Goal: Information Seeking & Learning: Learn about a topic

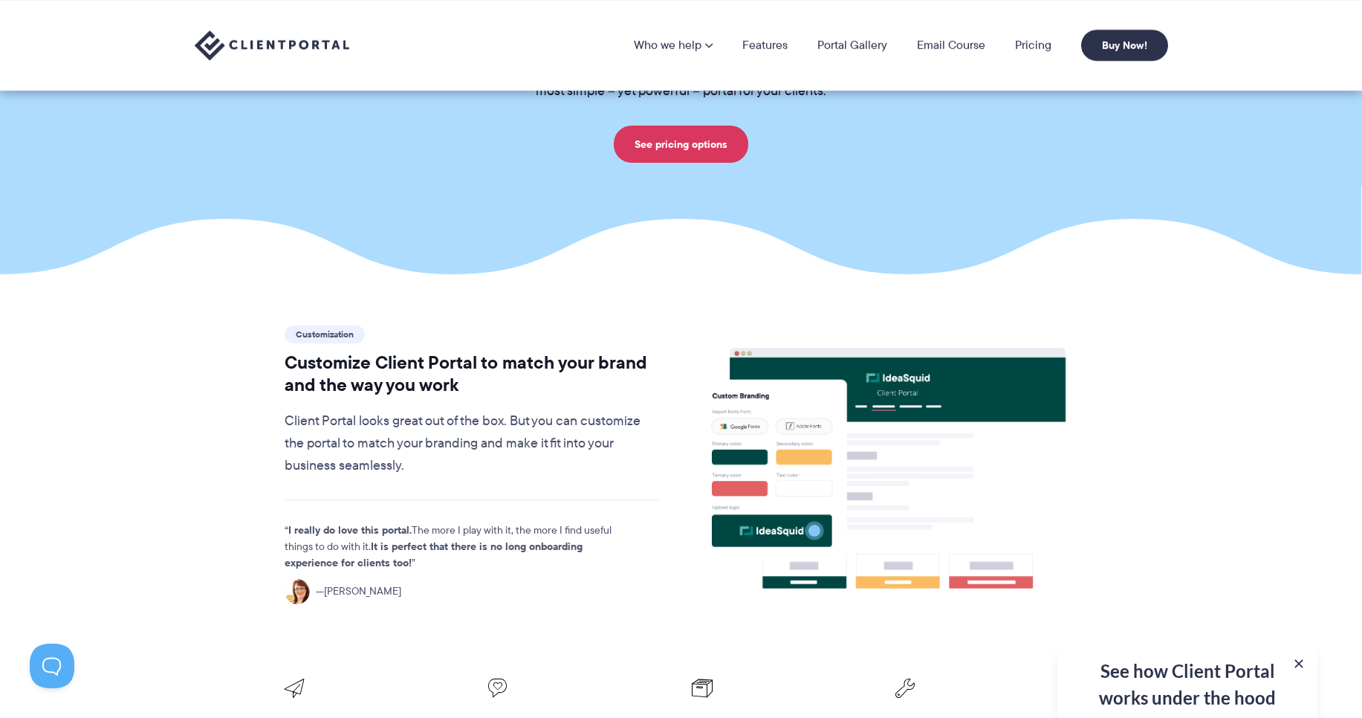
scroll to position [89, 0]
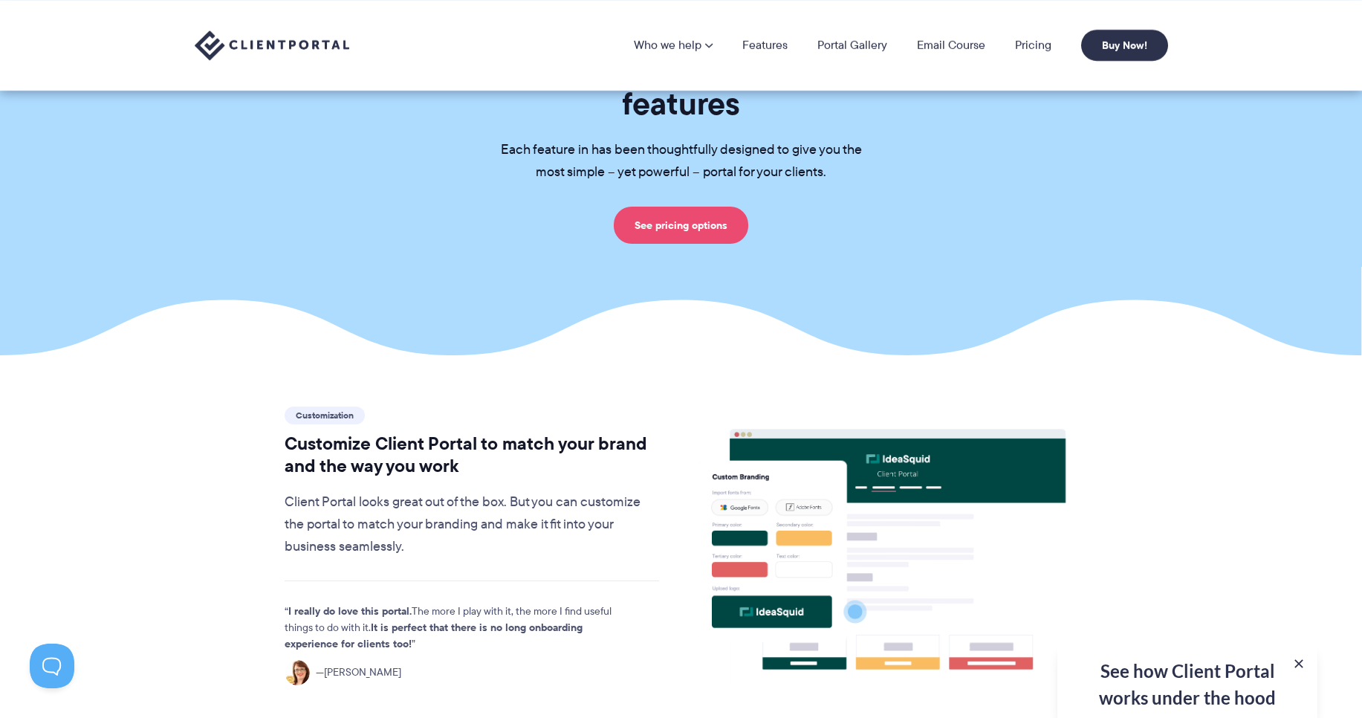
click at [666, 207] on link "See pricing options" at bounding box center [681, 225] width 134 height 37
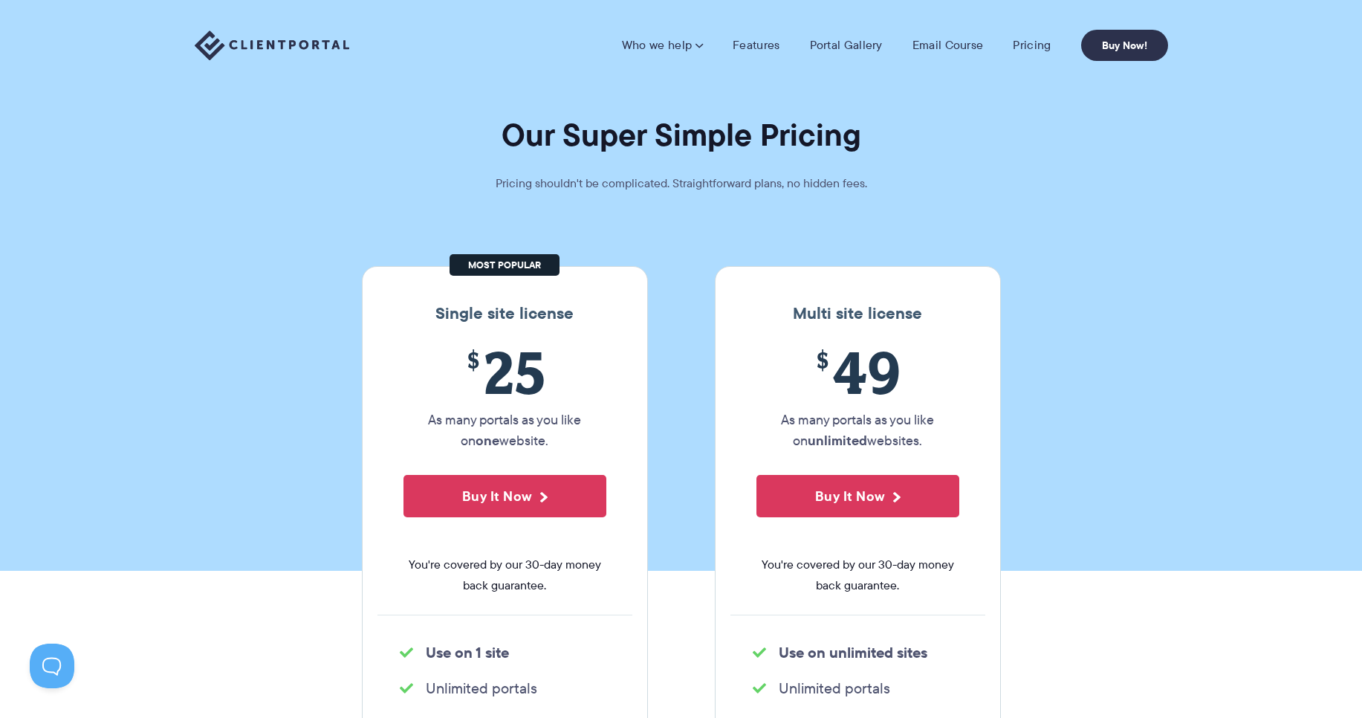
click at [467, 298] on div "Single site license $ 25 As many portals as you like on one website. Buy It Now…" at bounding box center [505, 537] width 286 height 542
click at [467, 299] on div "Single site license $ 25 As many portals as you like on one website. Buy It Now…" at bounding box center [505, 537] width 286 height 542
click at [513, 318] on h3 "Single site license" at bounding box center [504, 313] width 255 height 19
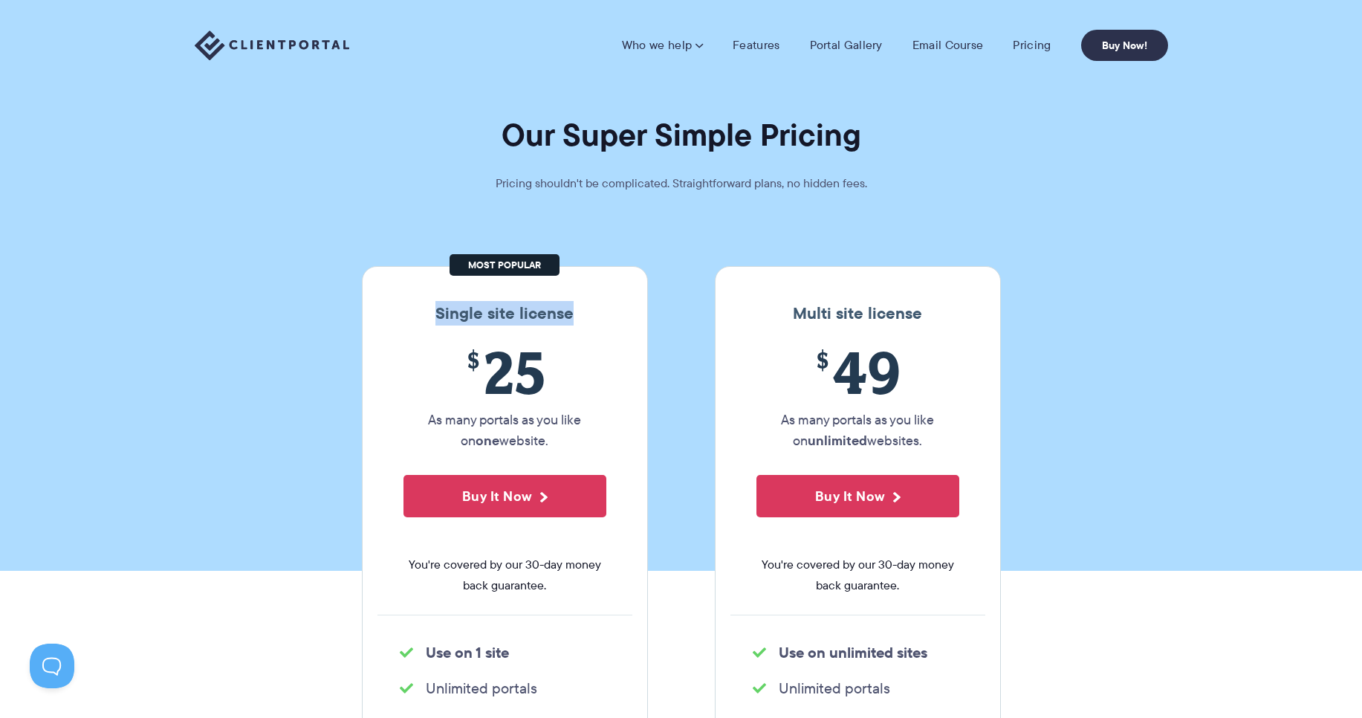
click at [513, 279] on div "Single site license $ 25 As many portals as you like on one website. Buy It Now…" at bounding box center [505, 537] width 286 height 542
click at [513, 280] on div "Single site license $ 25 As many portals as you like on one website. Buy It Now…" at bounding box center [505, 537] width 286 height 542
click at [469, 296] on div "Single site license $ 25 As many portals as you like on one website. Buy It Now…" at bounding box center [505, 537] width 286 height 542
drag, startPoint x: 469, startPoint y: 296, endPoint x: 471, endPoint y: 315, distance: 19.4
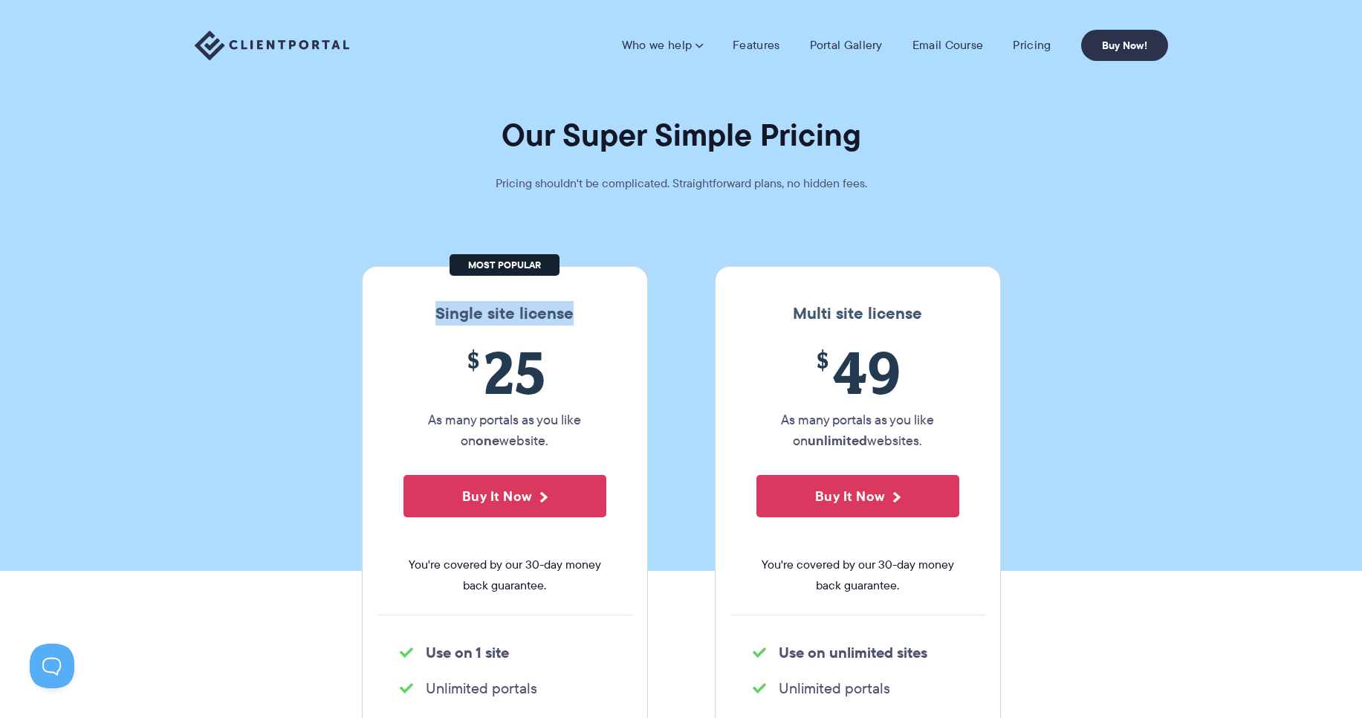
click at [470, 311] on div "Single site license $ 25 As many portals as you like on one website. Buy It Now…" at bounding box center [505, 537] width 286 height 542
click at [472, 316] on h3 "Single site license" at bounding box center [504, 313] width 255 height 19
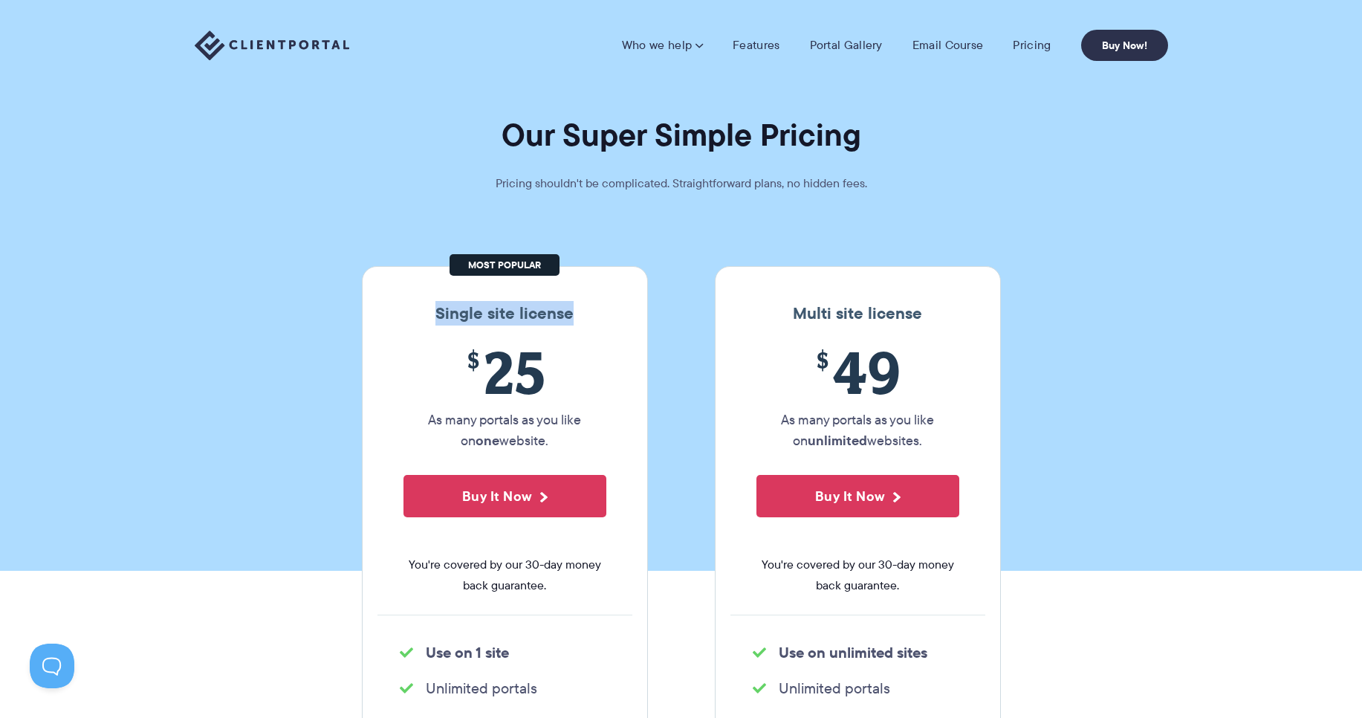
click at [627, 290] on div "Single site license $ 25 As many portals as you like on one website. Buy It Now…" at bounding box center [505, 537] width 286 height 542
click at [906, 134] on h1 "Our Super Simple Pricing" at bounding box center [681, 134] width 1362 height 39
click at [828, 423] on p "As many portals as you like on unlimited websites." at bounding box center [857, 430] width 203 height 42
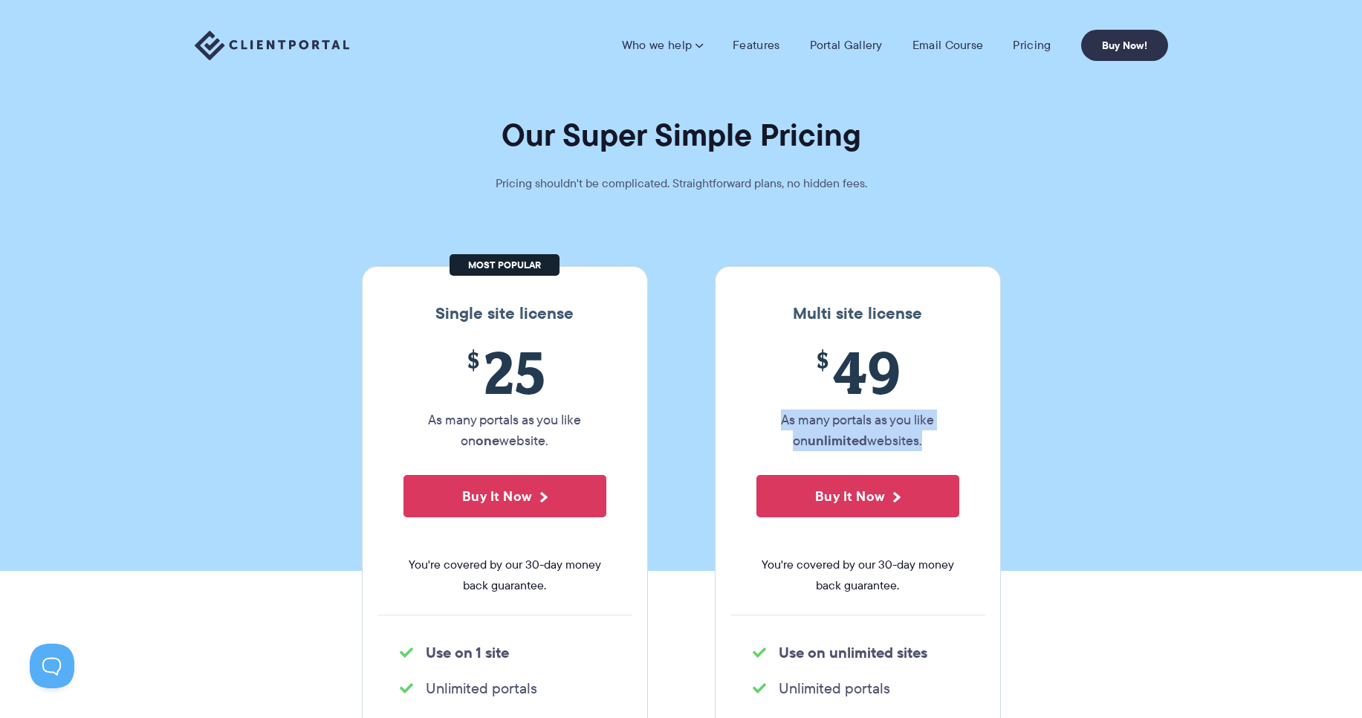
click at [897, 423] on p "As many portals as you like on unlimited websites." at bounding box center [857, 430] width 203 height 42
click at [924, 429] on p "As many portals as you like on unlimited websites." at bounding box center [857, 430] width 203 height 42
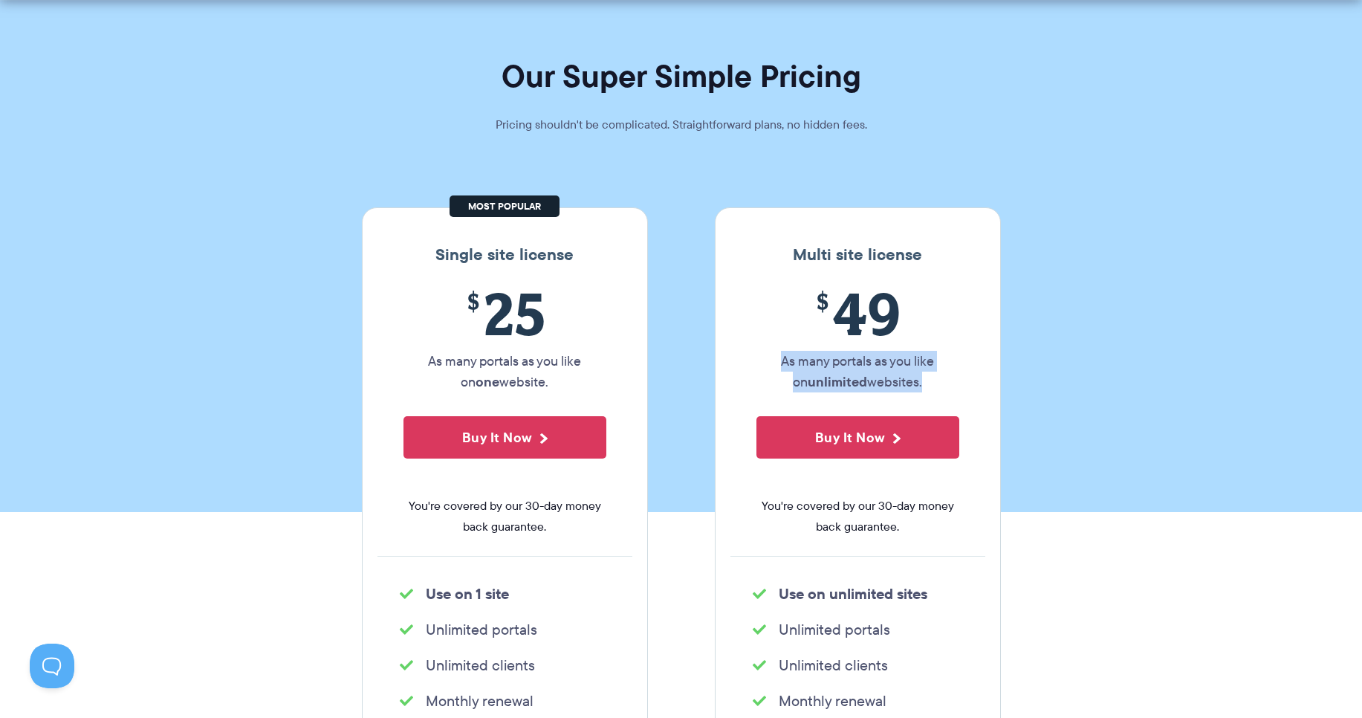
scroll to position [89, 0]
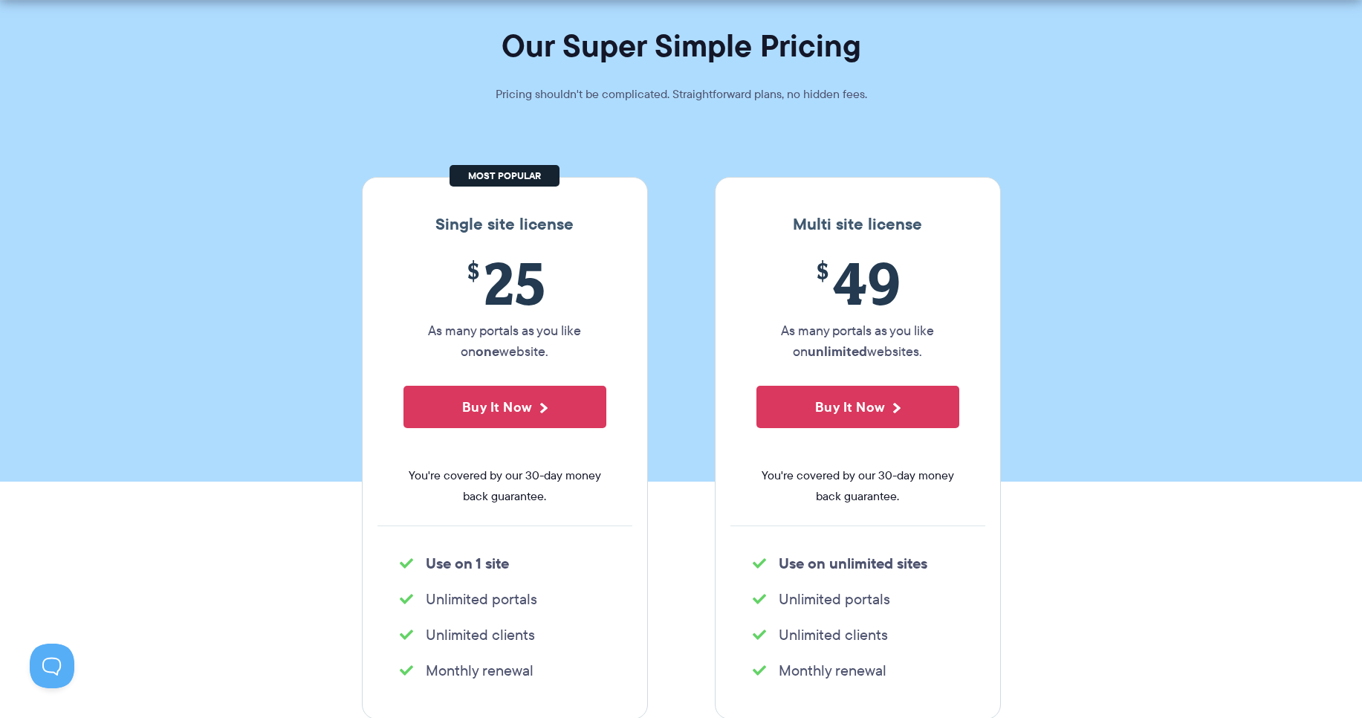
click at [547, 496] on span "You're covered by our 30-day money back guarantee." at bounding box center [504, 486] width 203 height 42
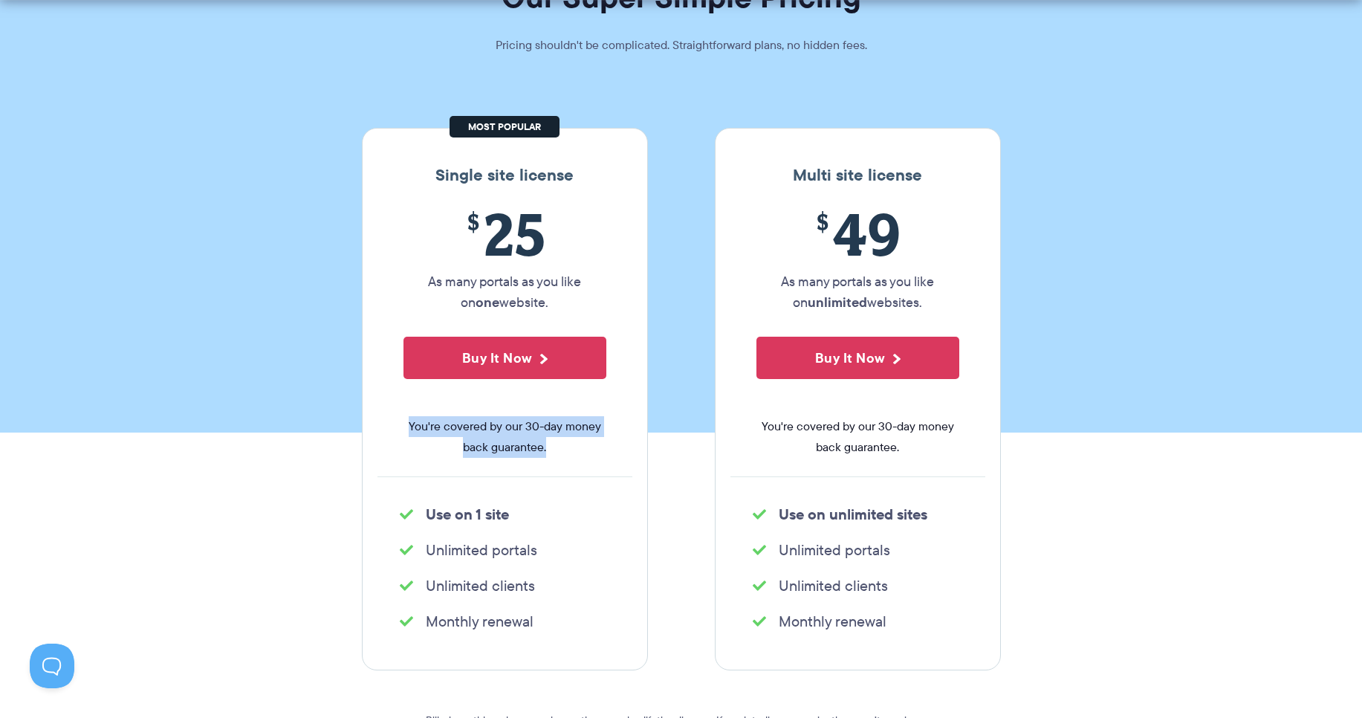
scroll to position [178, 0]
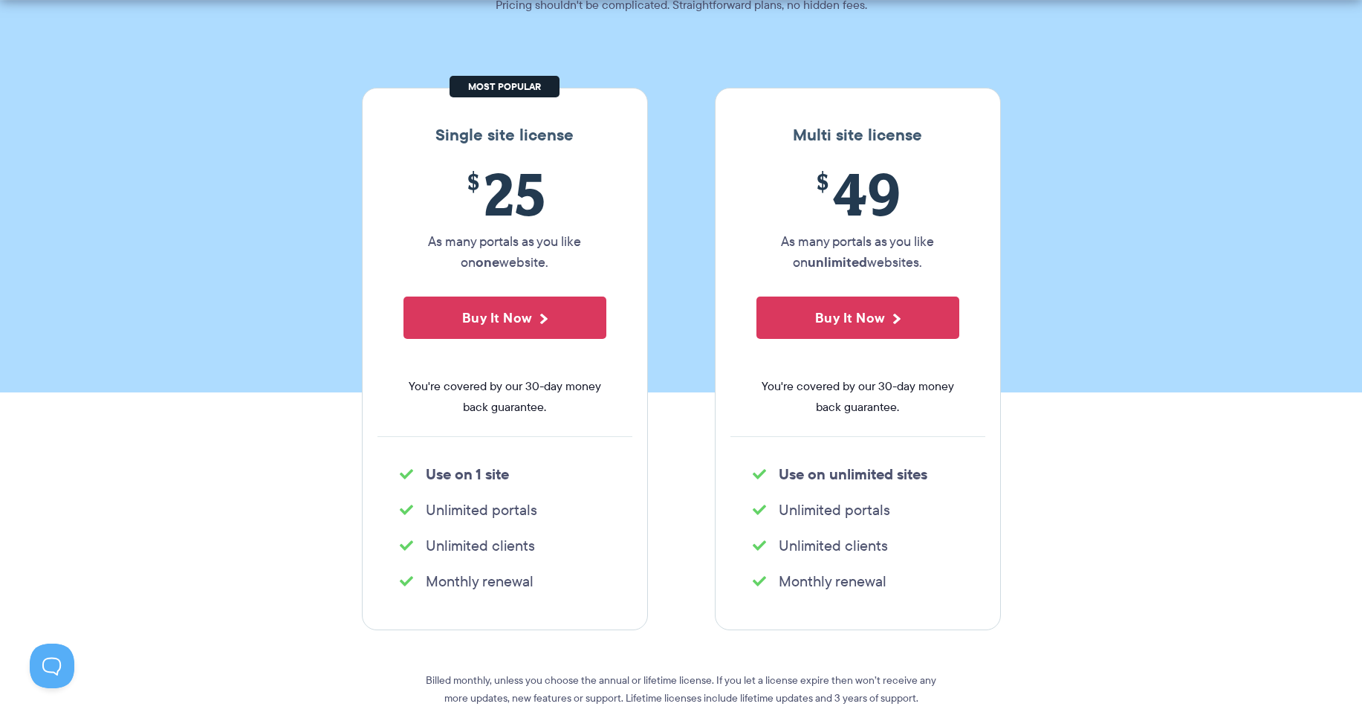
click at [528, 498] on ul "Unlimited portals" at bounding box center [504, 510] width 255 height 30
click at [512, 539] on li "Unlimited clients" at bounding box center [505, 545] width 210 height 21
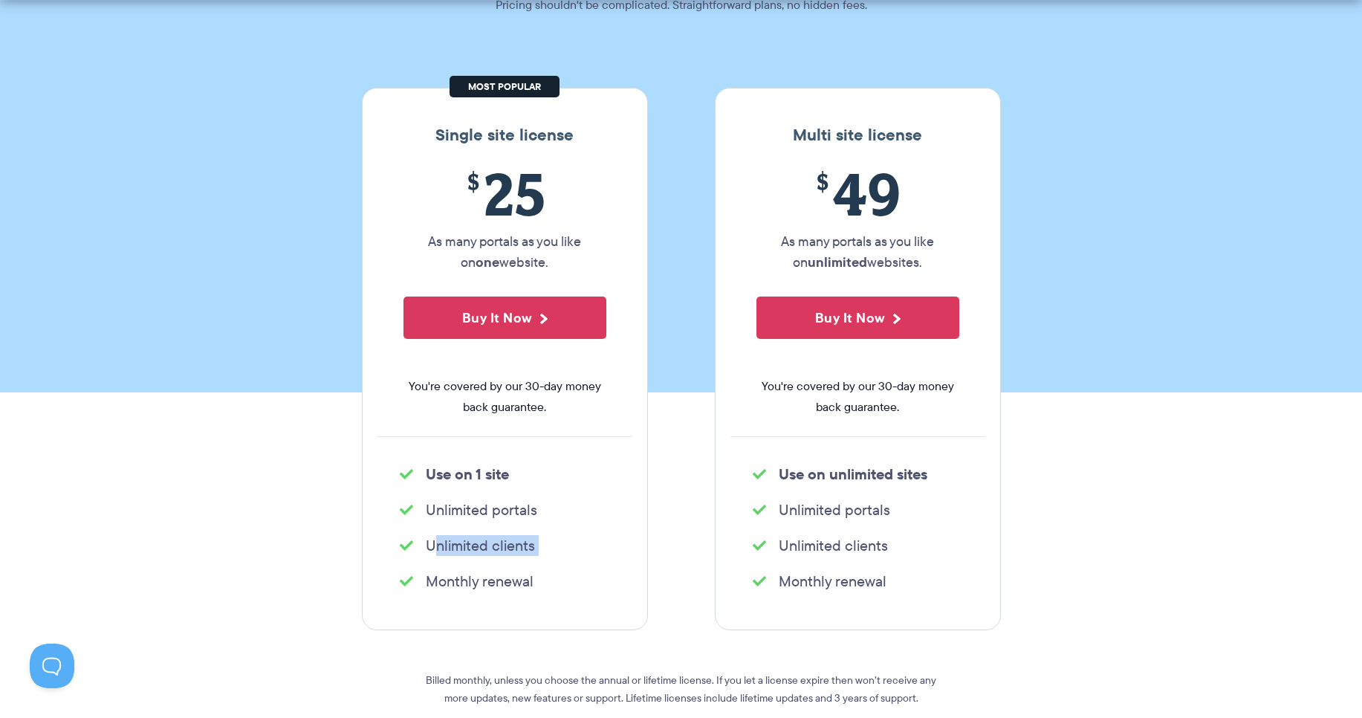
click at [512, 539] on li "Unlimited clients" at bounding box center [505, 545] width 210 height 21
click at [513, 582] on li "Monthly renewal" at bounding box center [505, 581] width 210 height 21
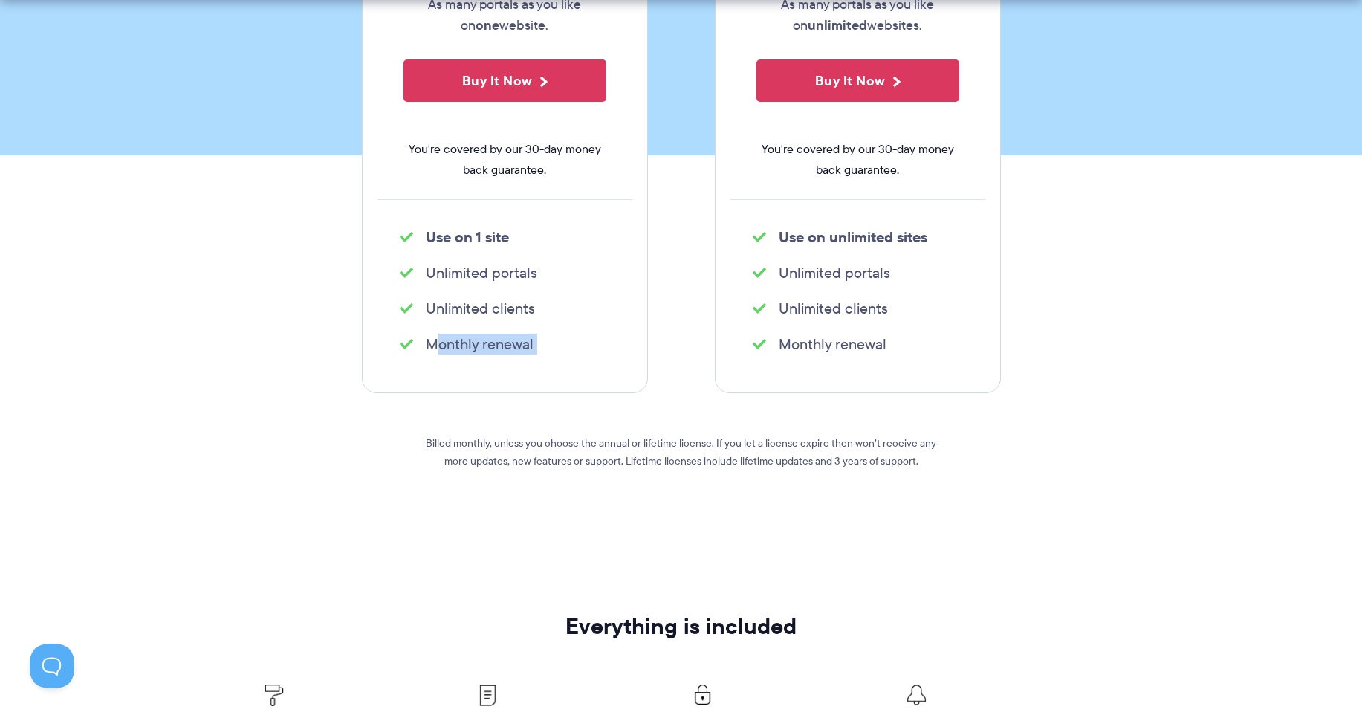
scroll to position [446, 0]
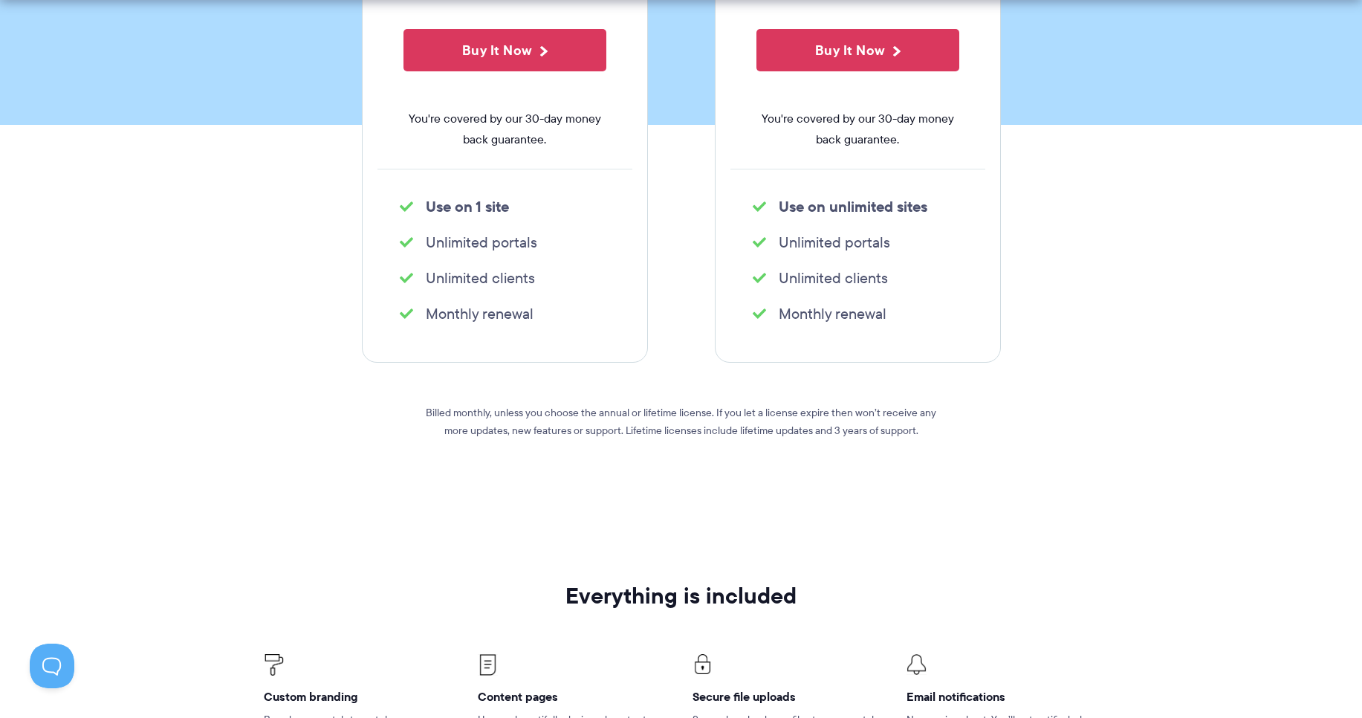
click at [672, 431] on p "Billed monthly, unless you choose the annual or lifetime license. If you let a …" at bounding box center [681, 421] width 535 height 36
click at [648, 430] on p "Billed monthly, unless you choose the annual or lifetime license. If you let a …" at bounding box center [681, 421] width 535 height 36
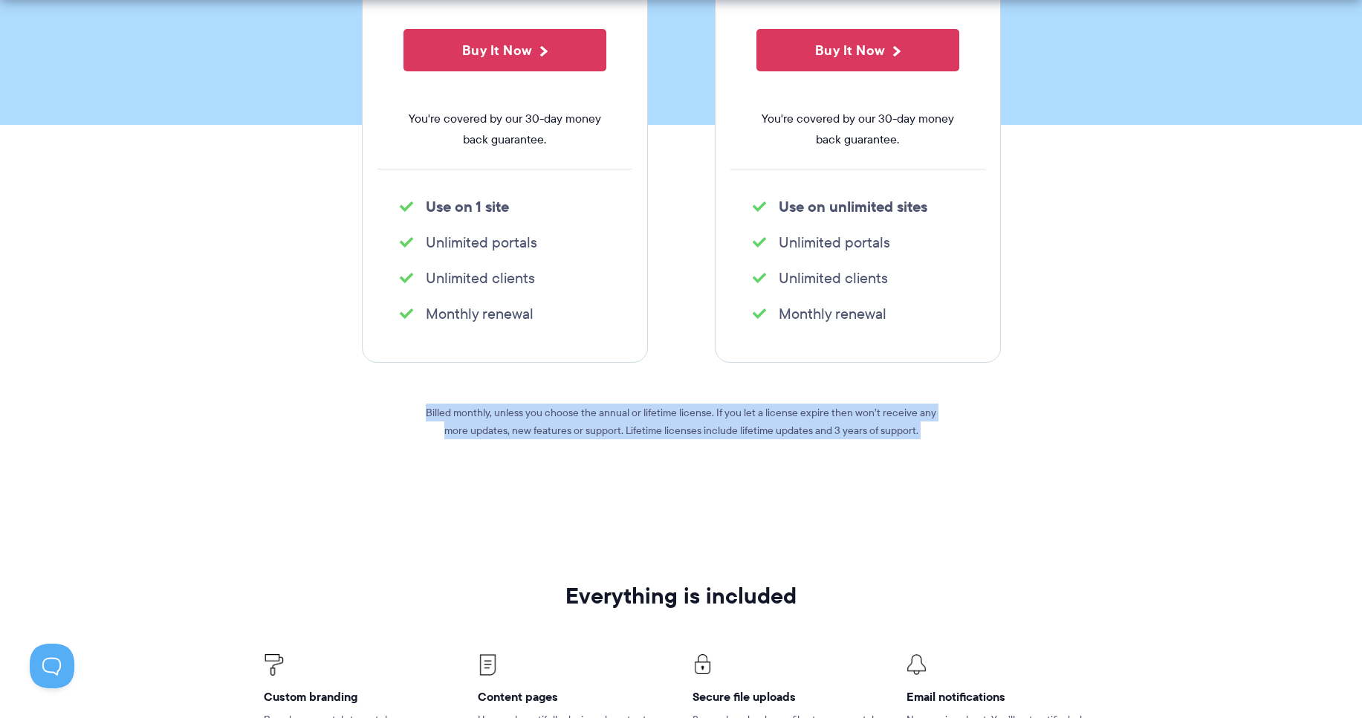
click at [648, 430] on p "Billed monthly, unless you choose the annual or lifetime license. If you let a …" at bounding box center [681, 421] width 535 height 36
click at [851, 420] on p "Billed monthly, unless you choose the annual or lifetime license. If you let a …" at bounding box center [681, 421] width 535 height 36
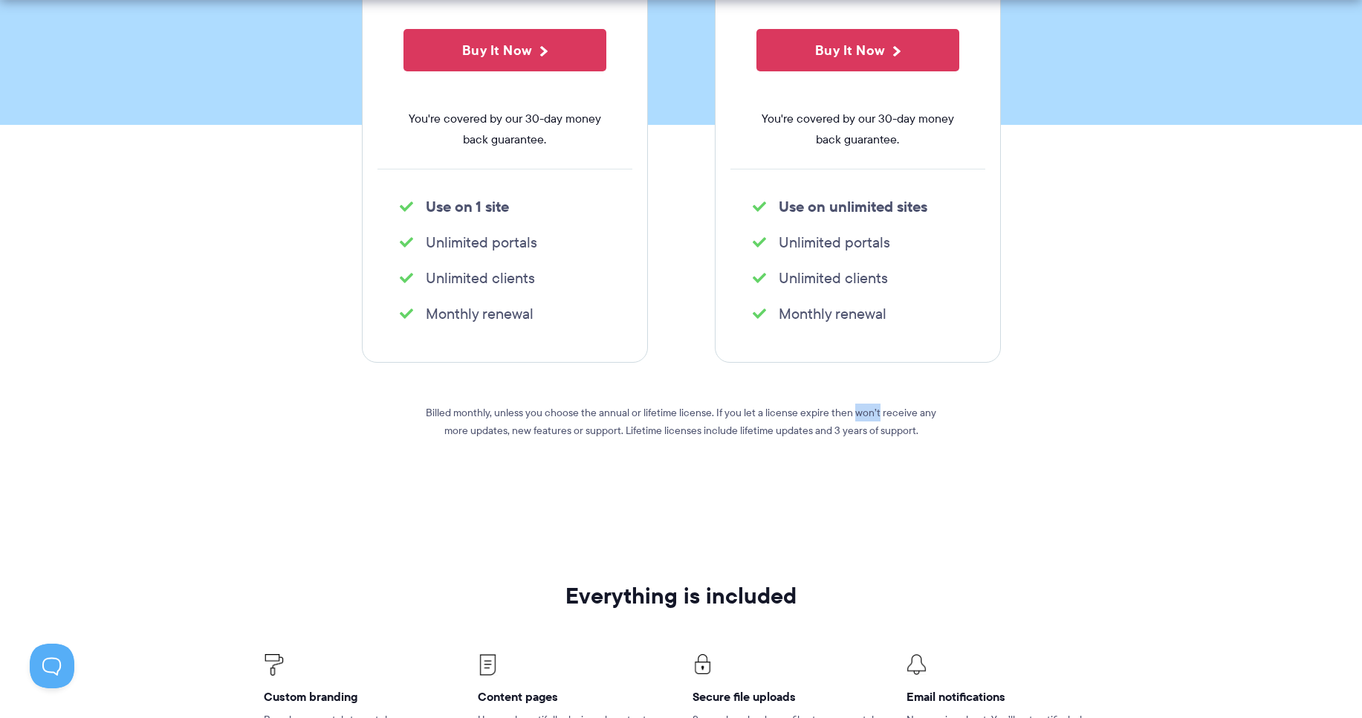
click at [851, 420] on p "Billed monthly, unless you choose the annual or lifetime license. If you let a …" at bounding box center [681, 421] width 535 height 36
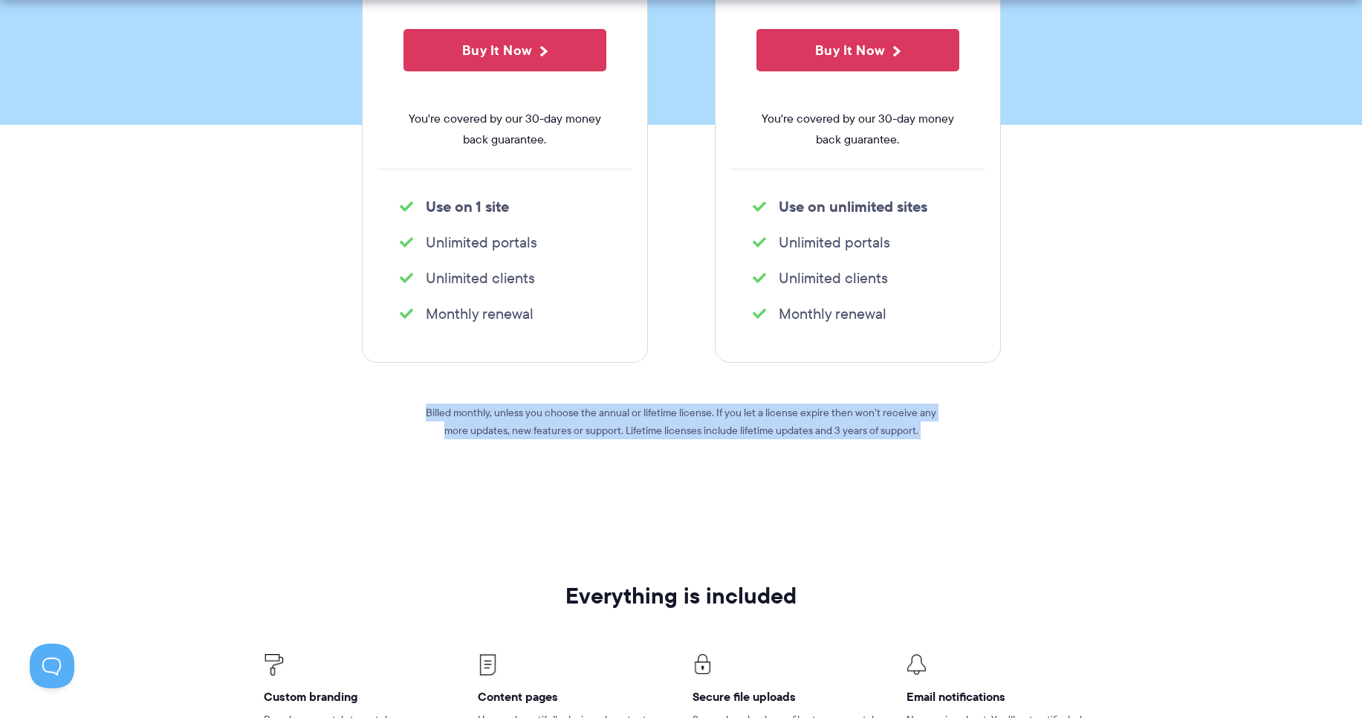
click at [851, 420] on p "Billed monthly, unless you choose the annual or lifetime license. If you let a …" at bounding box center [681, 421] width 535 height 36
click at [817, 410] on p "Billed monthly, unless you choose the annual or lifetime license. If you let a …" at bounding box center [681, 421] width 535 height 36
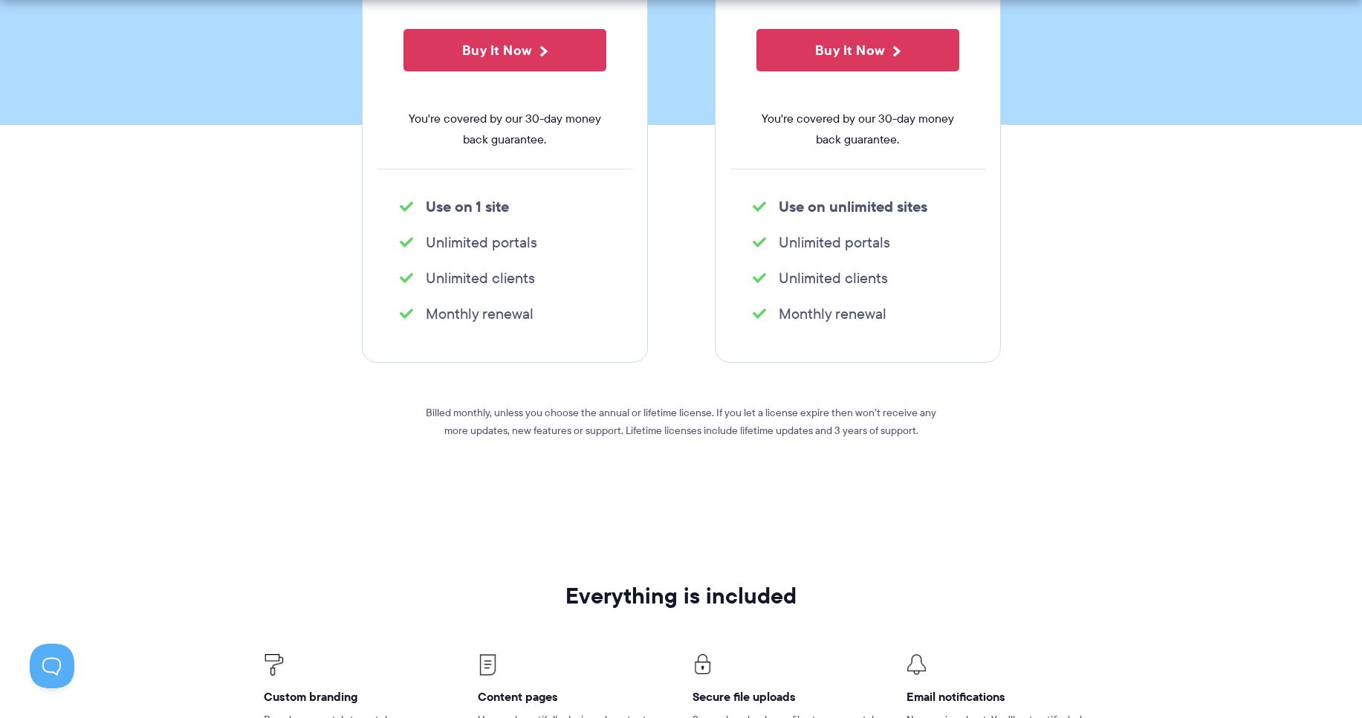
click at [813, 410] on p "Billed monthly, unless you choose the annual or lifetime license. If you let a …" at bounding box center [681, 421] width 535 height 36
click at [813, 411] on p "Billed monthly, unless you choose the annual or lifetime license. If you let a …" at bounding box center [681, 421] width 535 height 36
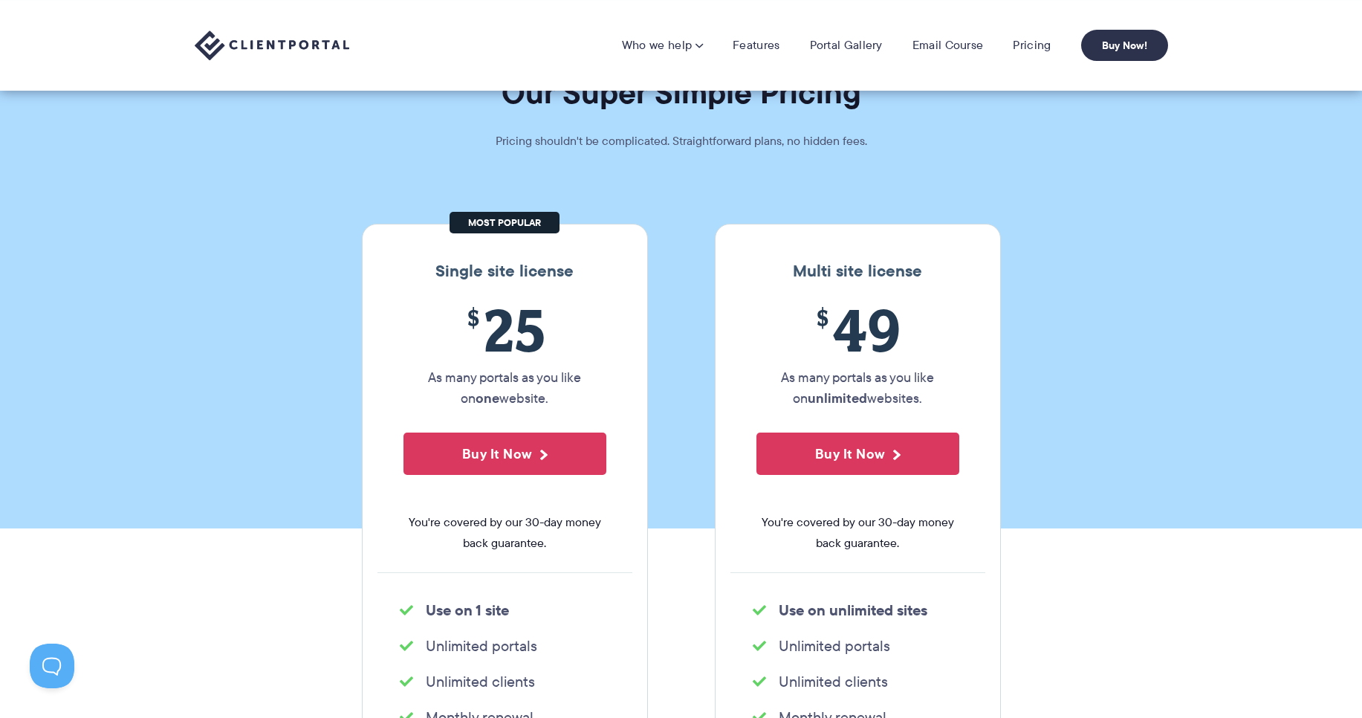
scroll to position [0, 0]
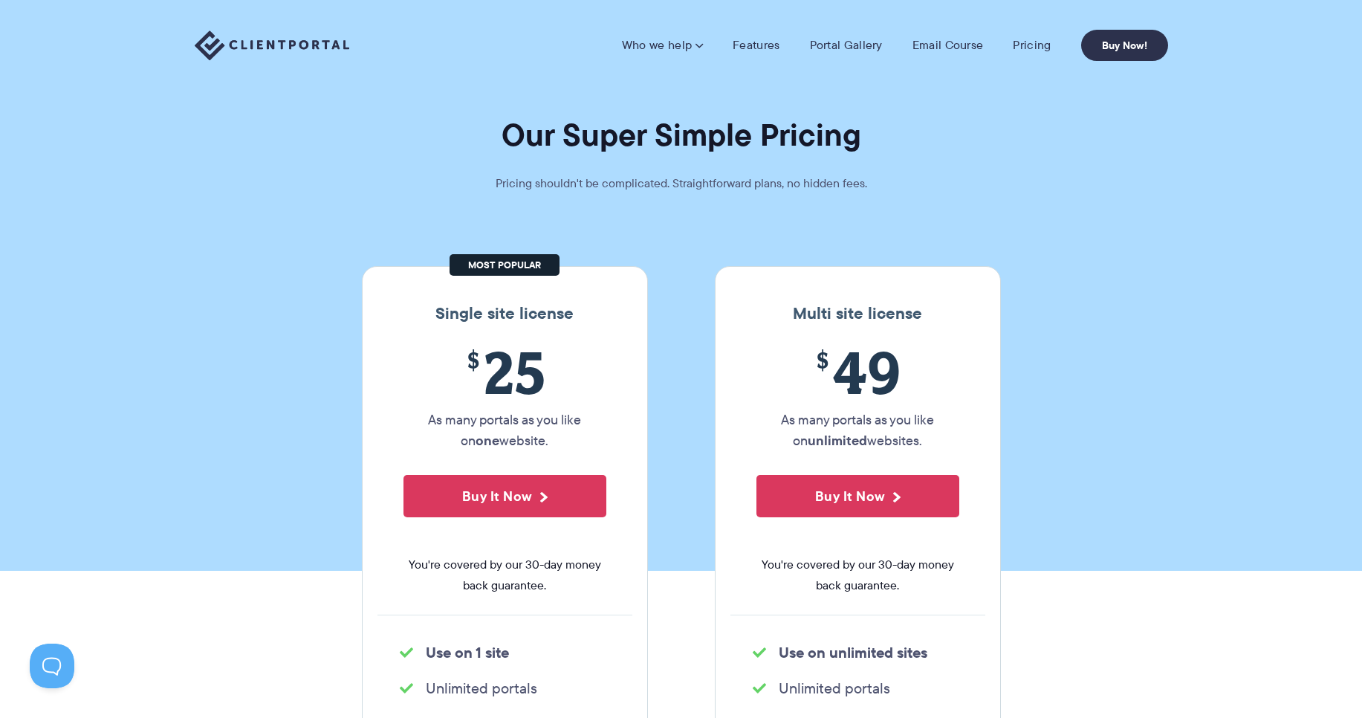
click at [674, 182] on p "Pricing shouldn't be complicated. Straightforward plans, no hidden fees." at bounding box center [681, 183] width 446 height 21
drag, startPoint x: 674, startPoint y: 182, endPoint x: 889, endPoint y: 201, distance: 216.3
click at [675, 182] on p "Pricing shouldn't be complicated. Straightforward plans, no hidden fees." at bounding box center [681, 183] width 446 height 21
click at [868, 222] on section "Our Super Simple Pricing Pricing shouldn't be complicated. Straightforward plan…" at bounding box center [681, 285] width 1362 height 571
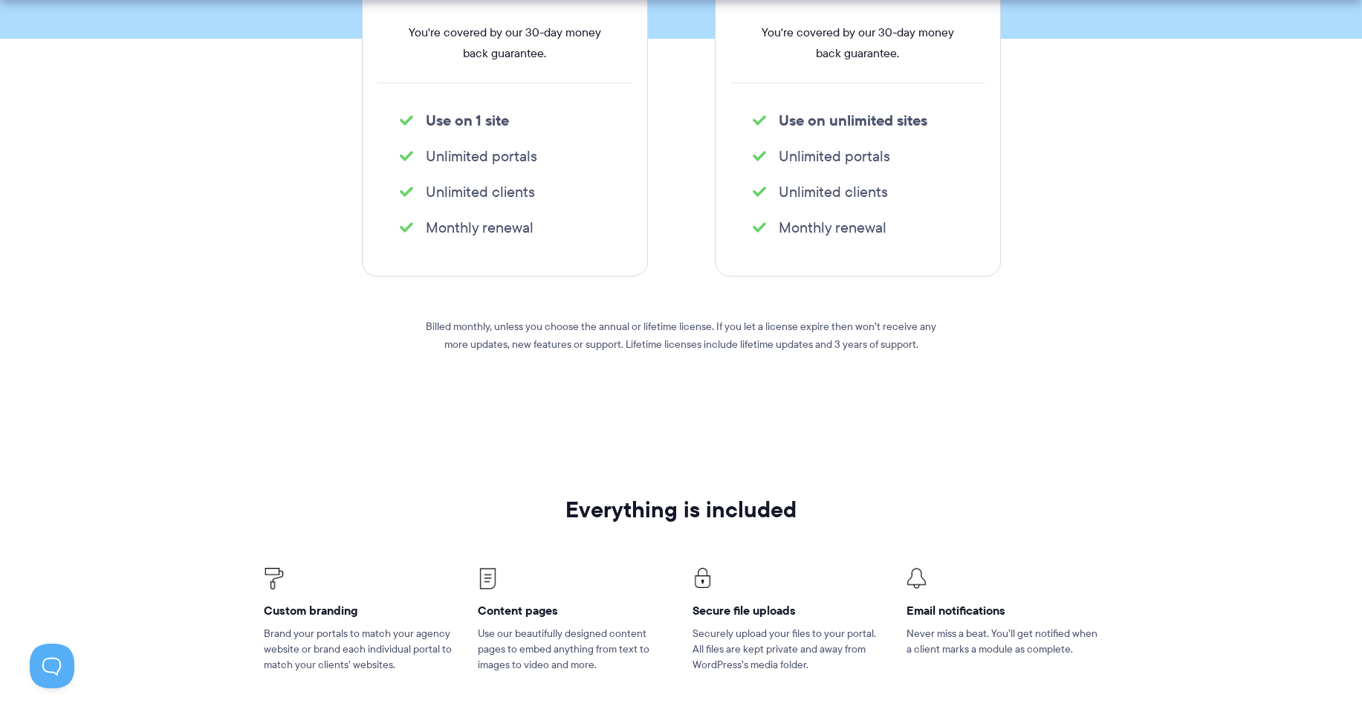
scroll to position [802, 0]
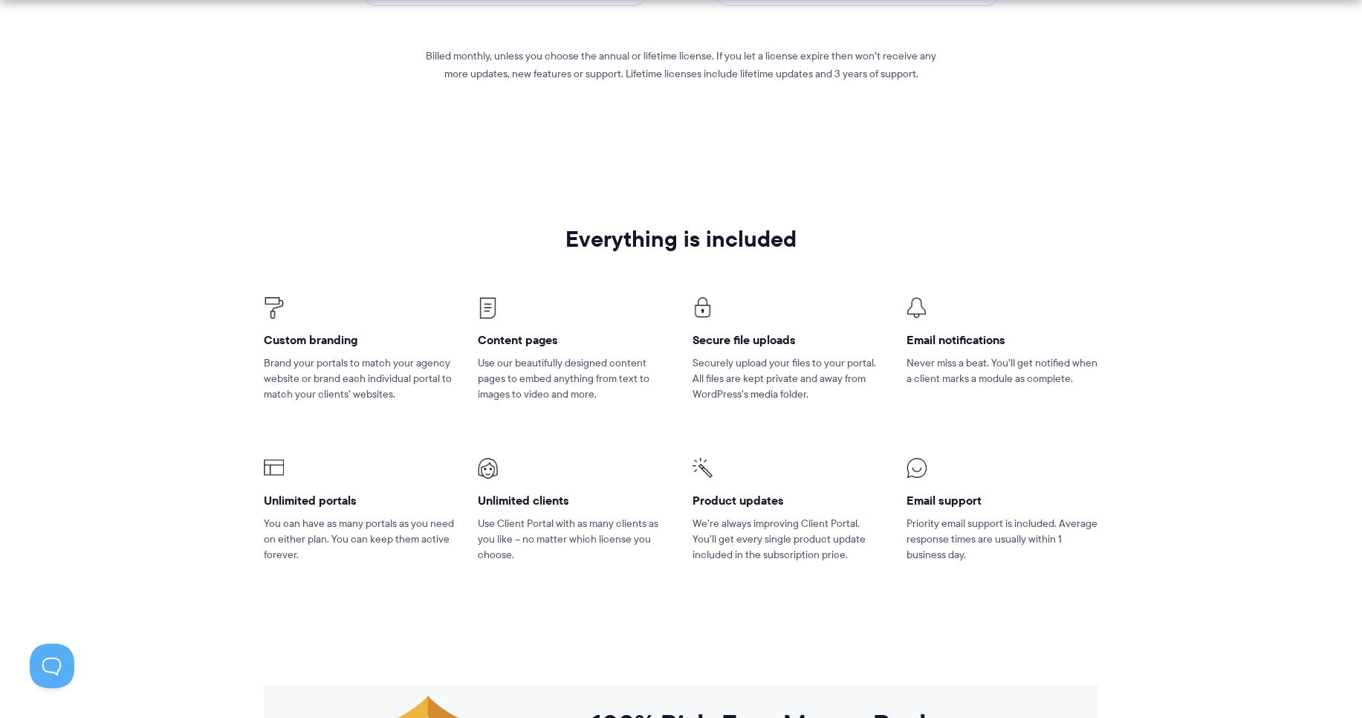
drag, startPoint x: 756, startPoint y: 346, endPoint x: 619, endPoint y: 328, distance: 137.9
click at [733, 342] on h4 "Secure file uploads" at bounding box center [788, 340] width 192 height 16
click at [396, 348] on h4 "Custom branding" at bounding box center [360, 340] width 192 height 16
click at [337, 366] on p "Brand your portals to match your agency website or brand each individual portal…" at bounding box center [360, 378] width 192 height 47
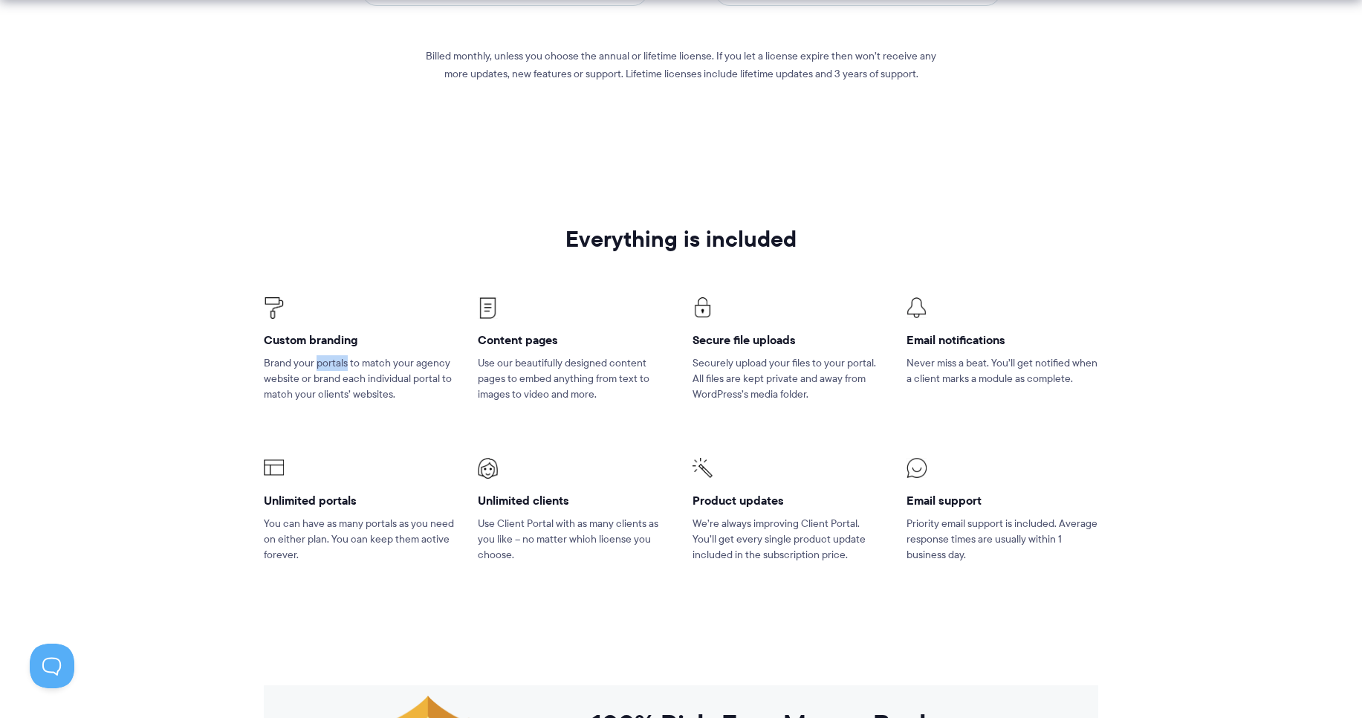
click at [337, 366] on p "Brand your portals to match your agency website or brand each individual portal…" at bounding box center [360, 378] width 192 height 47
click at [458, 394] on li "Custom branding Brand your portals to match your agency website or brand each i…" at bounding box center [360, 359] width 214 height 160
drag, startPoint x: 458, startPoint y: 394, endPoint x: 513, endPoint y: 394, distance: 54.2
click at [459, 394] on li "Custom branding Brand your portals to match your agency website or brand each i…" at bounding box center [360, 359] width 214 height 160
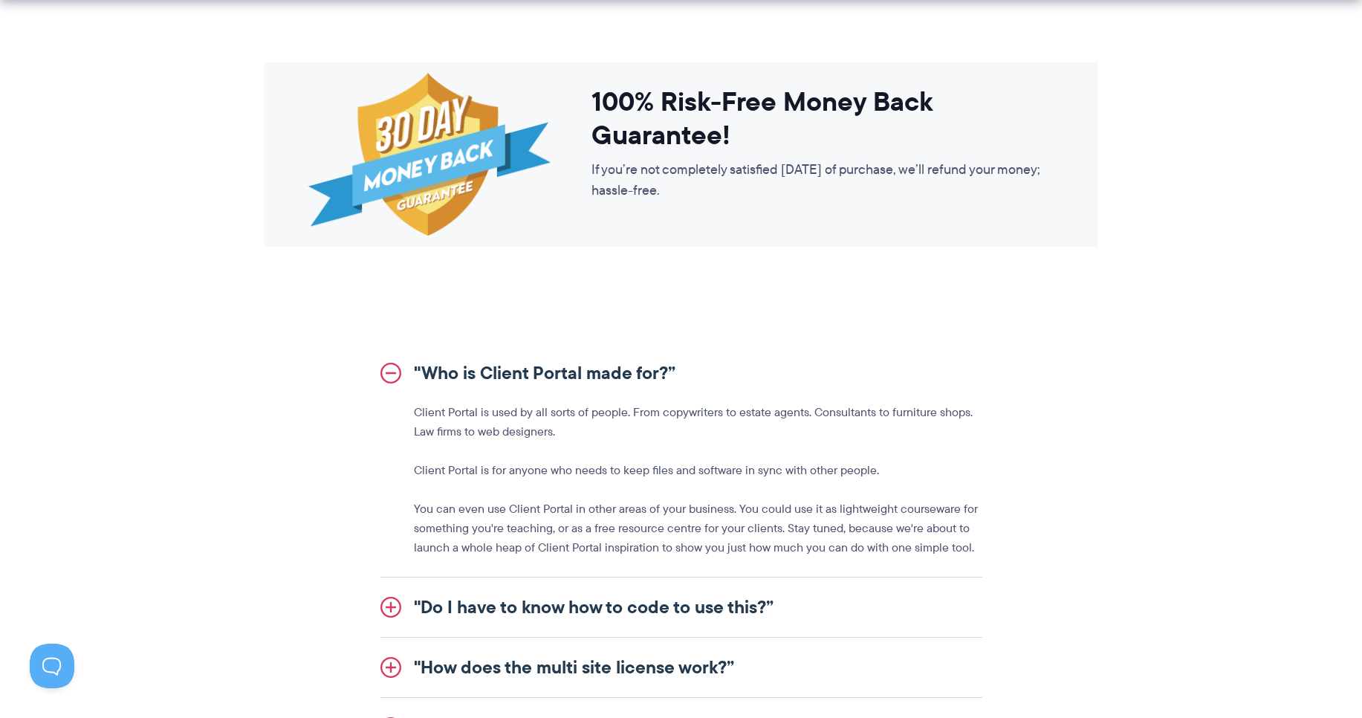
scroll to position [1426, 0]
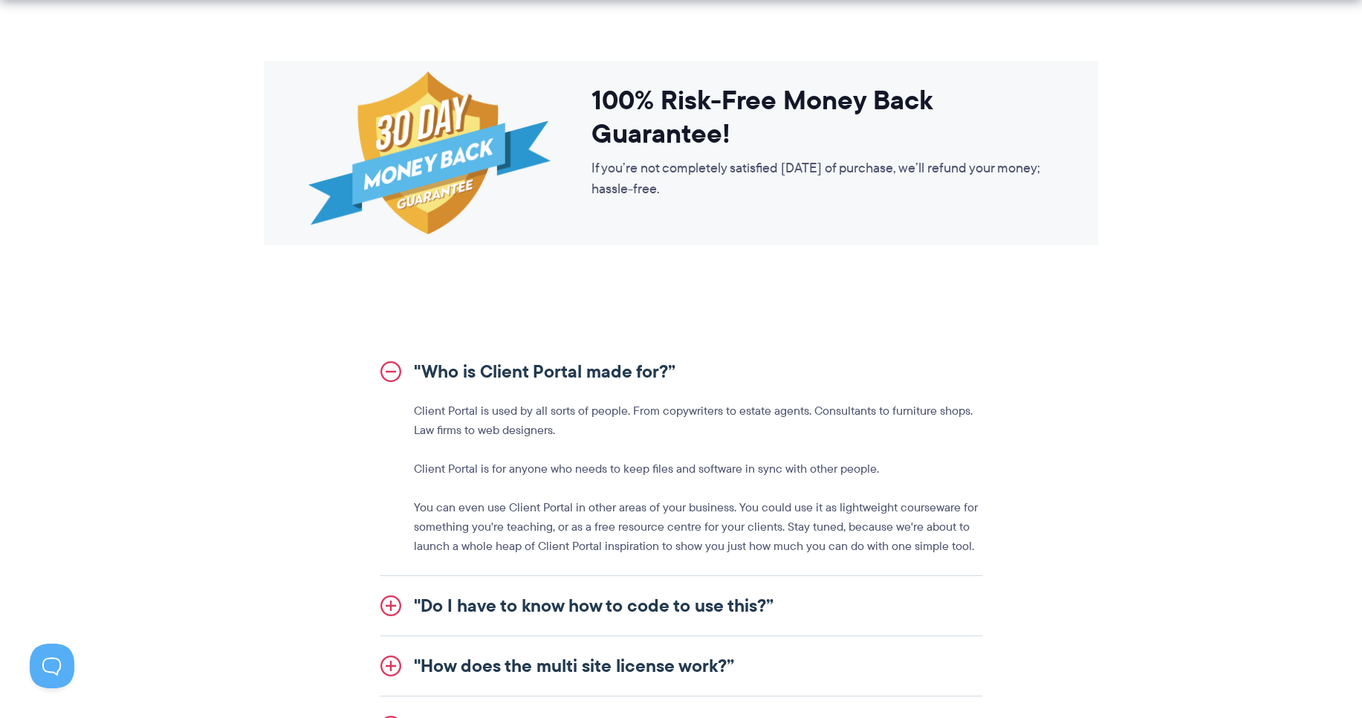
click at [464, 411] on p "Client Portal is used by all sorts of people. From copywriters to estate agents…" at bounding box center [698, 420] width 568 height 39
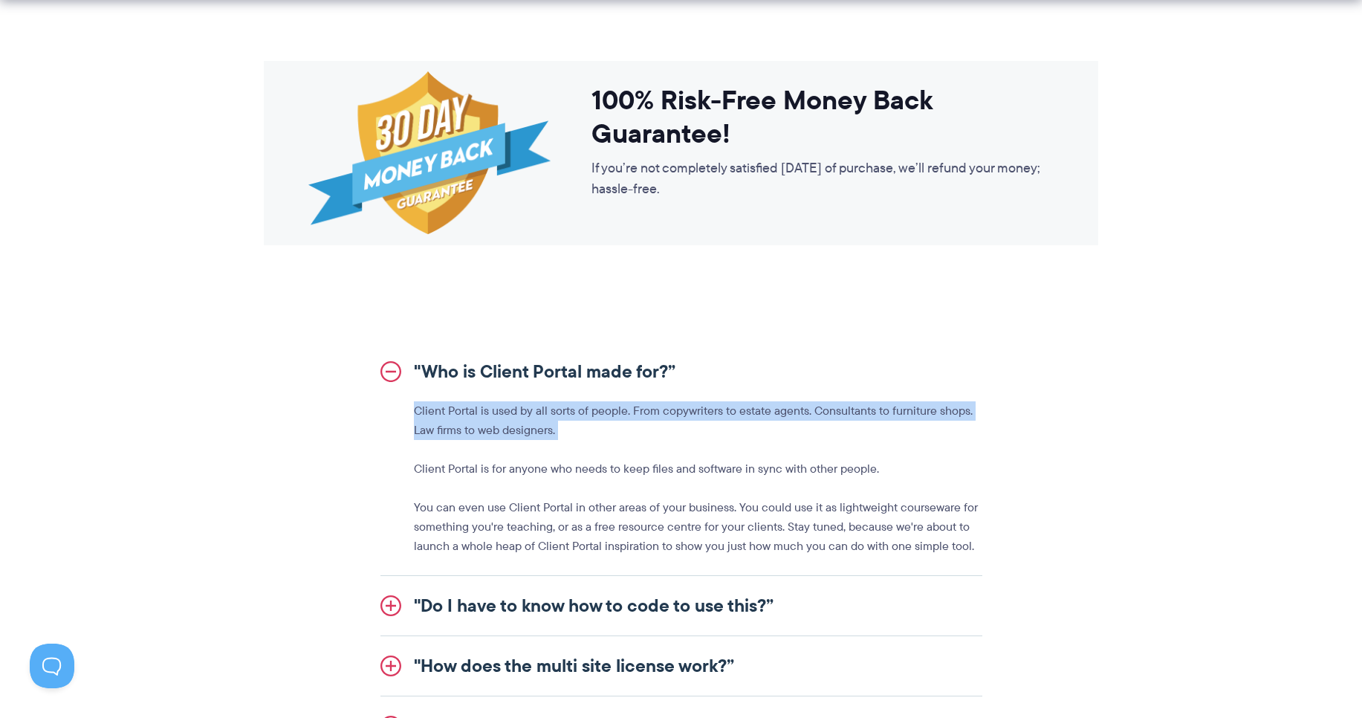
click at [464, 411] on p "Client Portal is used by all sorts of people. From copywriters to estate agents…" at bounding box center [698, 420] width 568 height 39
click at [514, 418] on p "Client Portal is used by all sorts of people. From copywriters to estate agents…" at bounding box center [698, 420] width 568 height 39
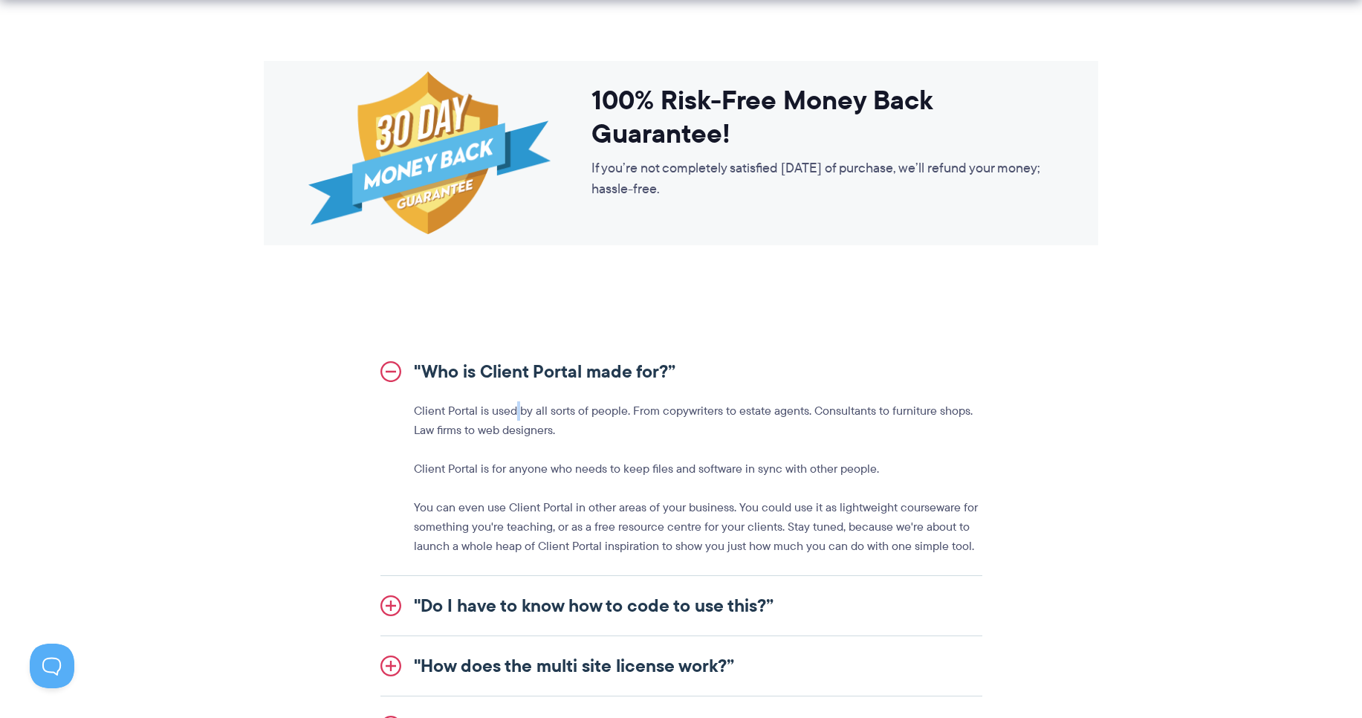
click at [514, 418] on p "Client Portal is used by all sorts of people. From copywriters to estate agents…" at bounding box center [698, 420] width 568 height 39
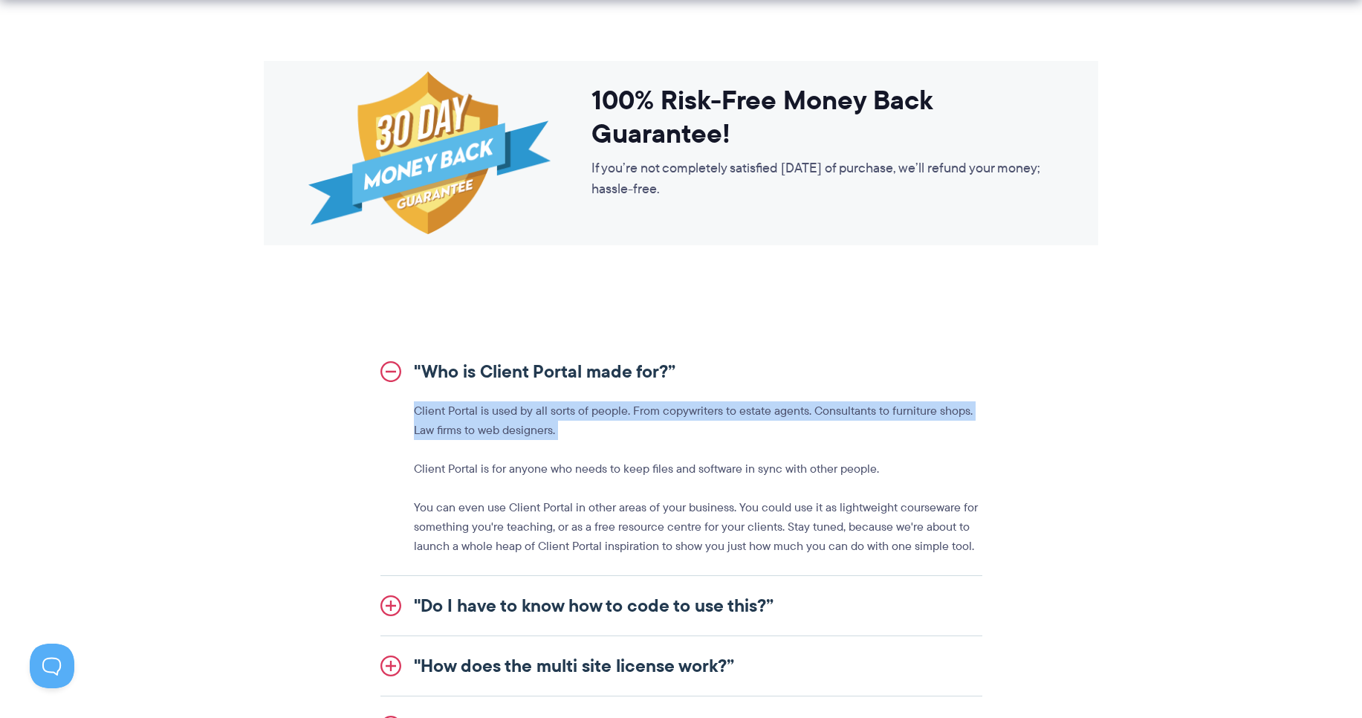
click at [514, 418] on p "Client Portal is used by all sorts of people. From copywriters to estate agents…" at bounding box center [698, 420] width 568 height 39
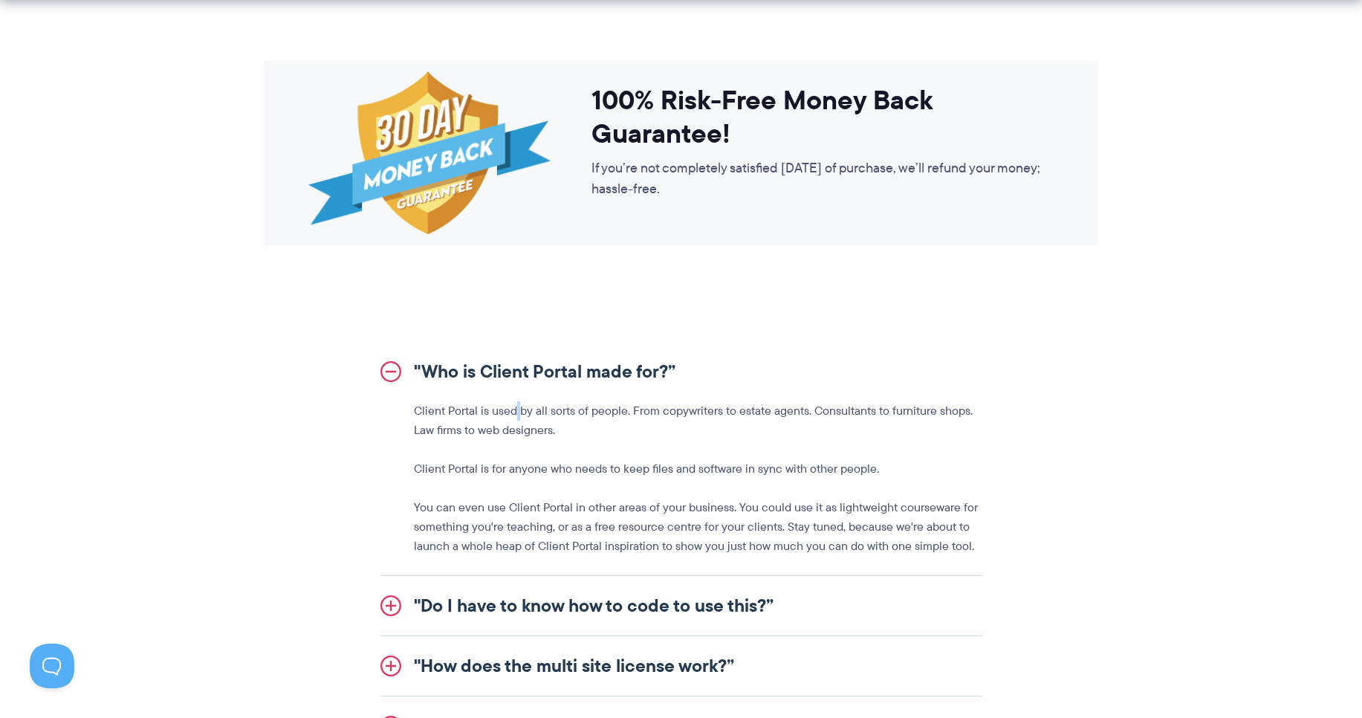
click at [514, 418] on p "Client Portal is used by all sorts of people. From copywriters to estate agents…" at bounding box center [698, 420] width 568 height 39
click at [605, 429] on p "Client Portal is used by all sorts of people. From copywriters to estate agents…" at bounding box center [698, 420] width 568 height 39
click at [633, 409] on p "Client Portal is used by all sorts of people. From copywriters to estate agents…" at bounding box center [698, 420] width 568 height 39
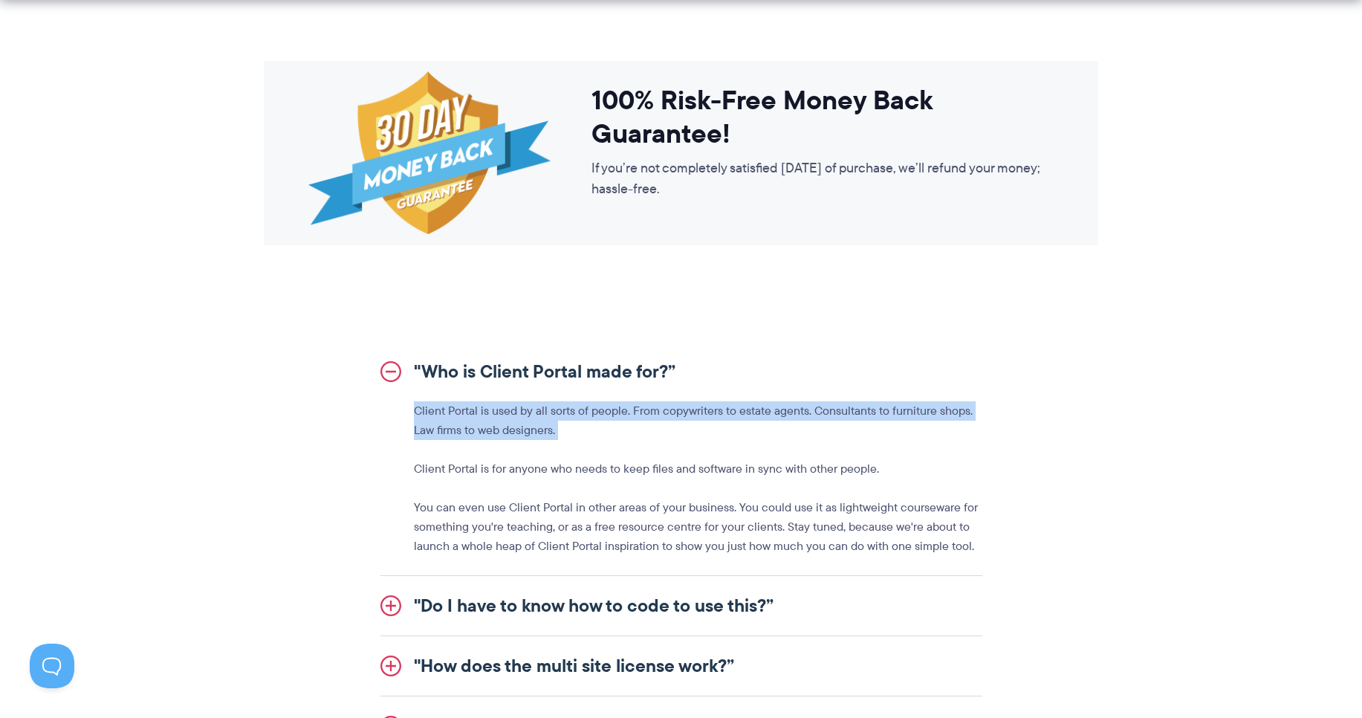
click at [633, 409] on p "Client Portal is used by all sorts of people. From copywriters to estate agents…" at bounding box center [698, 420] width 568 height 39
click at [640, 409] on p "Client Portal is used by all sorts of people. From copywriters to estate agents…" at bounding box center [698, 420] width 568 height 39
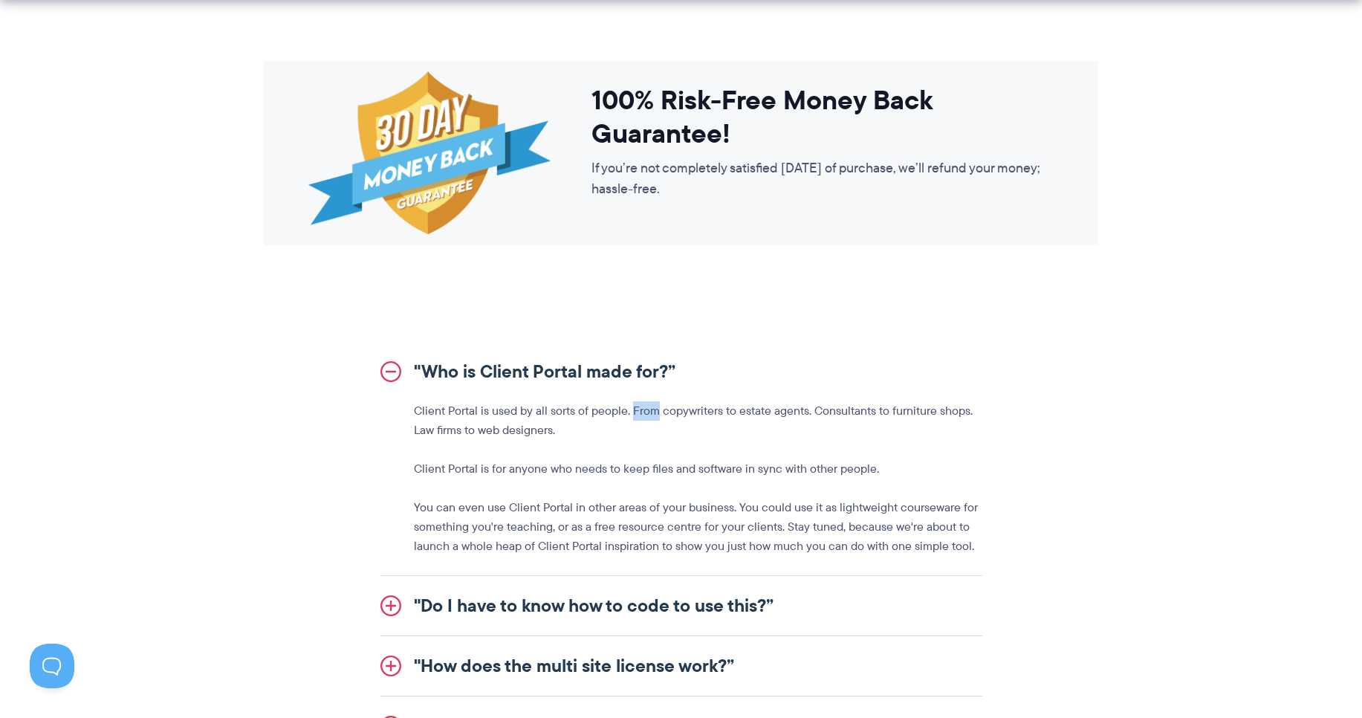
click at [640, 409] on p "Client Portal is used by all sorts of people. From copywriters to estate agents…" at bounding box center [698, 420] width 568 height 39
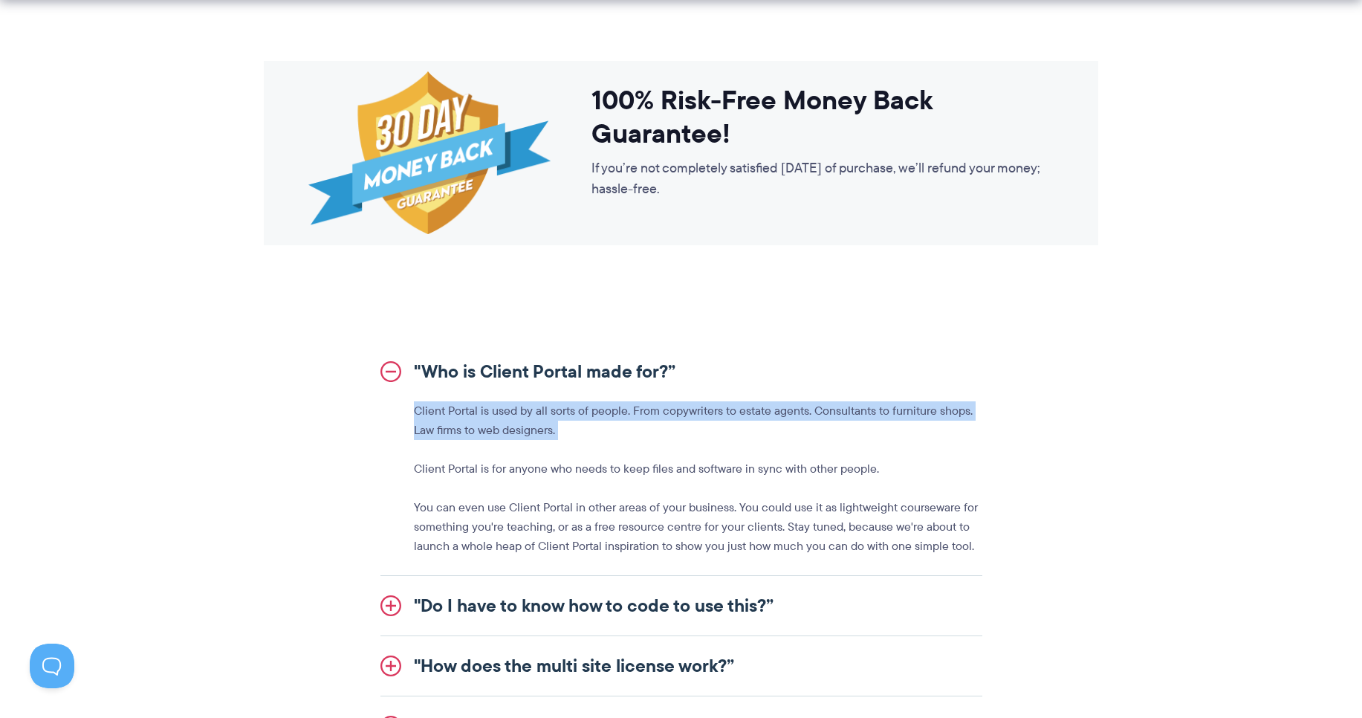
click at [640, 409] on p "Client Portal is used by all sorts of people. From copywriters to estate agents…" at bounding box center [698, 420] width 568 height 39
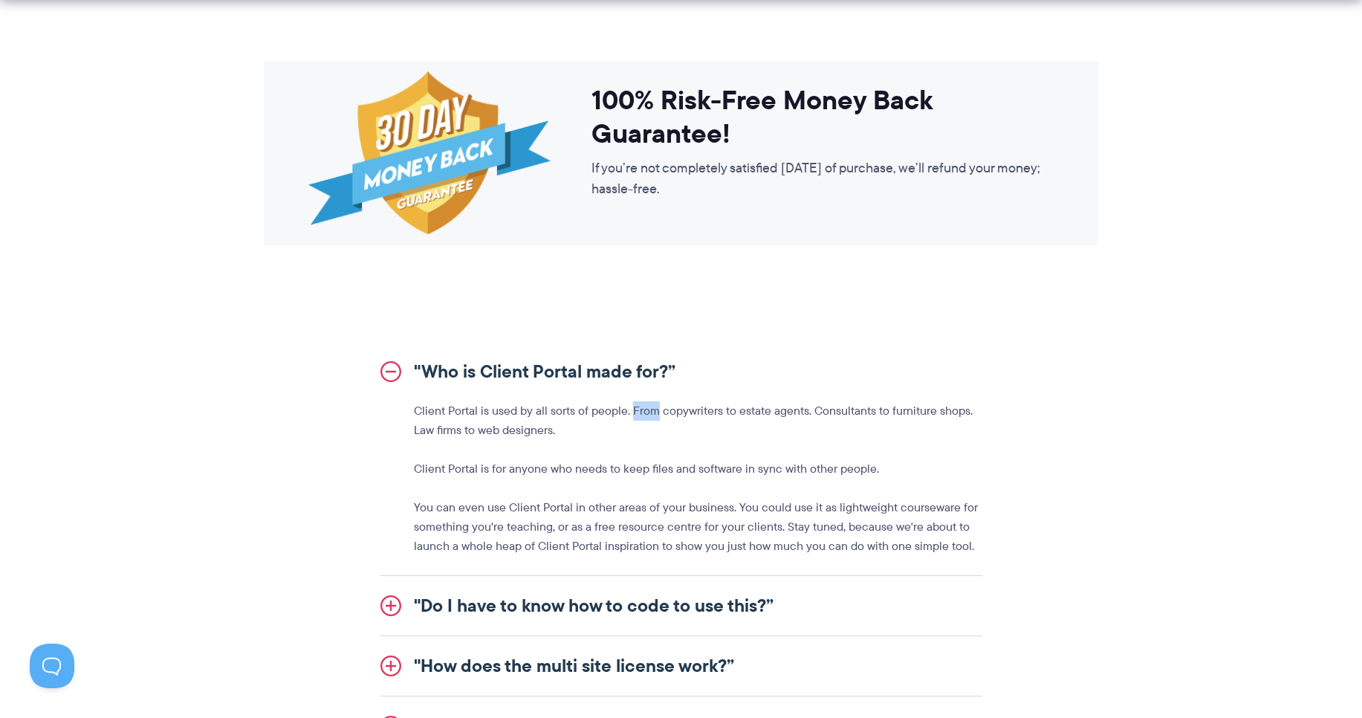
click at [640, 409] on p "Client Portal is used by all sorts of people. From copywriters to estate agents…" at bounding box center [698, 420] width 568 height 39
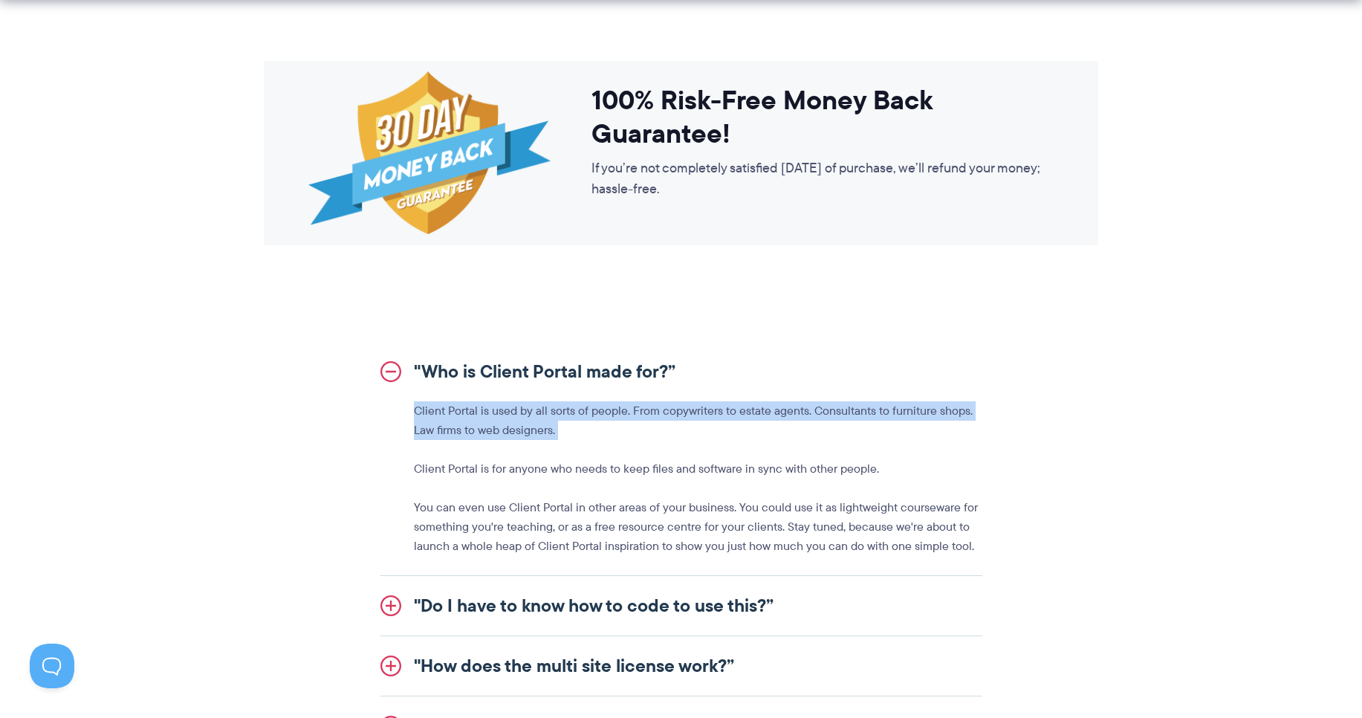
click at [640, 409] on p "Client Portal is used by all sorts of people. From copywriters to estate agents…" at bounding box center [698, 420] width 568 height 39
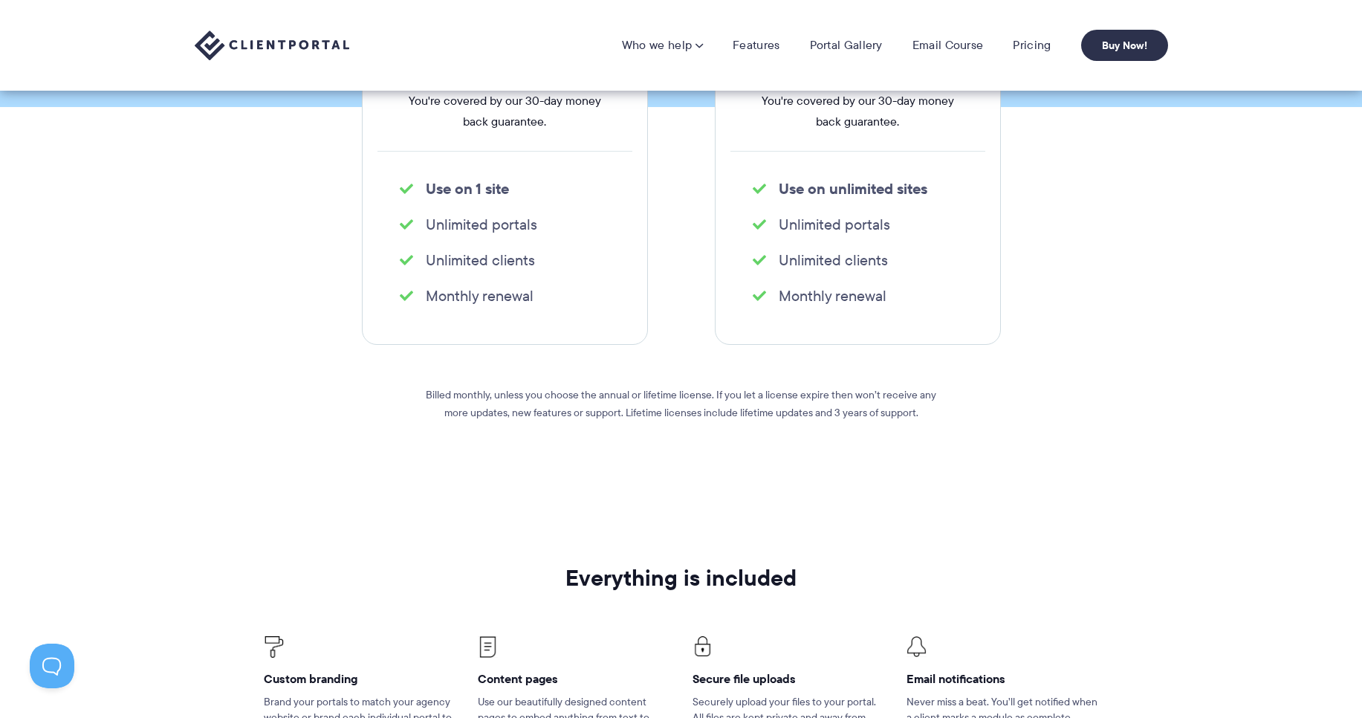
scroll to position [178, 0]
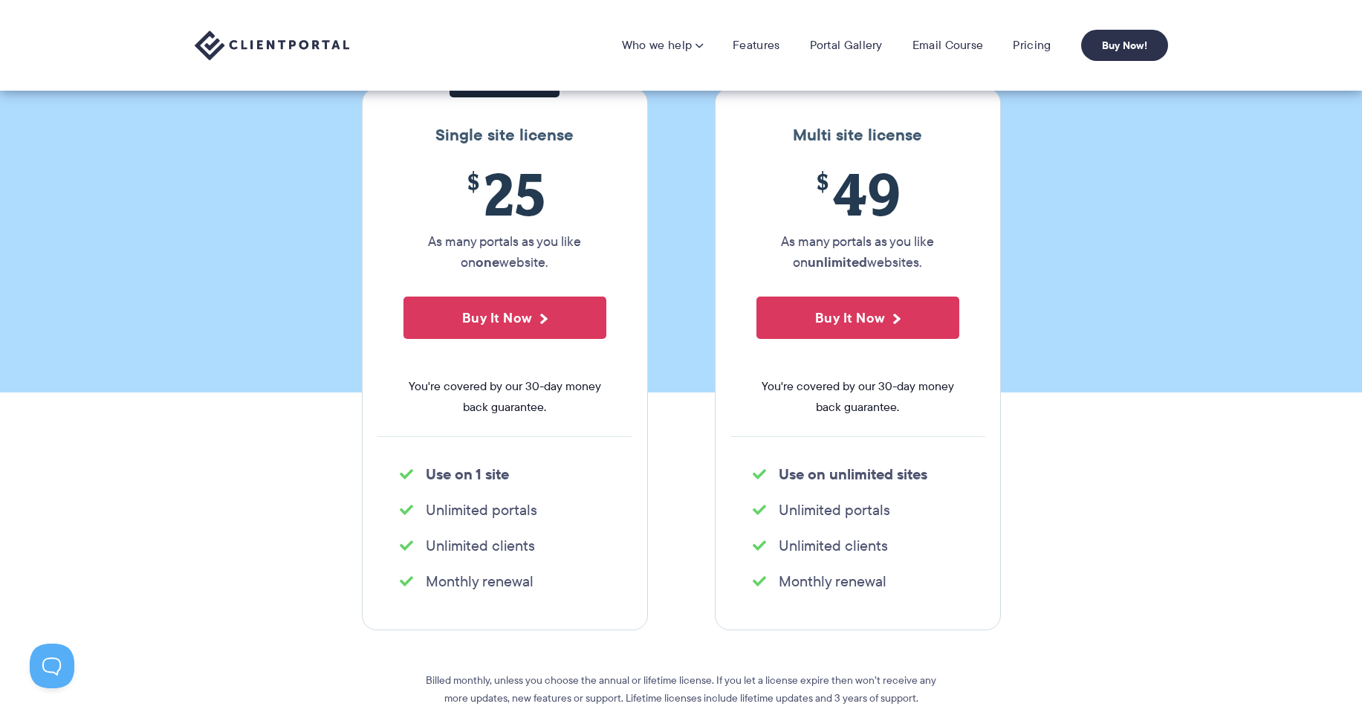
click at [1099, 127] on section "Our Super Simple Pricing Pricing shouldn't be complicated. Straightforward plan…" at bounding box center [681, 107] width 1362 height 571
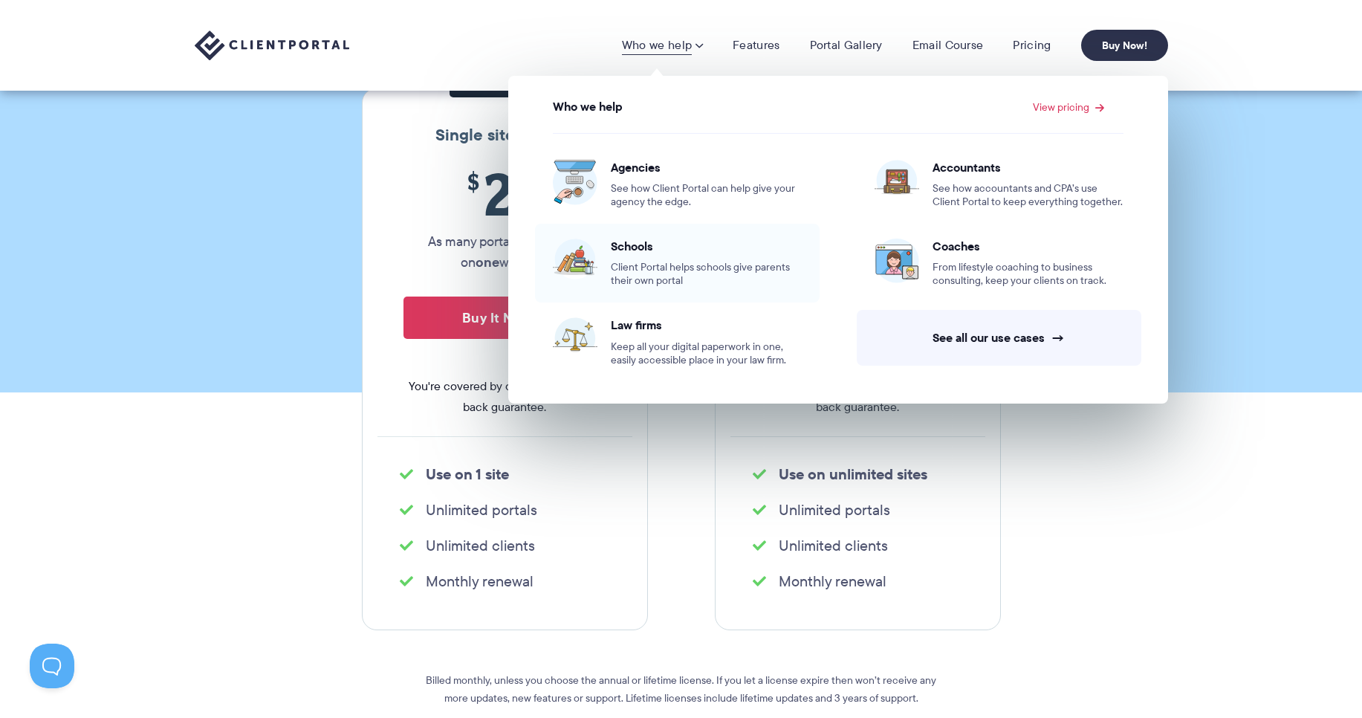
click at [630, 244] on span "Schools" at bounding box center [706, 245] width 191 height 15
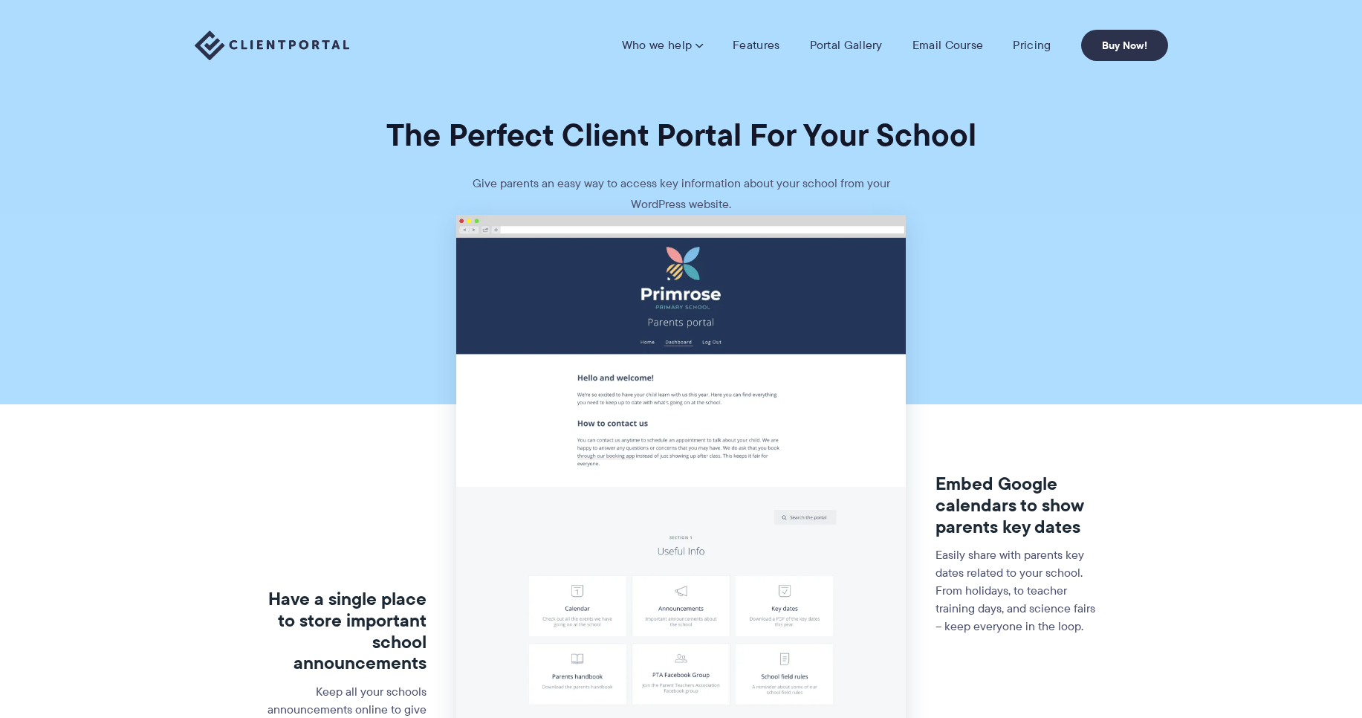
click at [616, 165] on section "The Perfect Client Portal For Your School Give parents an easy way to access ke…" at bounding box center [681, 107] width 1362 height 215
drag, startPoint x: 616, startPoint y: 165, endPoint x: 619, endPoint y: 172, distance: 8.0
click at [617, 167] on section "The Perfect Client Portal For Your School Give parents an easy way to access ke…" at bounding box center [681, 107] width 1362 height 215
drag, startPoint x: 623, startPoint y: 184, endPoint x: 624, endPoint y: 196, distance: 12.0
click at [624, 196] on p "Give parents an easy way to access key information about your school from your …" at bounding box center [681, 194] width 446 height 42
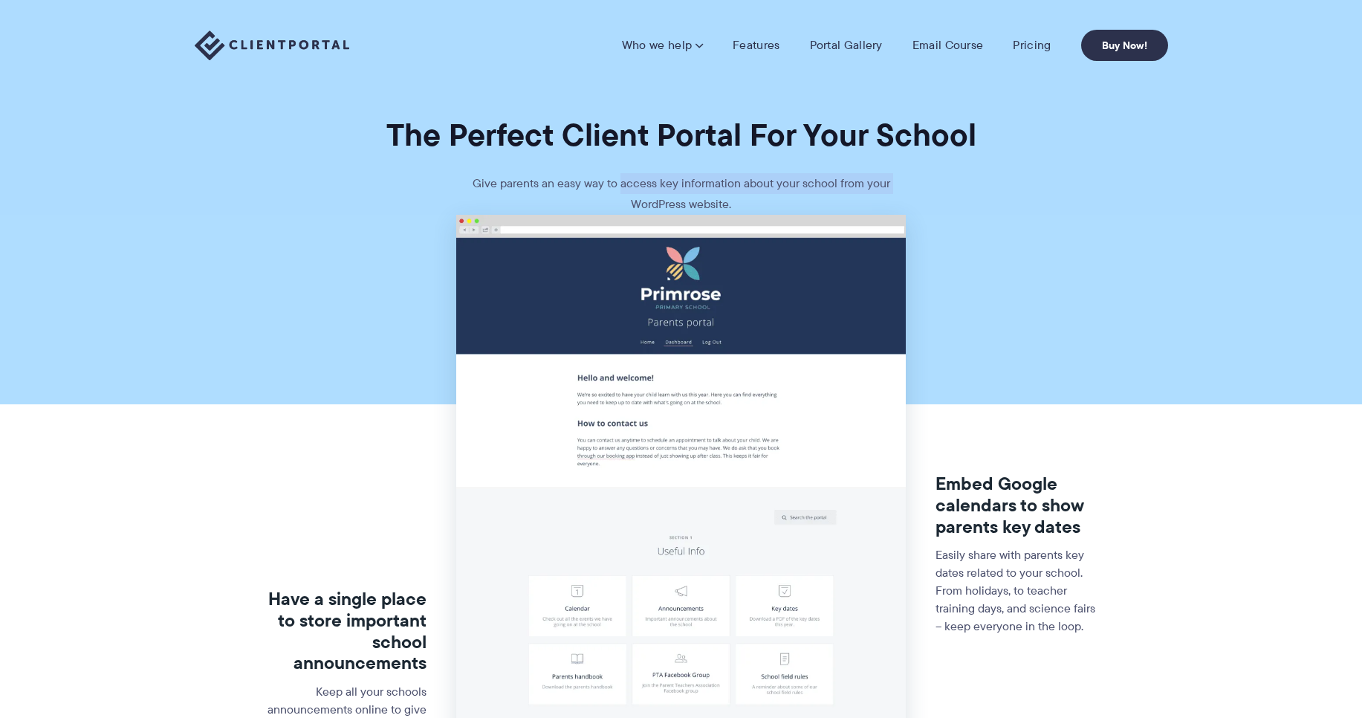
click at [624, 196] on p "Give parents an easy way to access key information about your school from your …" at bounding box center [681, 194] width 446 height 42
click at [625, 201] on p "Give parents an easy way to access key information about your school from your …" at bounding box center [681, 194] width 446 height 42
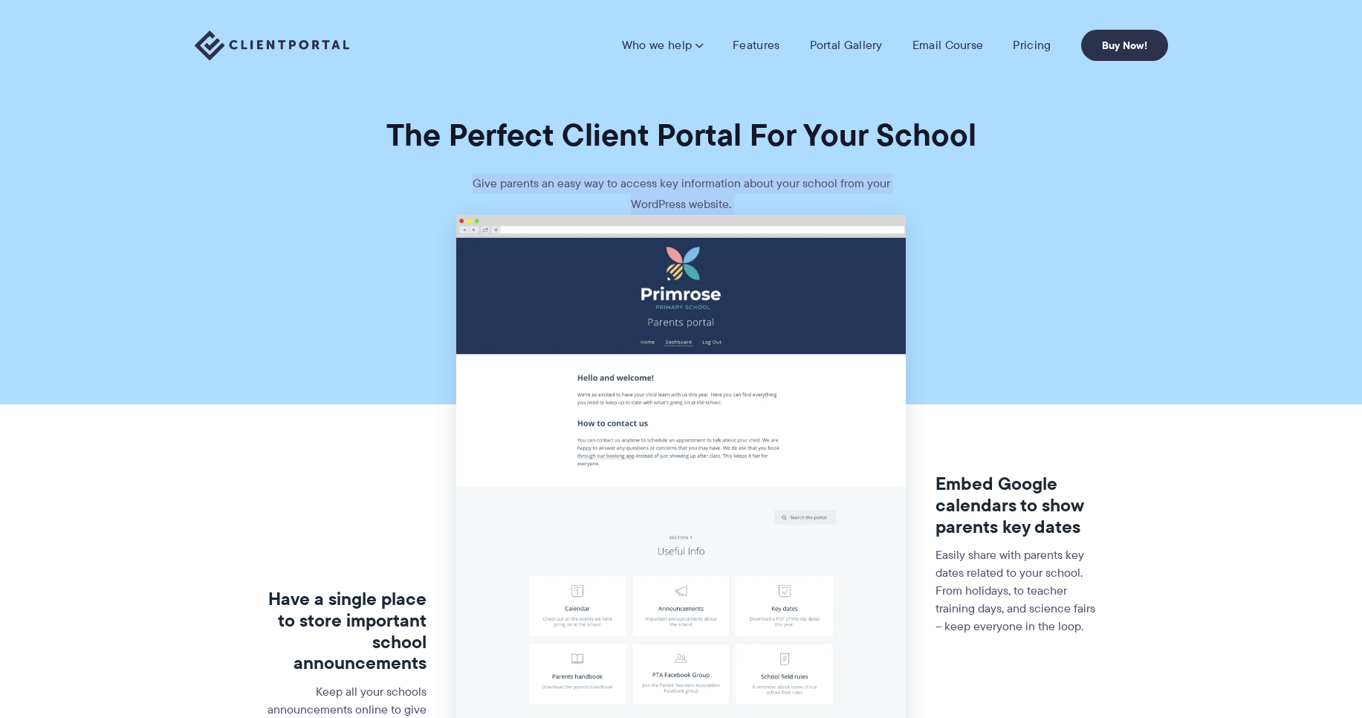
drag, startPoint x: 625, startPoint y: 201, endPoint x: 635, endPoint y: 305, distance: 104.5
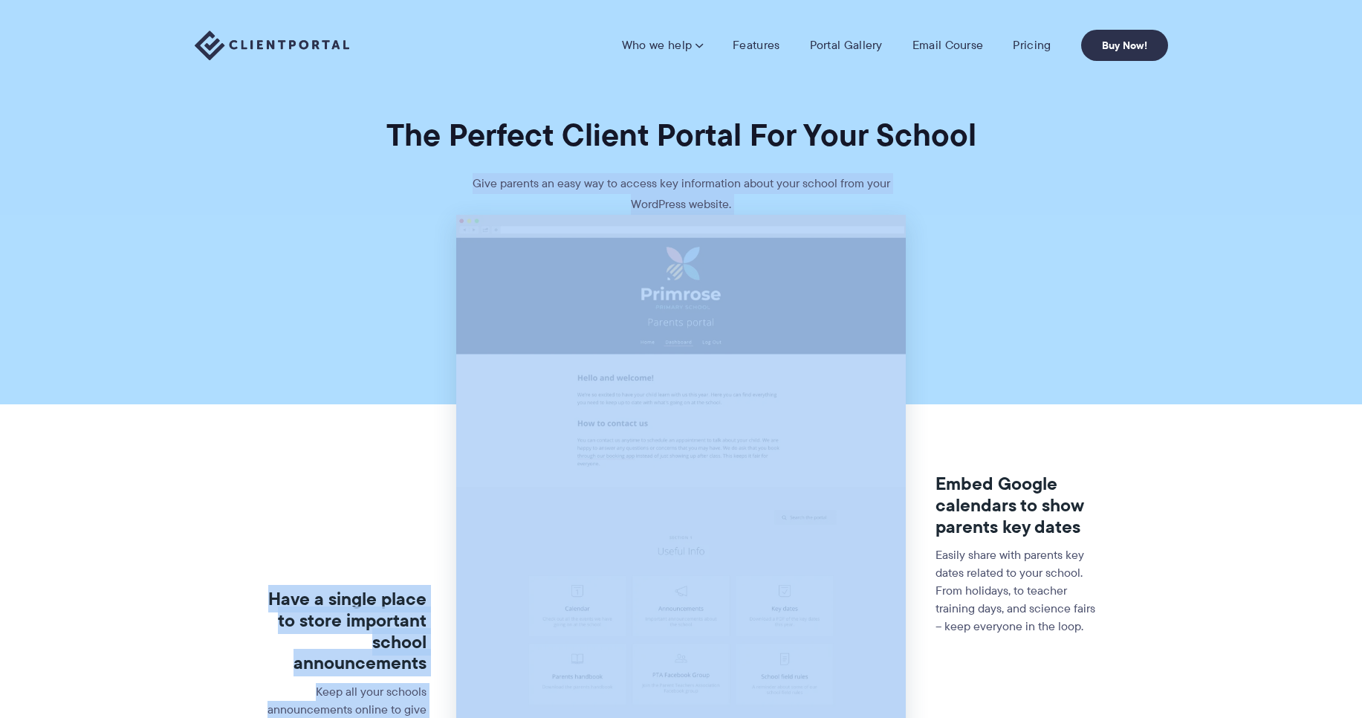
click at [580, 313] on img at bounding box center [680, 586] width 449 height 743
click at [568, 183] on p "Give parents an easy way to access key information about your school from your …" at bounding box center [681, 194] width 446 height 42
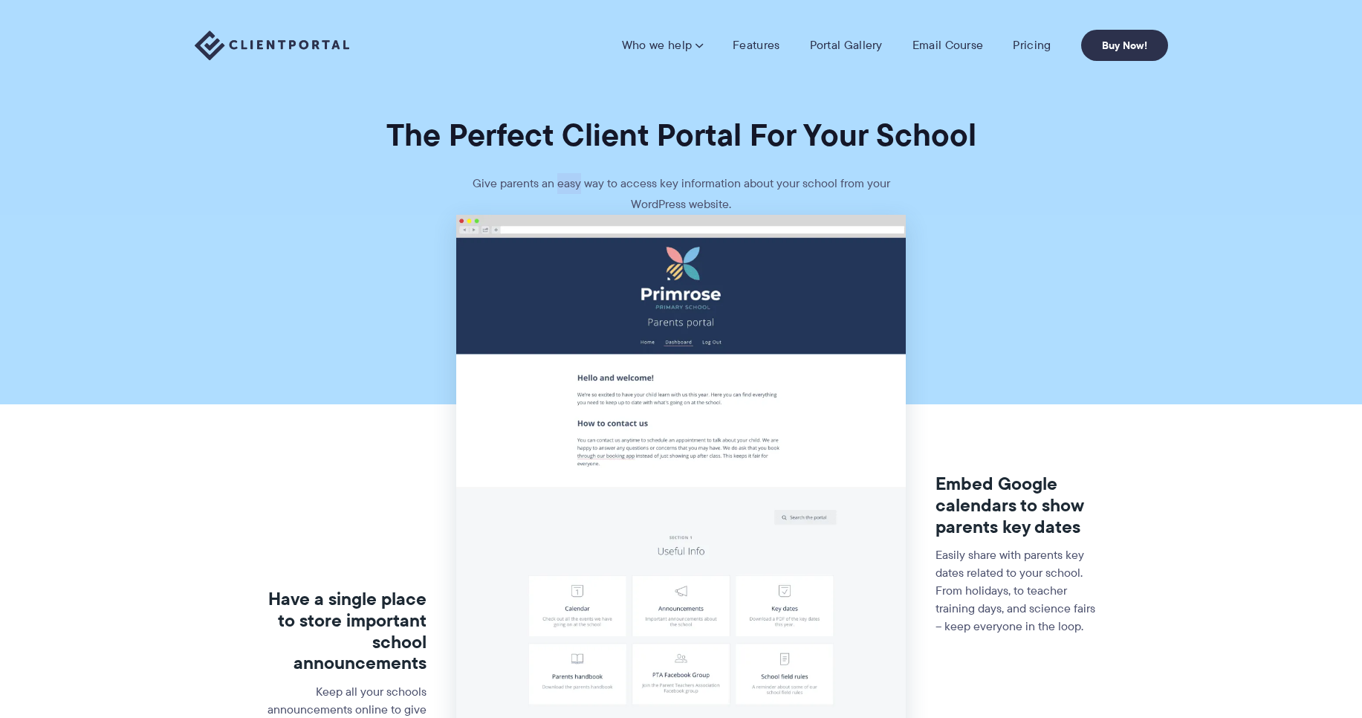
click at [568, 183] on p "Give parents an easy way to access key information about your school from your …" at bounding box center [681, 194] width 446 height 42
click at [843, 42] on link "Portal Gallery" at bounding box center [846, 45] width 73 height 15
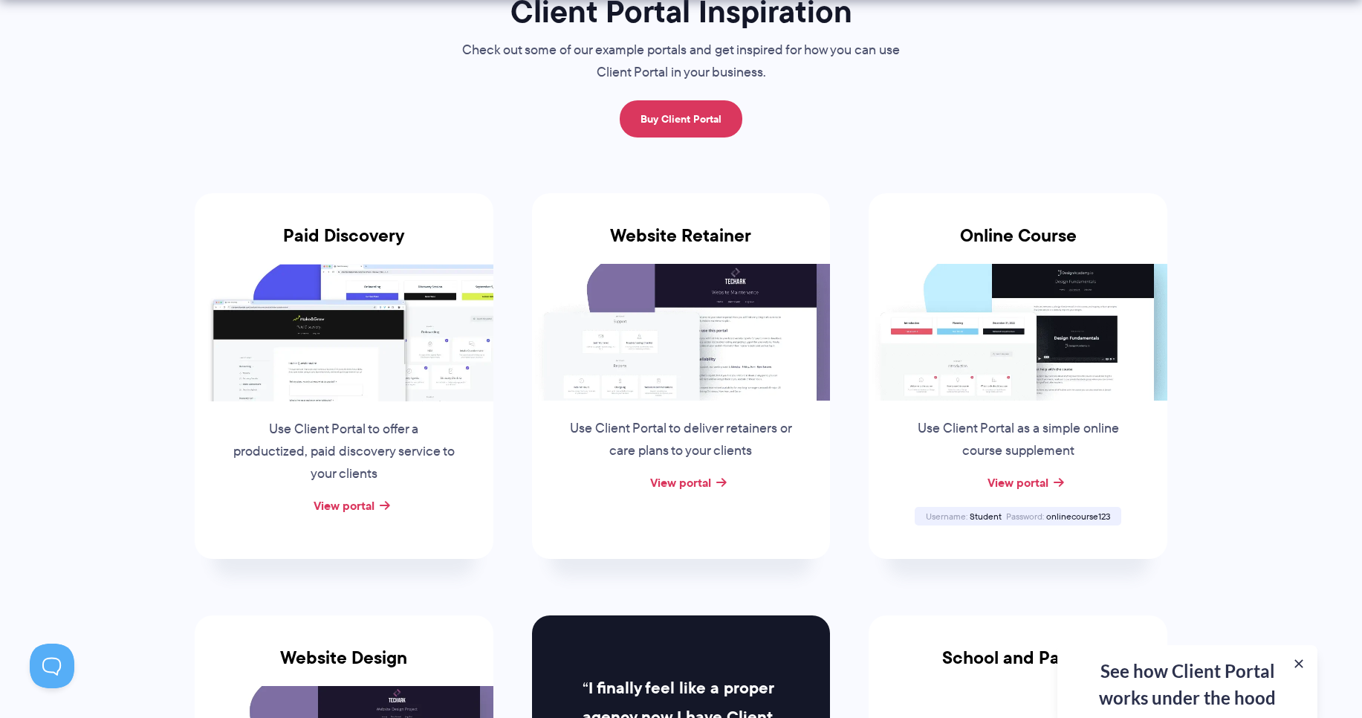
scroll to position [535, 0]
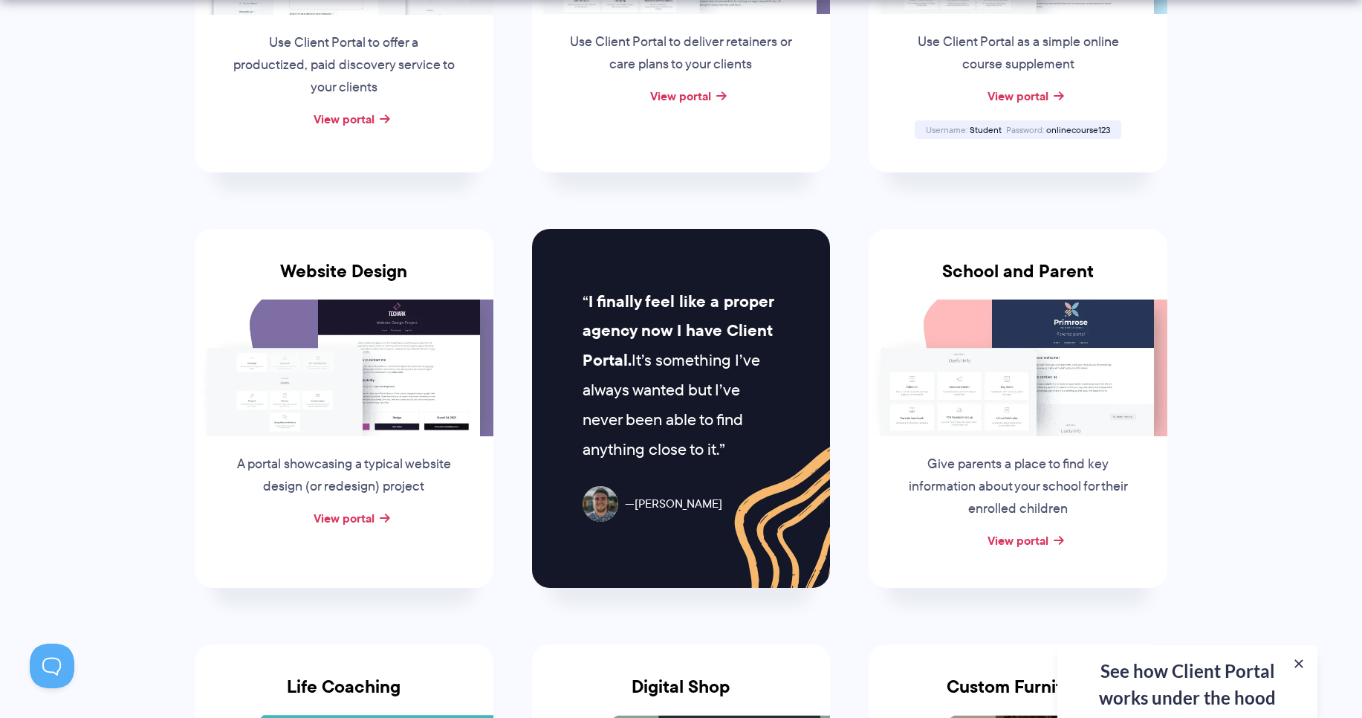
click at [420, 476] on p "A portal showcasing a typical website design (or redesign) project" at bounding box center [344, 475] width 226 height 45
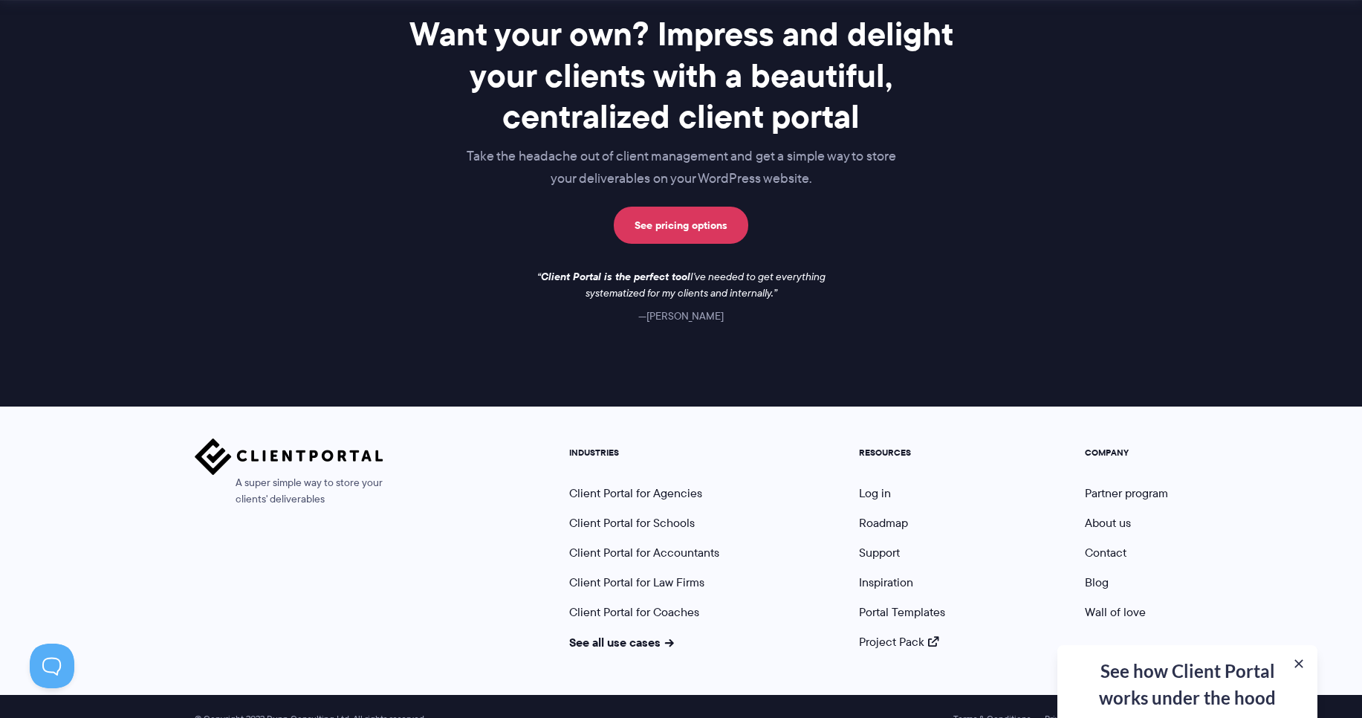
scroll to position [2124, 0]
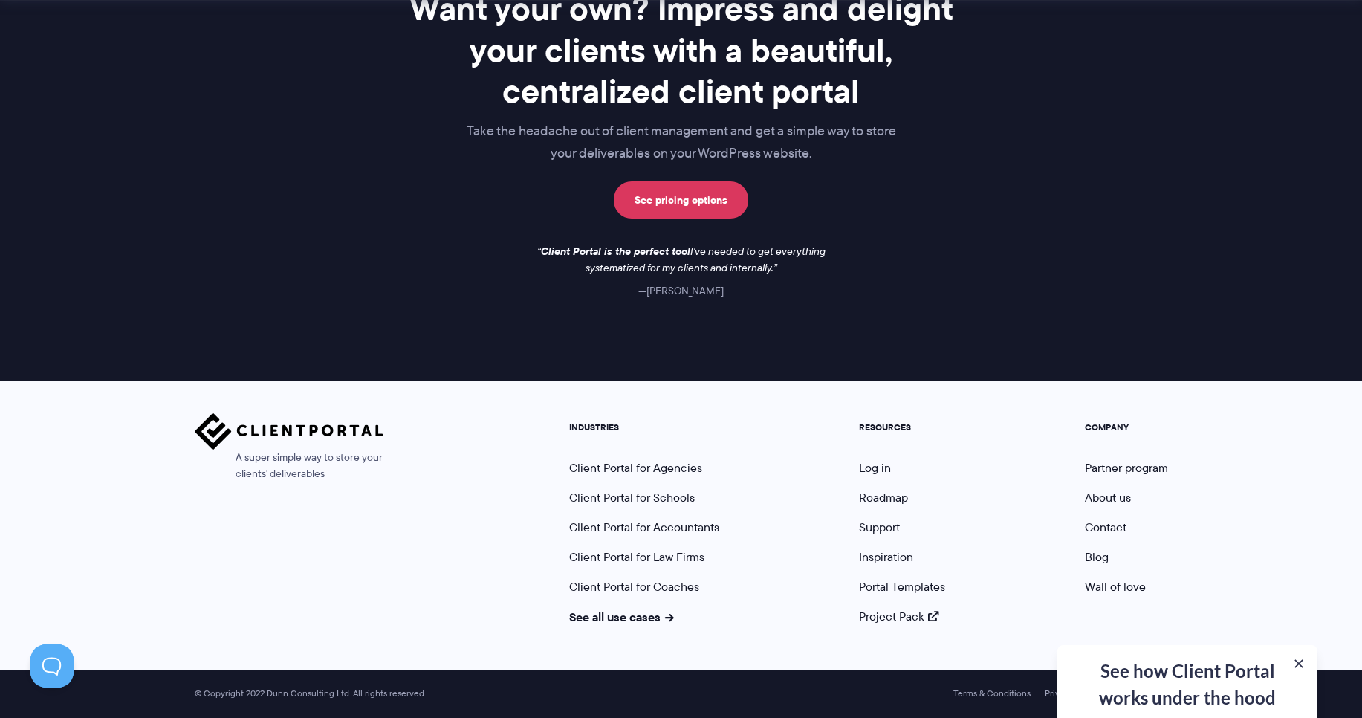
click at [1210, 686] on div "See how Client Portal works under the hood Get an in-depth video covering every…" at bounding box center [1187, 681] width 260 height 73
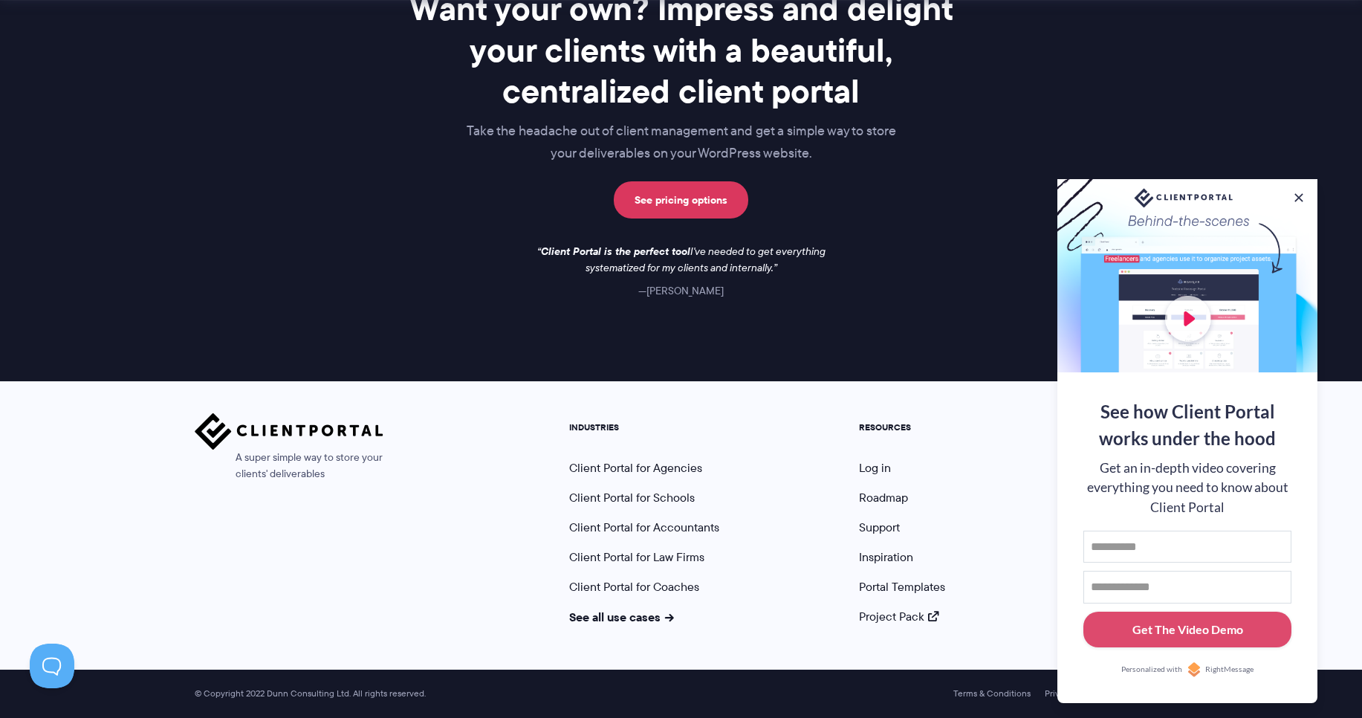
click at [1290, 195] on div at bounding box center [1187, 275] width 260 height 193
click at [1185, 315] on div at bounding box center [1187, 275] width 260 height 193
click at [1287, 198] on div at bounding box center [1187, 275] width 260 height 193
click at [1300, 192] on button at bounding box center [1299, 198] width 18 height 18
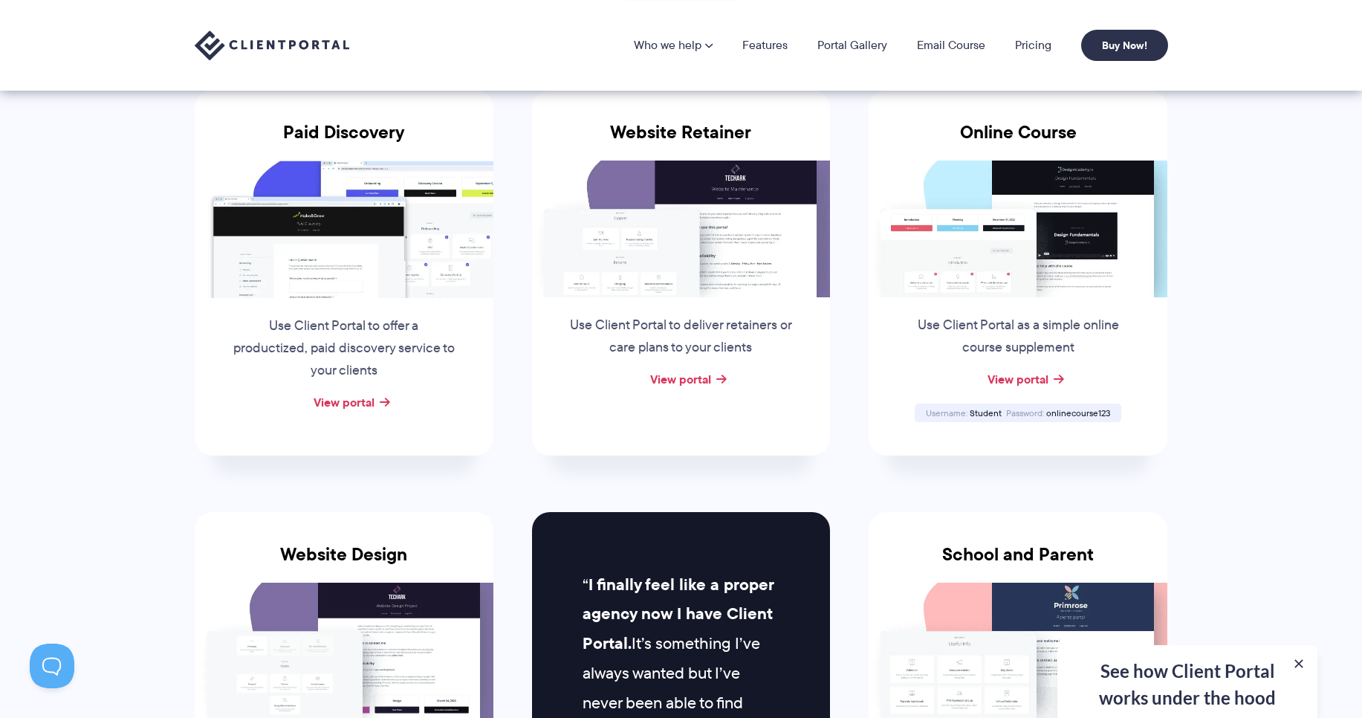
scroll to position [0, 0]
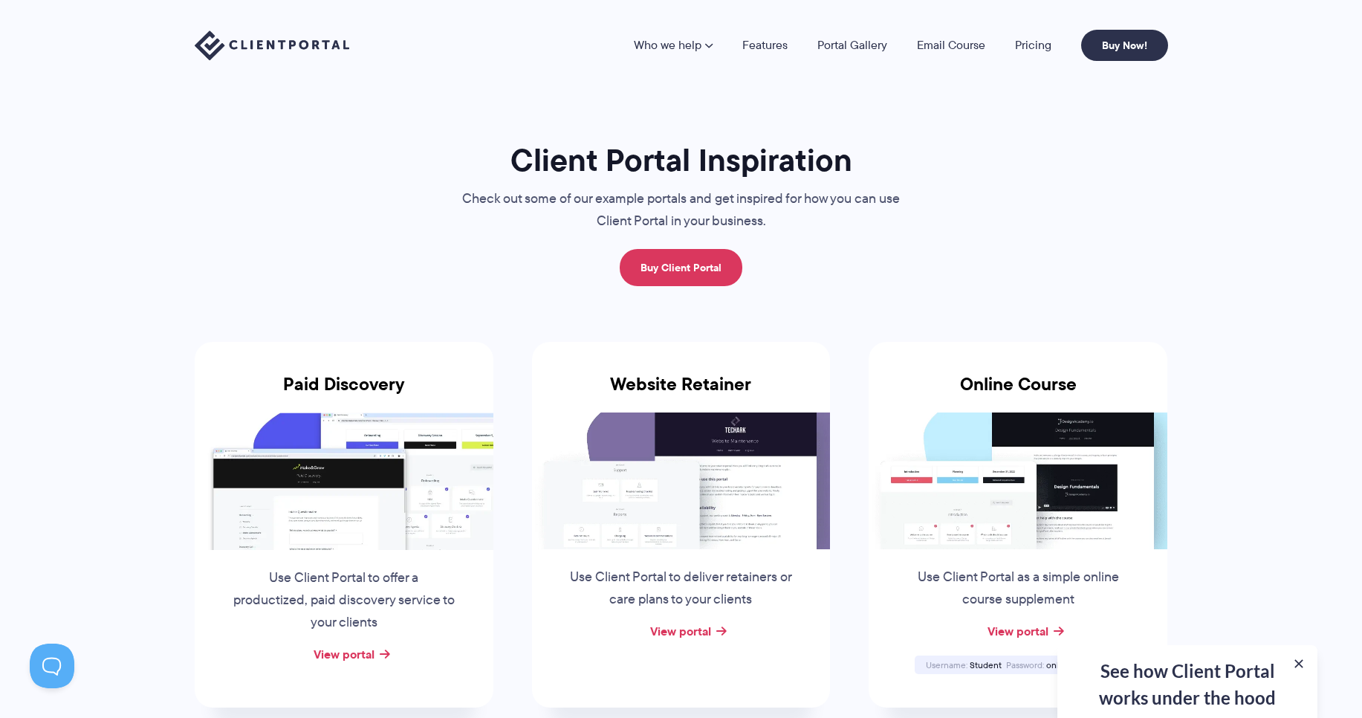
click at [1024, 53] on nav "Who we help Who we help View pricing Agencies See how Client Portal can help gi…" at bounding box center [901, 45] width 534 height 31
click at [1036, 40] on link "Pricing" at bounding box center [1033, 45] width 36 height 12
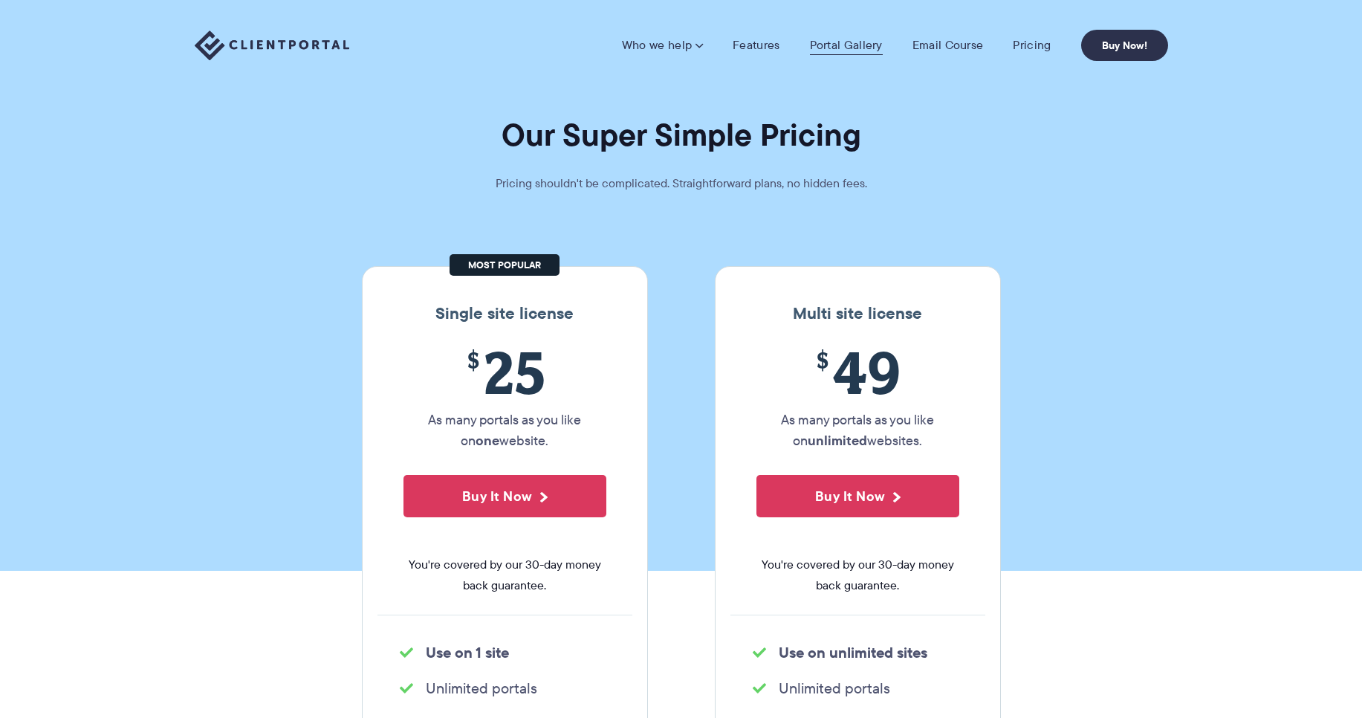
click at [858, 44] on link "Portal Gallery" at bounding box center [846, 45] width 73 height 15
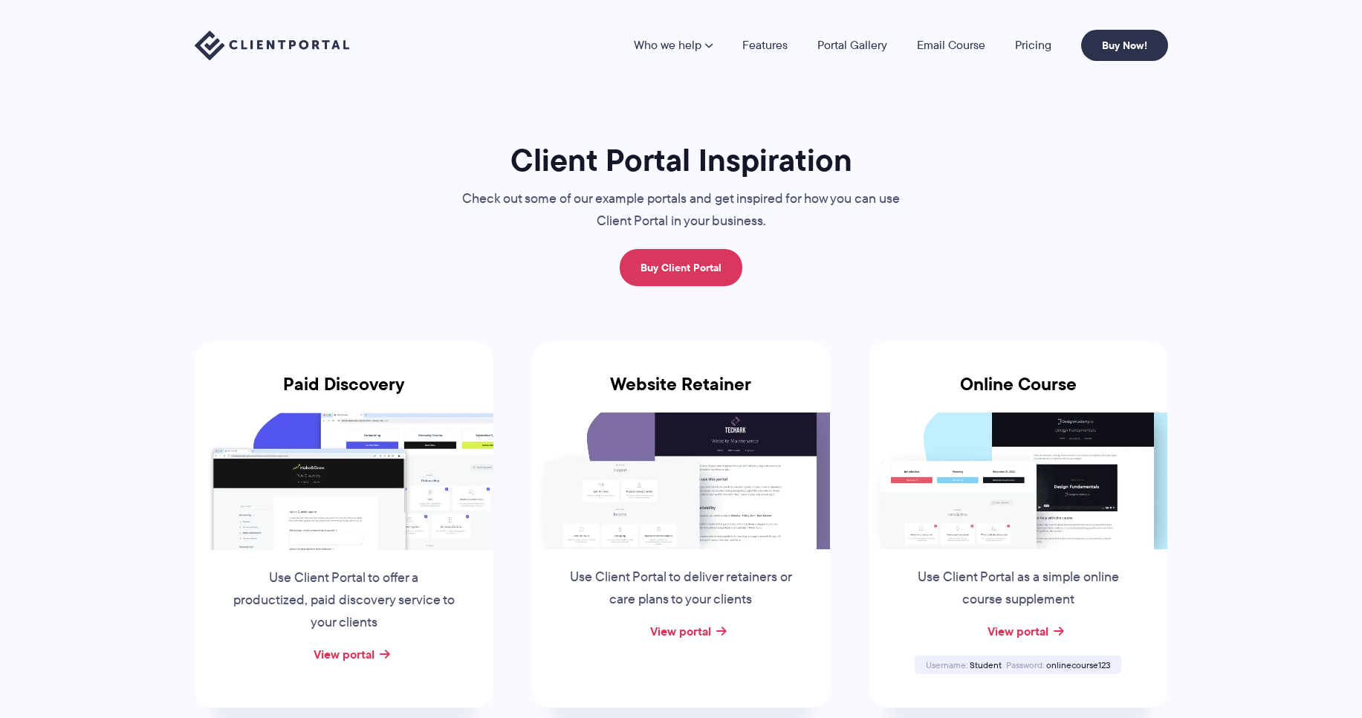
click at [360, 468] on img at bounding box center [344, 480] width 299 height 137
click at [354, 656] on link "View portal" at bounding box center [343, 654] width 61 height 18
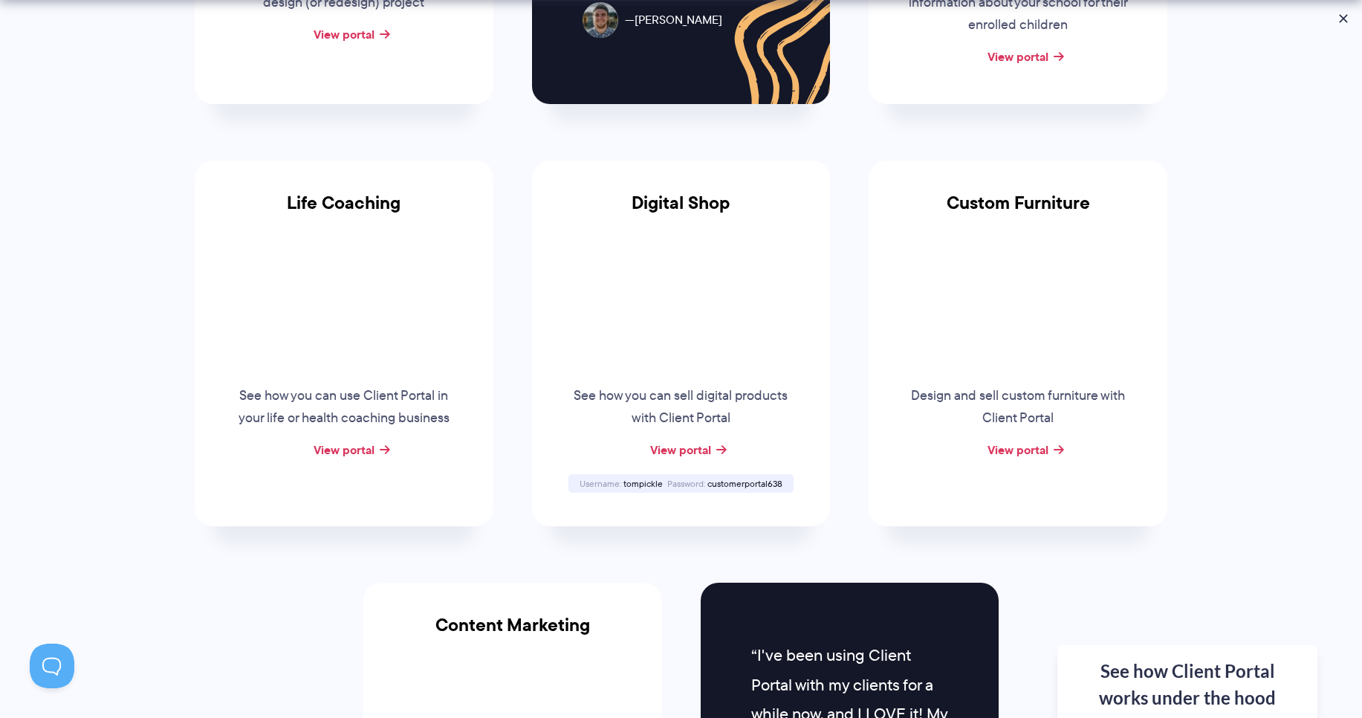
scroll to position [1159, 0]
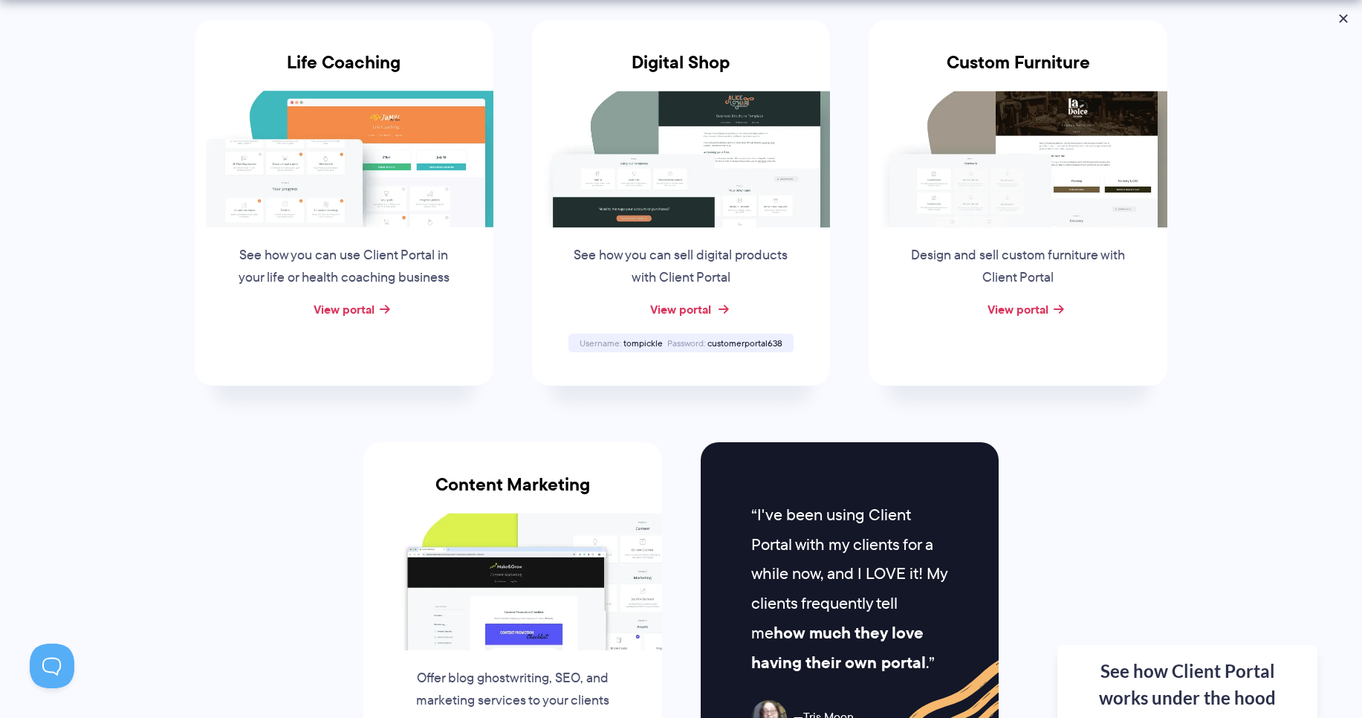
click at [677, 307] on link "View portal" at bounding box center [680, 309] width 61 height 18
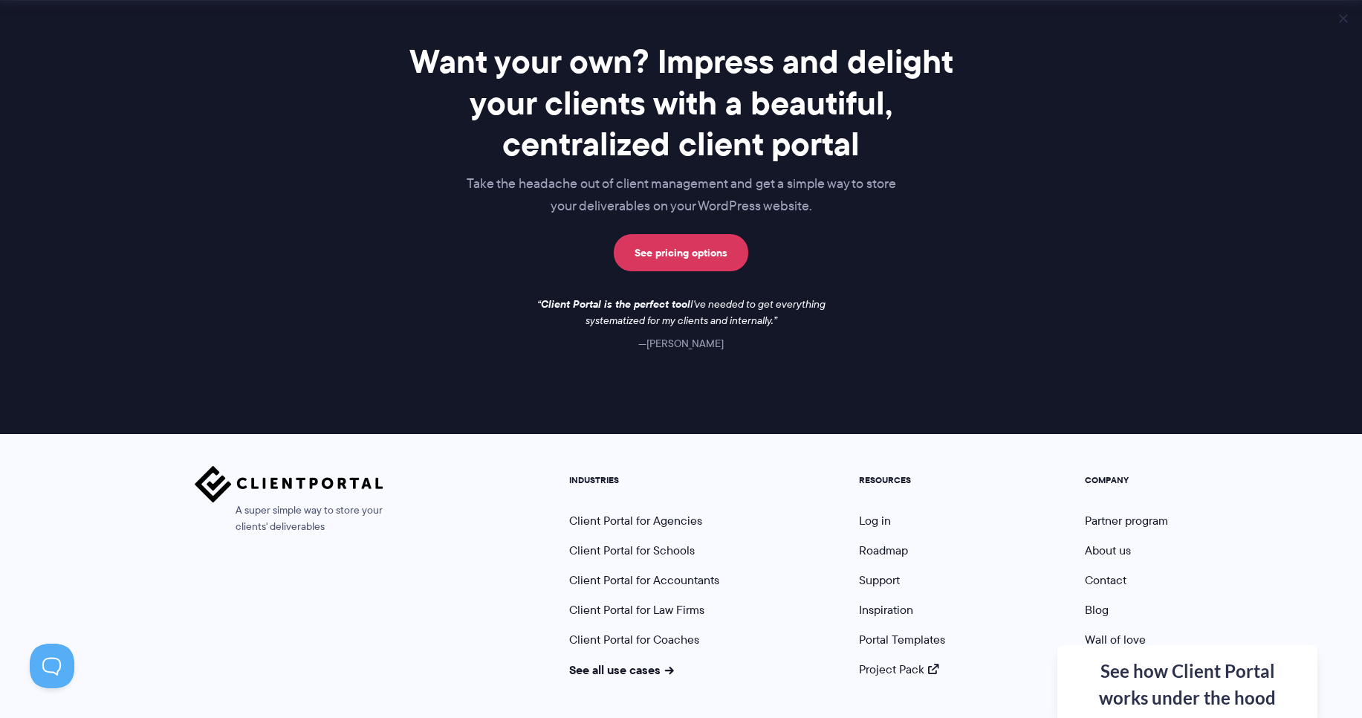
scroll to position [2124, 0]
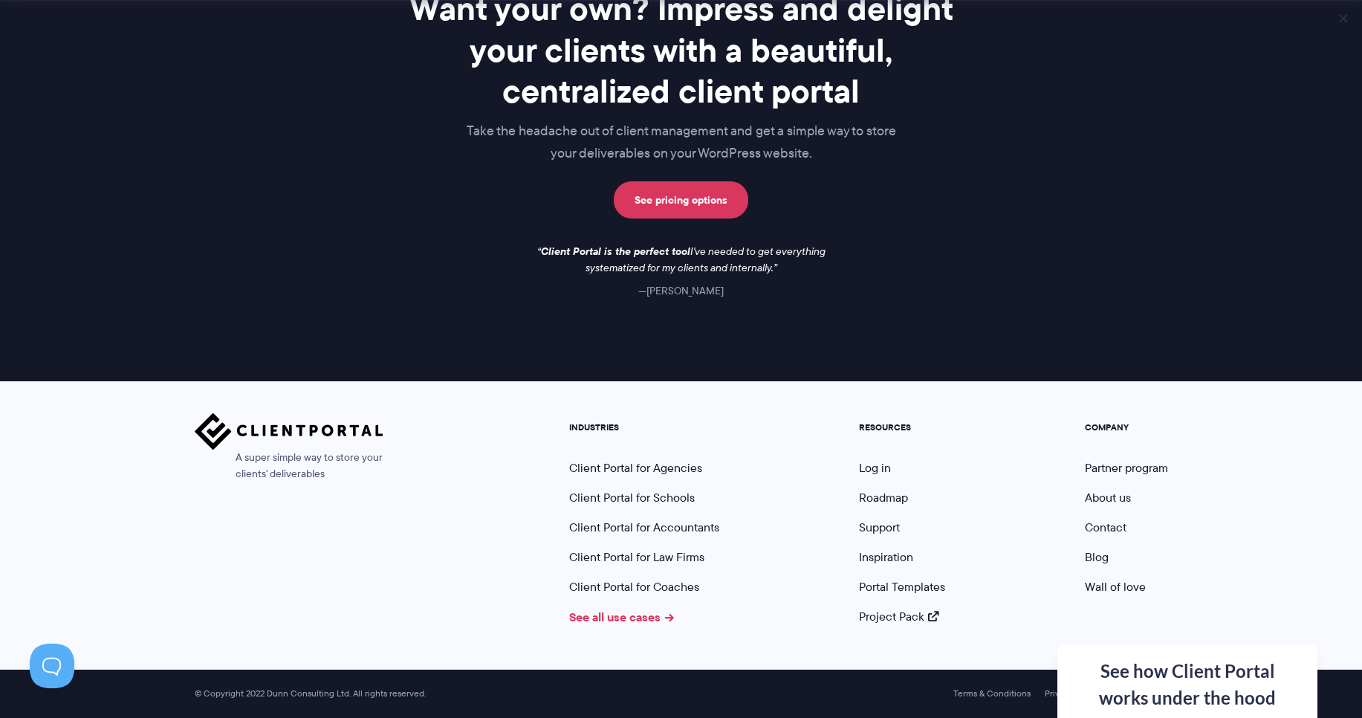
click at [620, 623] on link "See all use cases" at bounding box center [621, 617] width 105 height 18
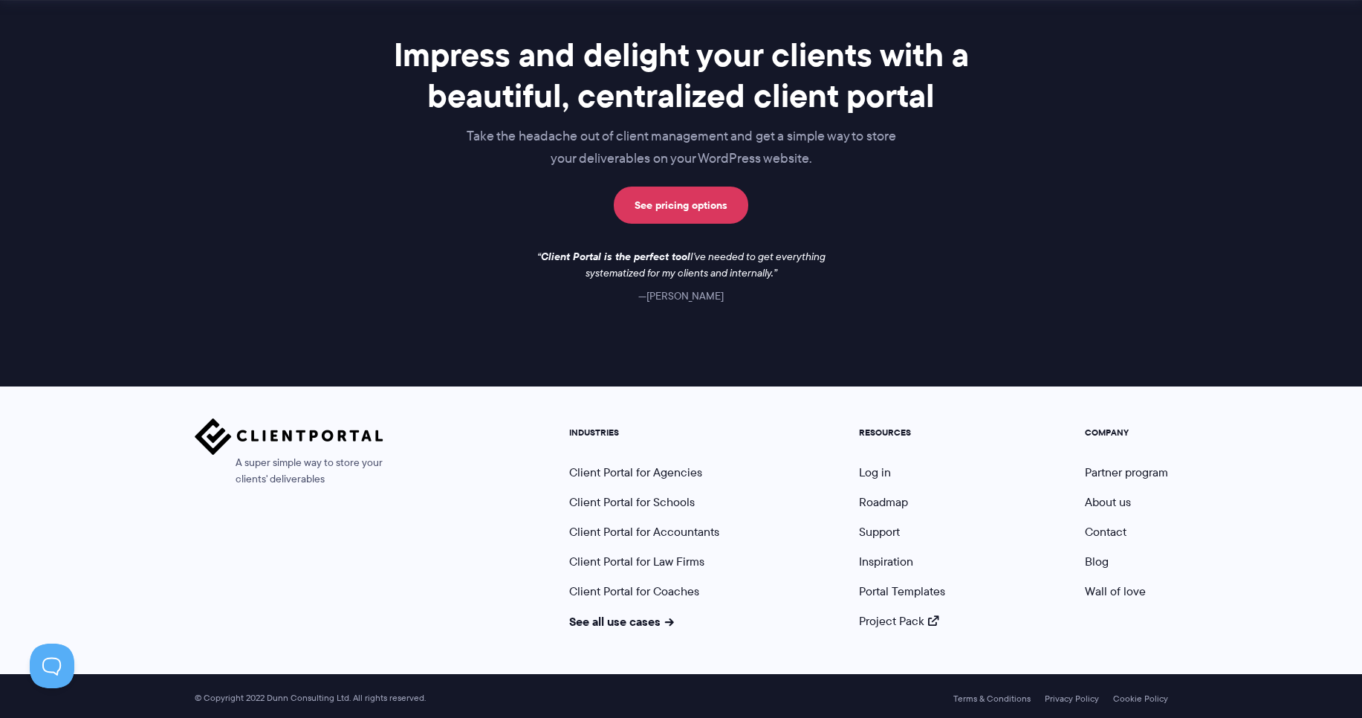
scroll to position [1180, 0]
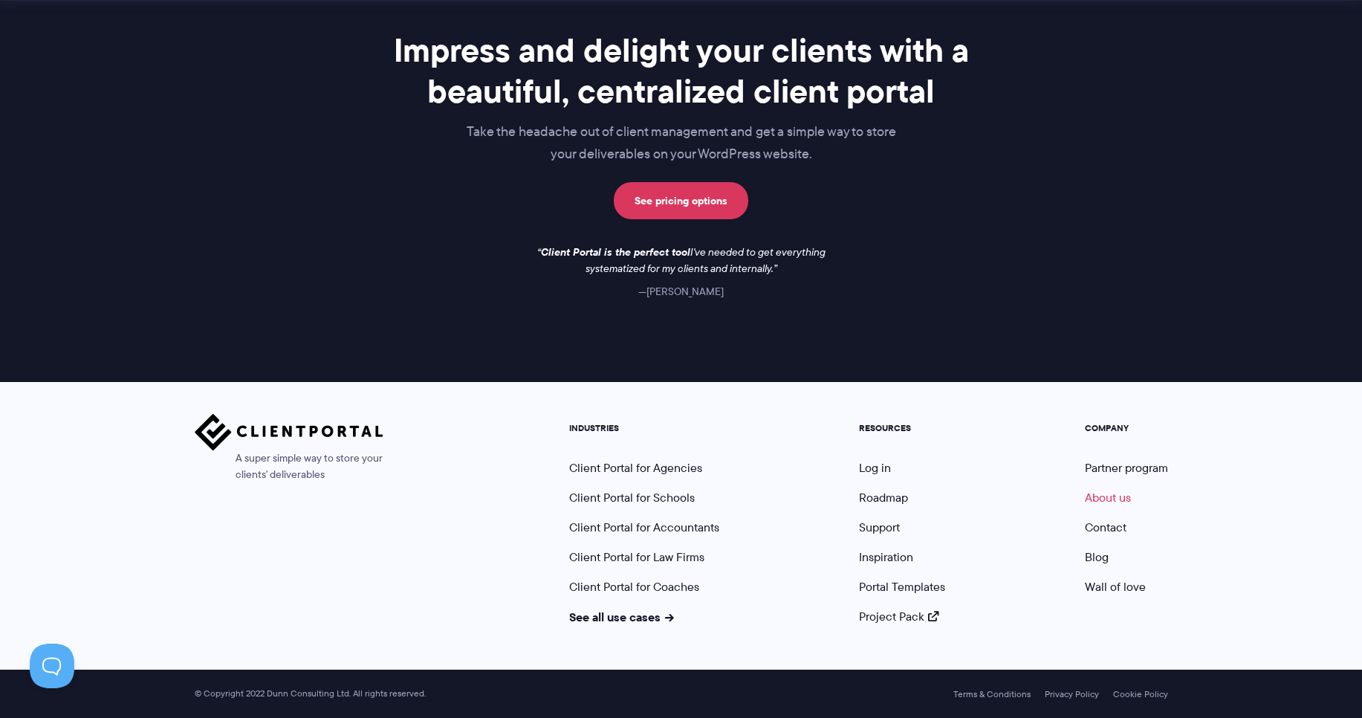
click at [1120, 504] on link "About us" at bounding box center [1108, 497] width 46 height 17
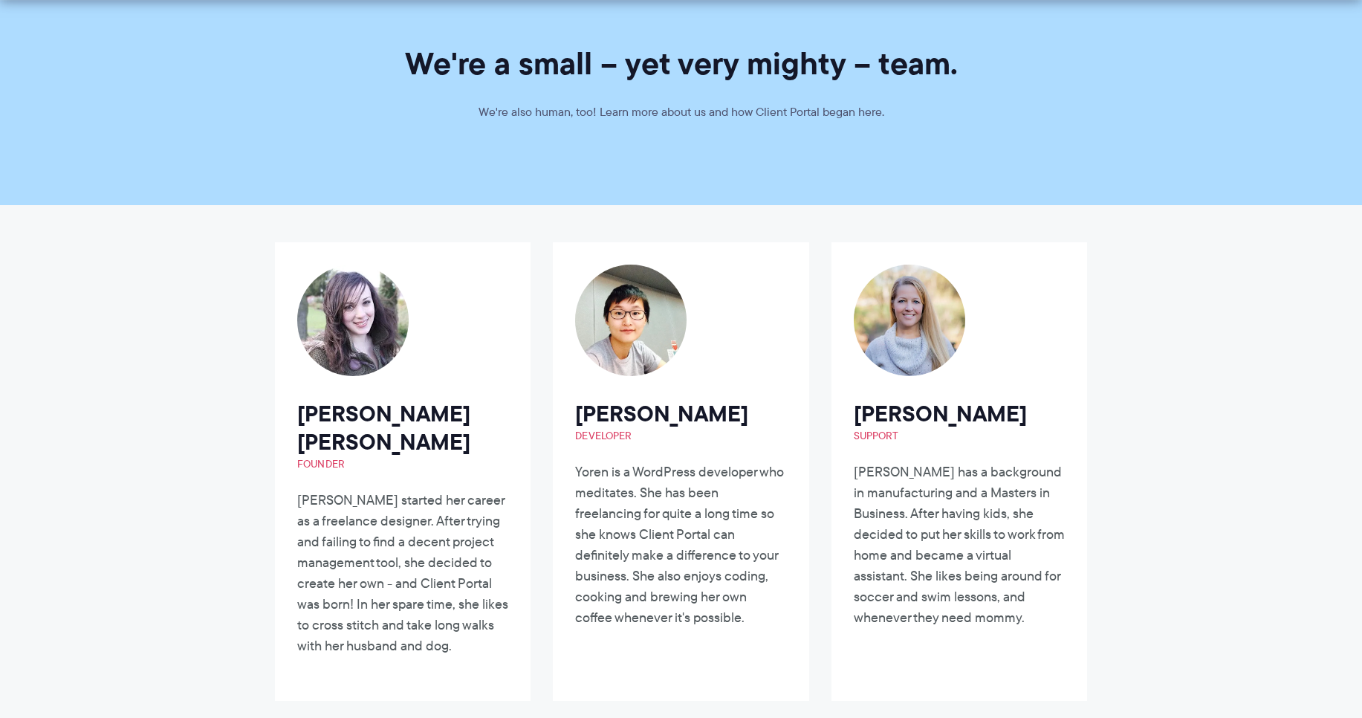
scroll to position [89, 0]
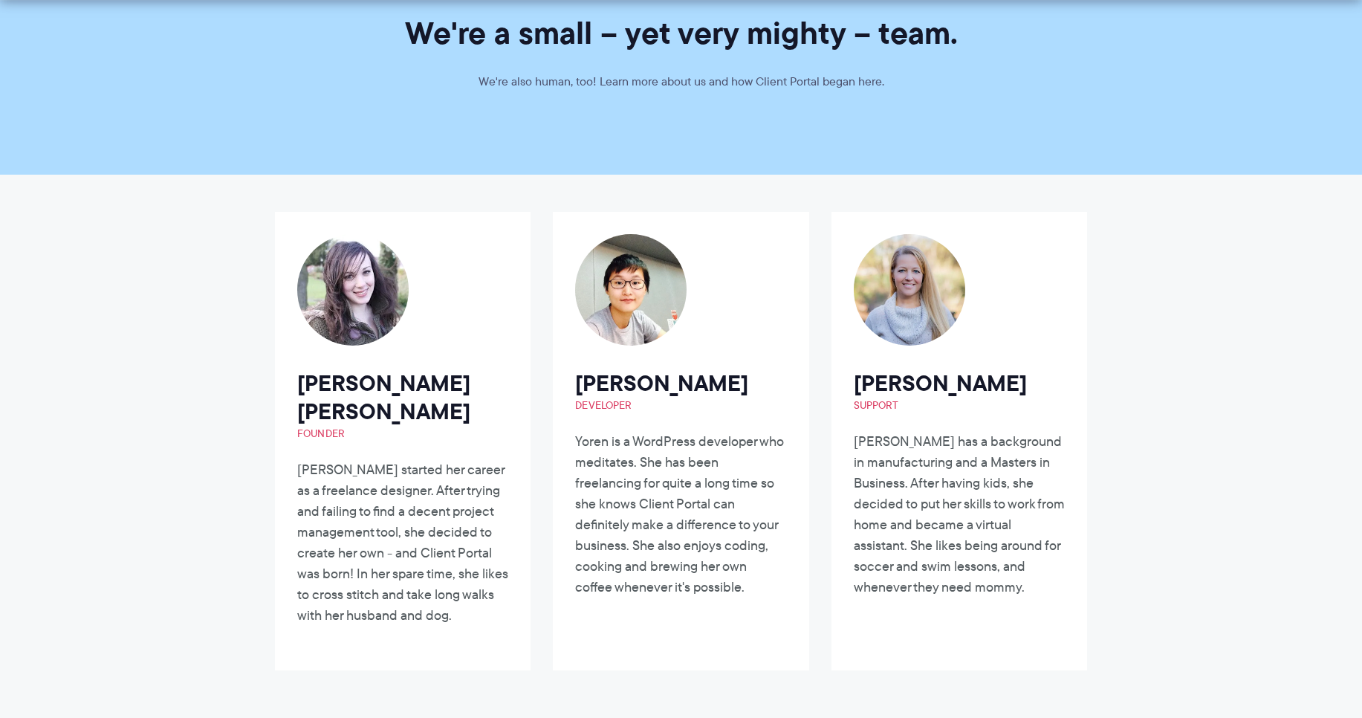
click at [386, 459] on p "[PERSON_NAME] started her career as a freelance designer. After trying and fail…" at bounding box center [402, 542] width 211 height 166
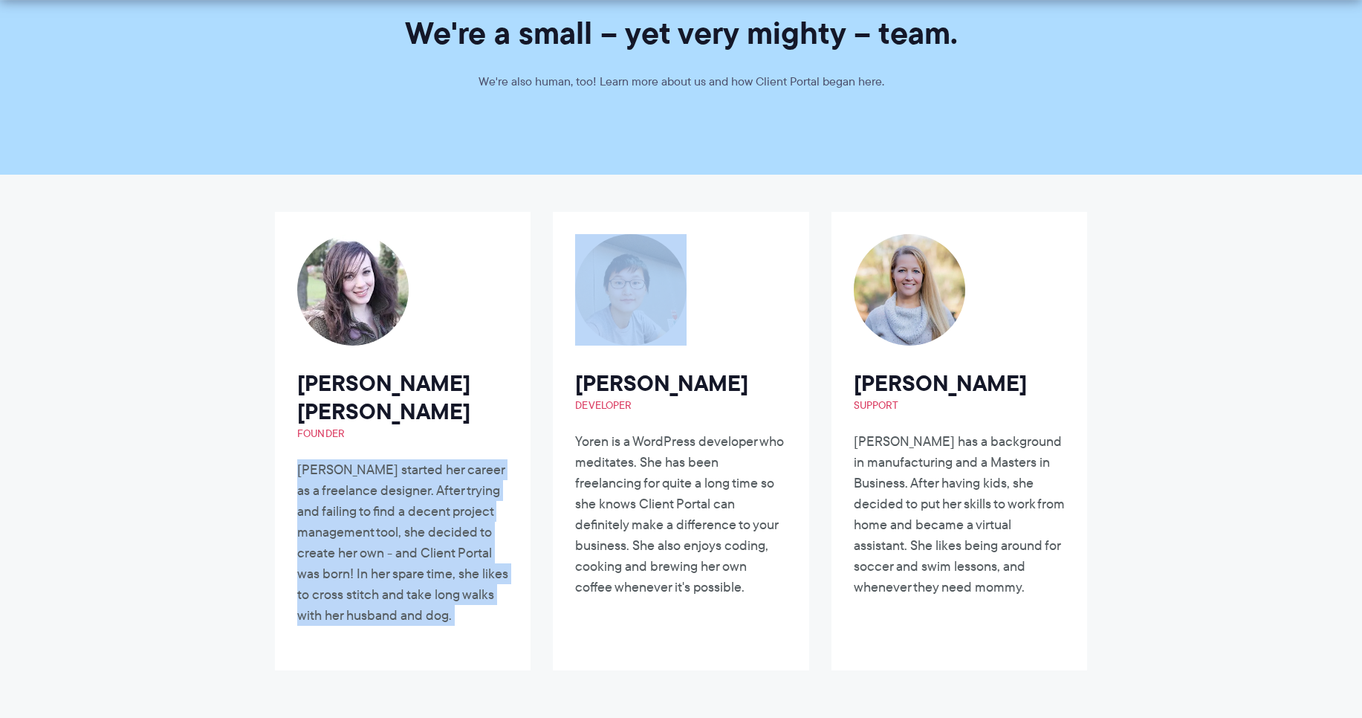
click at [386, 459] on p "[PERSON_NAME] started her career as a freelance designer. After trying and fail…" at bounding box center [402, 542] width 211 height 166
click at [392, 459] on p "[PERSON_NAME] started her career as a freelance designer. After trying and fail…" at bounding box center [402, 542] width 211 height 166
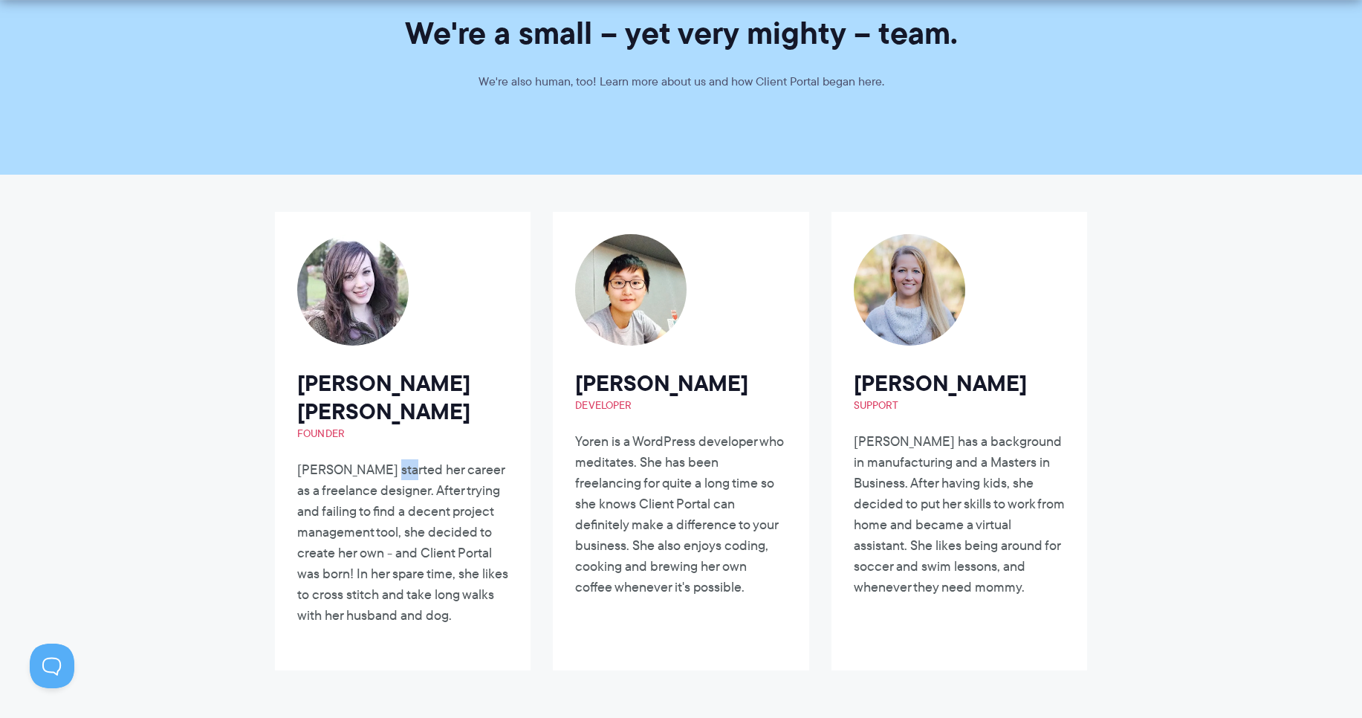
click at [392, 459] on p "[PERSON_NAME] started her career as a freelance designer. After trying and fail…" at bounding box center [402, 542] width 211 height 166
click at [394, 469] on p "[PERSON_NAME] started her career as a freelance designer. After trying and fail…" at bounding box center [402, 542] width 211 height 166
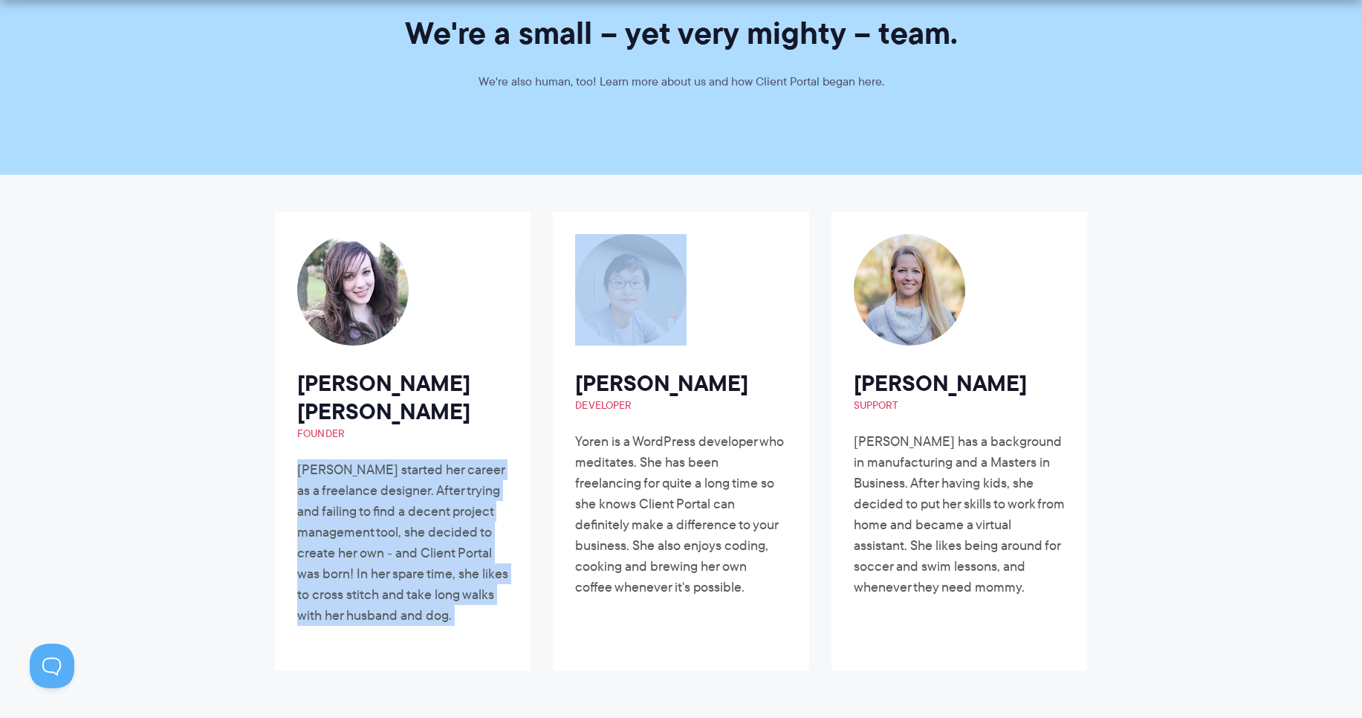
click at [394, 469] on p "[PERSON_NAME] started her career as a freelance designer. After trying and fail…" at bounding box center [402, 542] width 211 height 166
click at [420, 472] on p "[PERSON_NAME] started her career as a freelance designer. After trying and fail…" at bounding box center [402, 542] width 211 height 166
click at [445, 495] on p "[PERSON_NAME] started her career as a freelance designer. After trying and fail…" at bounding box center [402, 542] width 211 height 166
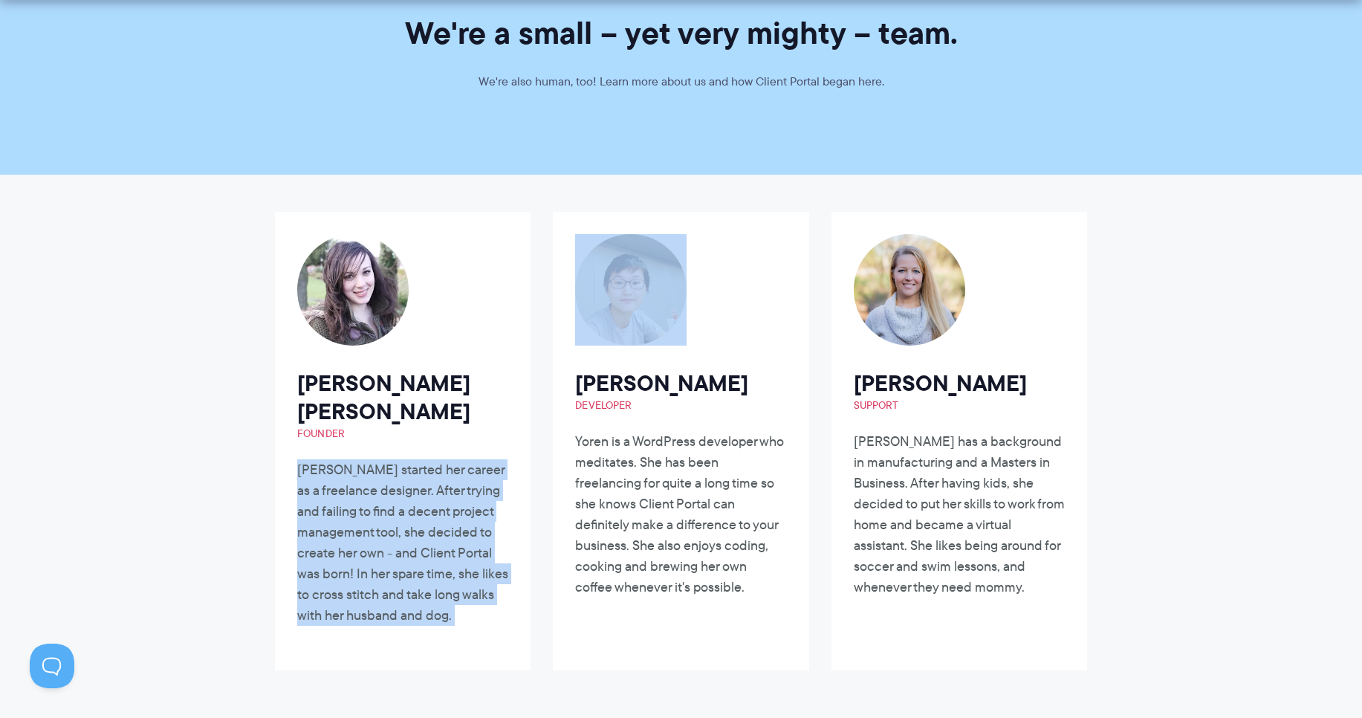
click at [445, 495] on p "[PERSON_NAME] started her career as a freelance designer. After trying and fail…" at bounding box center [402, 542] width 211 height 166
click at [447, 507] on p "[PERSON_NAME] started her career as a freelance designer. After trying and fail…" at bounding box center [402, 542] width 211 height 166
click at [420, 519] on p "[PERSON_NAME] started her career as a freelance designer. After trying and fail…" at bounding box center [402, 542] width 211 height 166
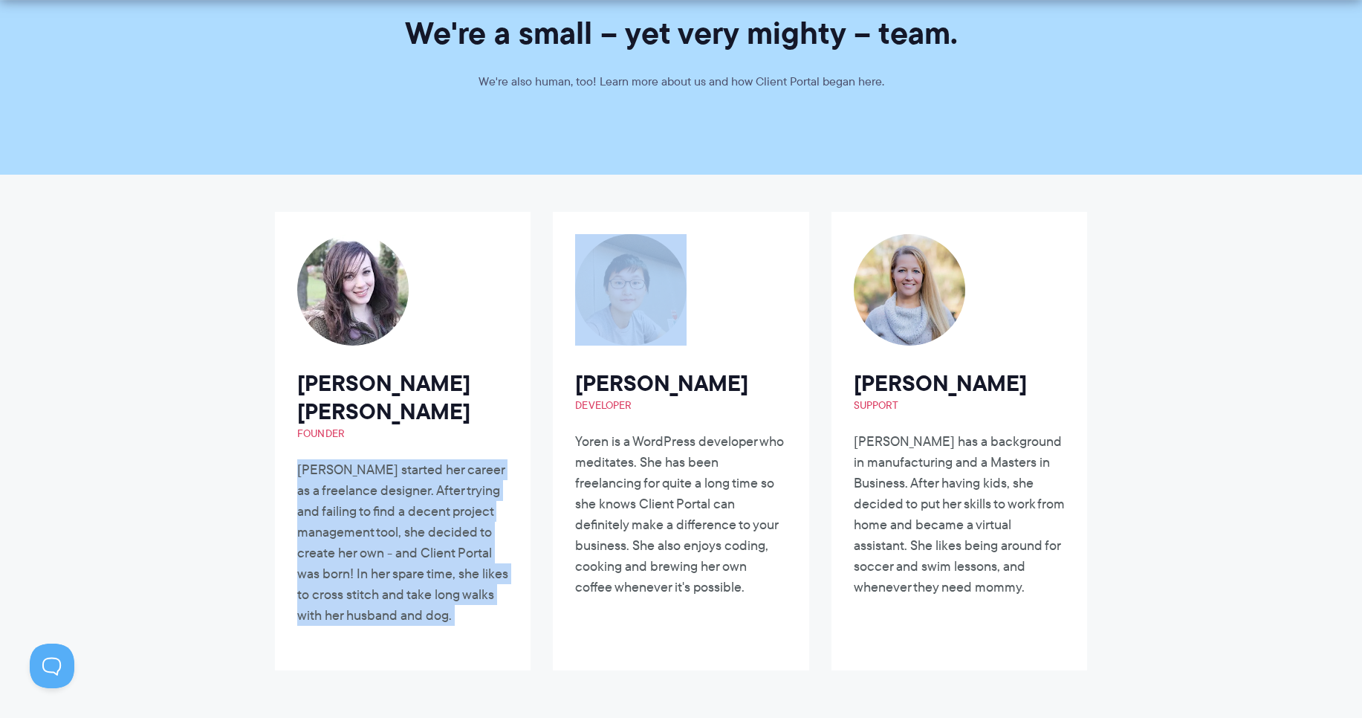
click at [422, 521] on p "[PERSON_NAME] started her career as a freelance designer. After trying and fail…" at bounding box center [402, 542] width 211 height 166
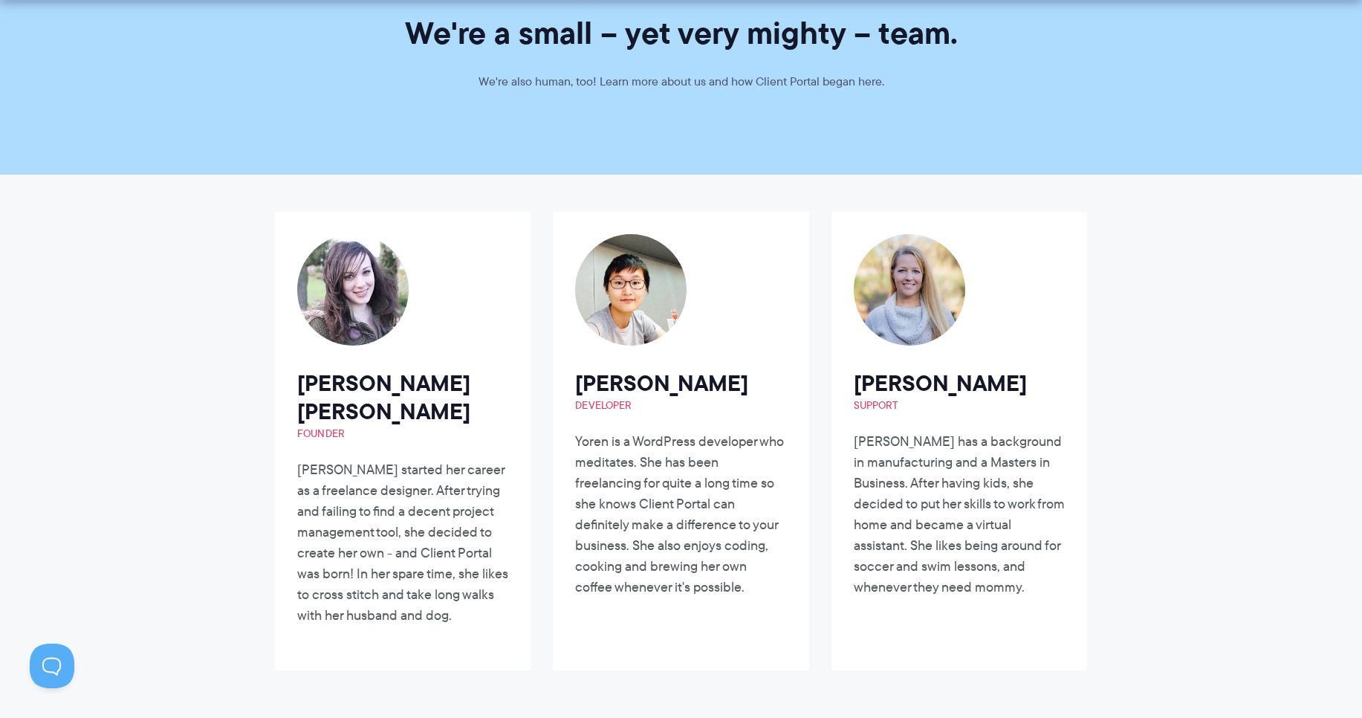
click at [403, 533] on p "[PERSON_NAME] started her career as a freelance designer. After trying and fail…" at bounding box center [402, 542] width 211 height 166
click at [394, 550] on p "[PERSON_NAME] started her career as a freelance designer. After trying and fail…" at bounding box center [402, 542] width 211 height 166
click at [382, 557] on p "[PERSON_NAME] started her career as a freelance designer. After trying and fail…" at bounding box center [402, 542] width 211 height 166
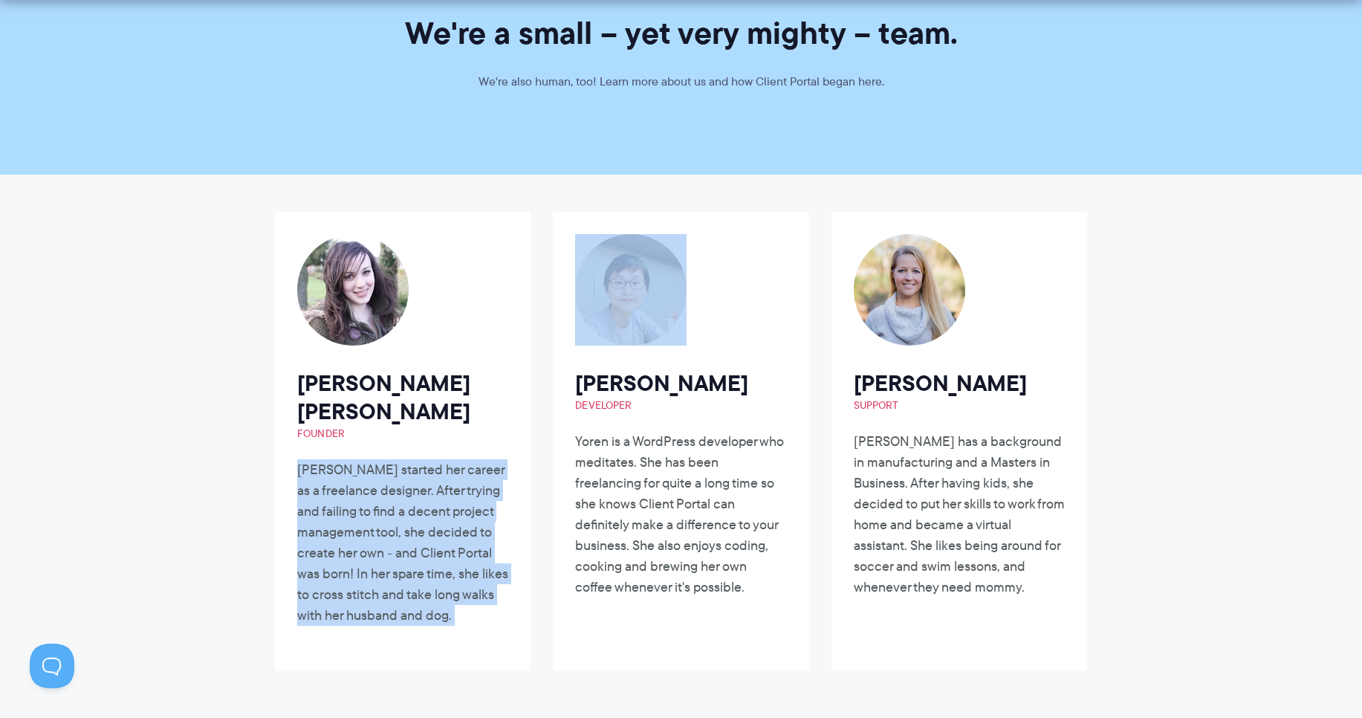
click at [382, 557] on p "[PERSON_NAME] started her career as a freelance designer. After trying and fail…" at bounding box center [402, 542] width 211 height 166
click at [371, 582] on p "[PERSON_NAME] started her career as a freelance designer. After trying and fail…" at bounding box center [402, 542] width 211 height 166
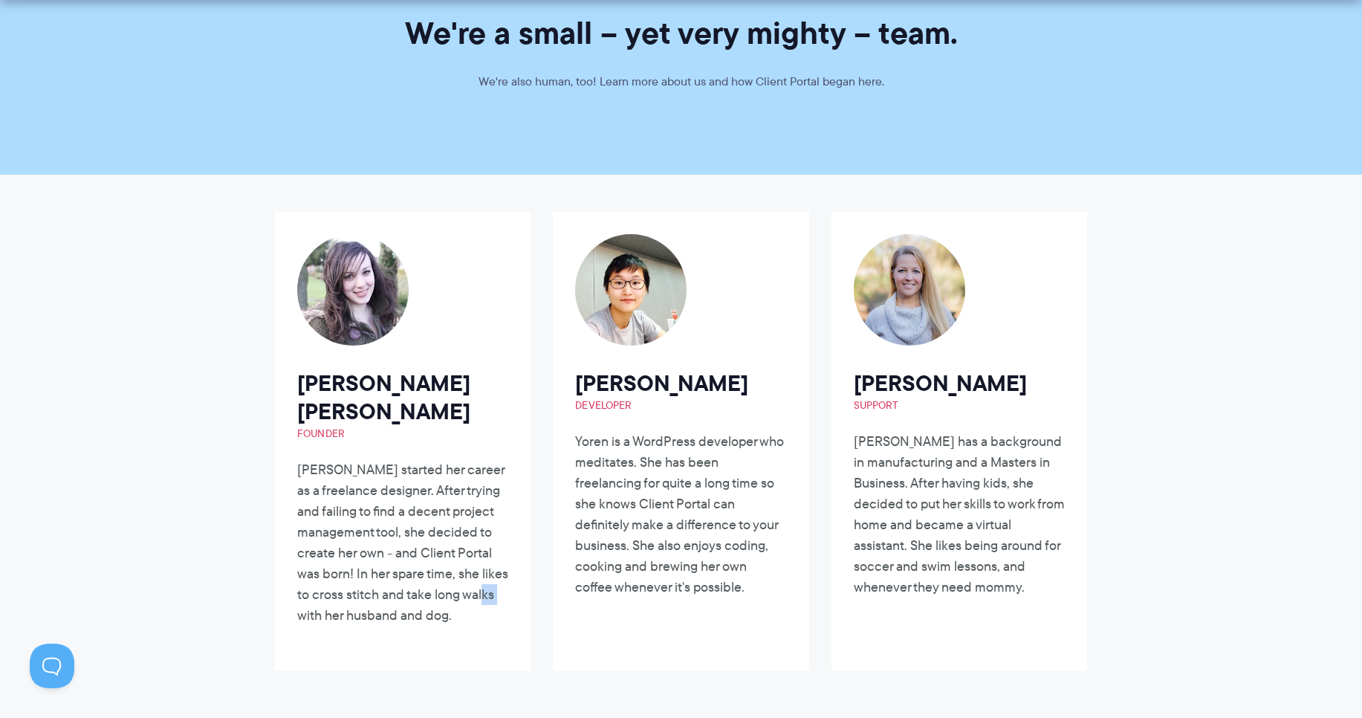
click at [371, 582] on p "[PERSON_NAME] started her career as a freelance designer. After trying and fail…" at bounding box center [402, 542] width 211 height 166
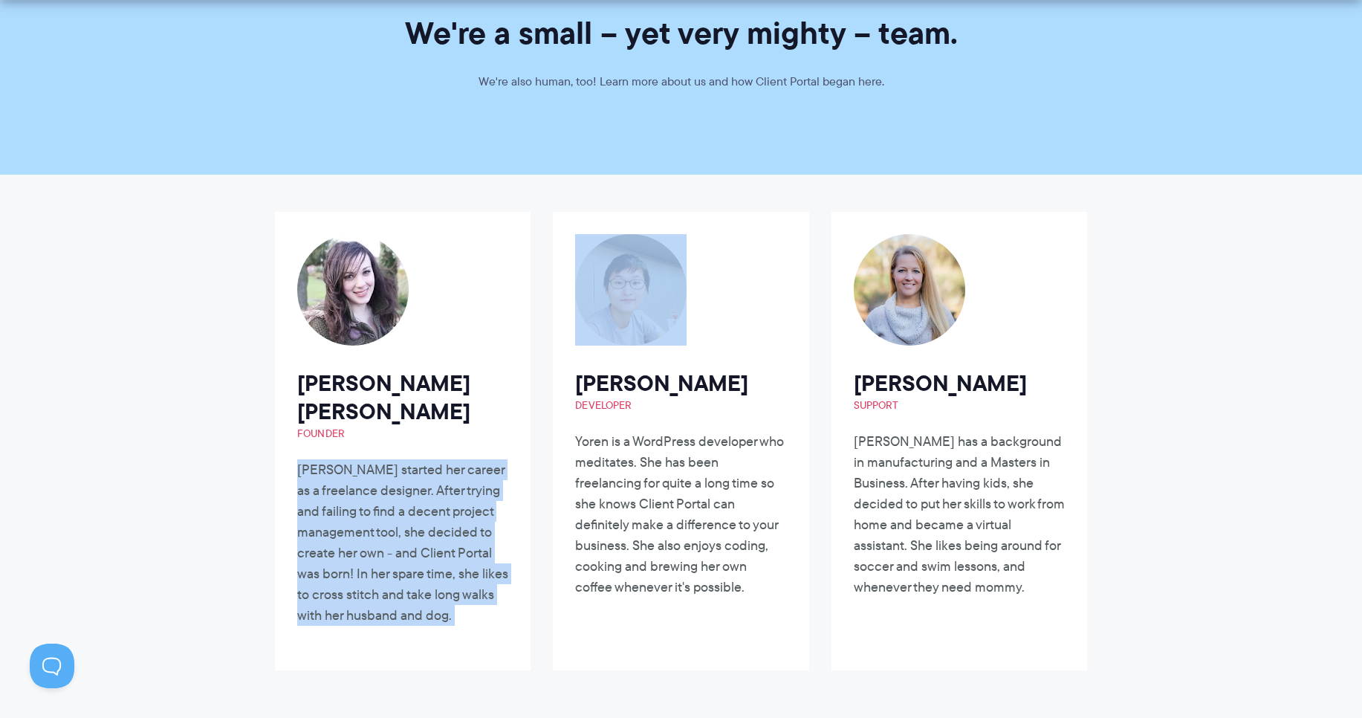
click at [371, 582] on p "[PERSON_NAME] started her career as a freelance designer. After trying and fail…" at bounding box center [402, 542] width 211 height 166
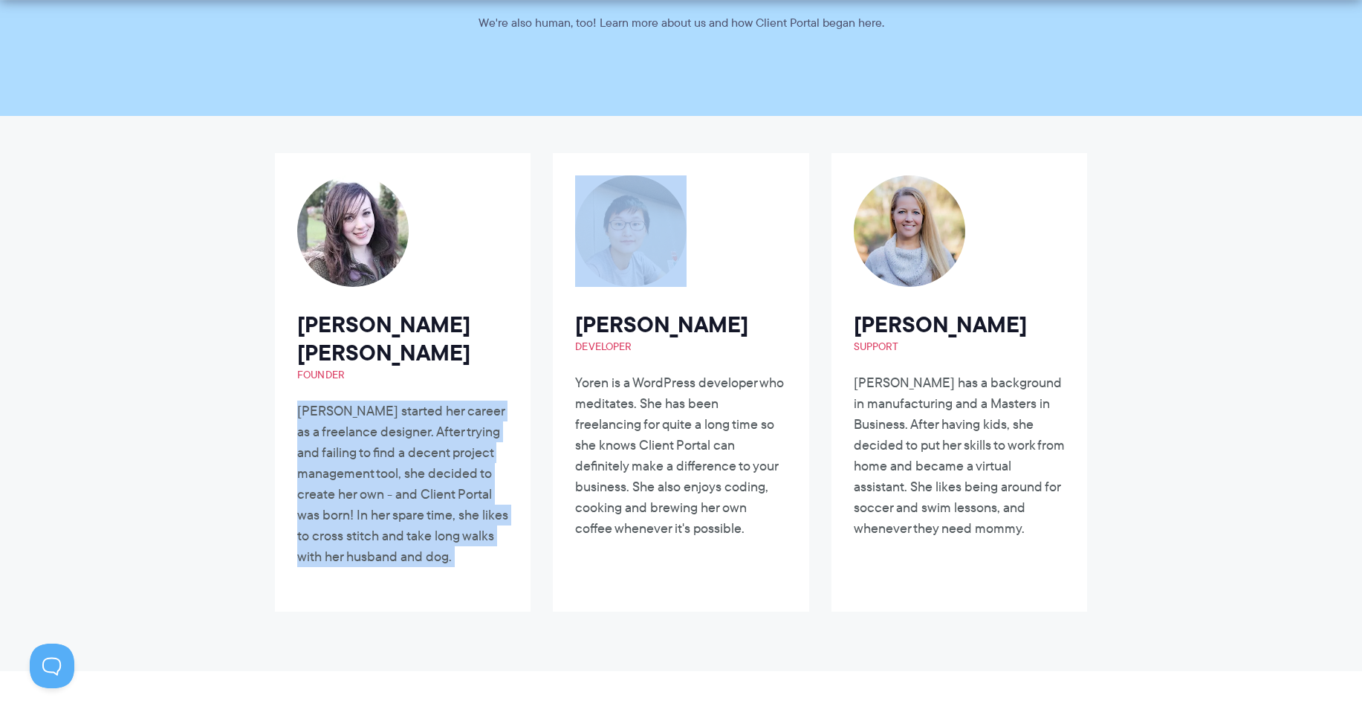
scroll to position [178, 0]
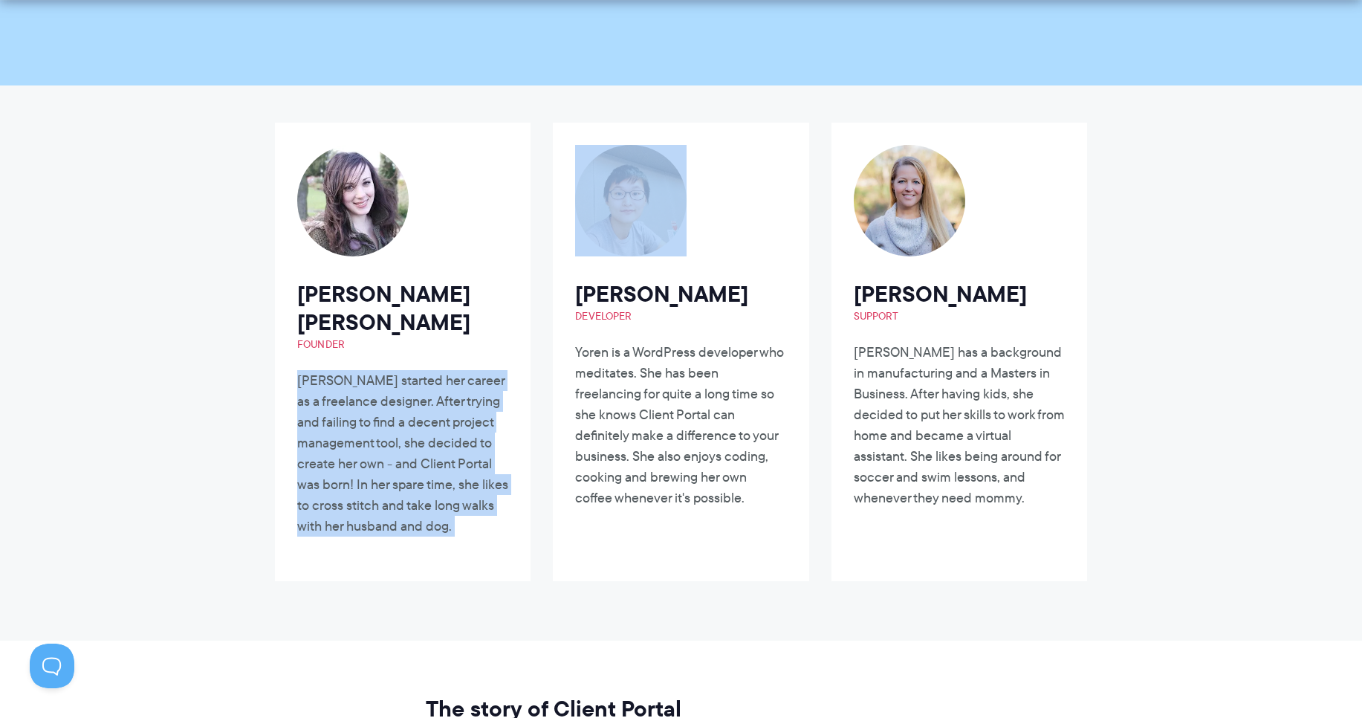
click at [402, 494] on p "[PERSON_NAME] started her career as a freelance designer. After trying and fail…" at bounding box center [402, 453] width 211 height 166
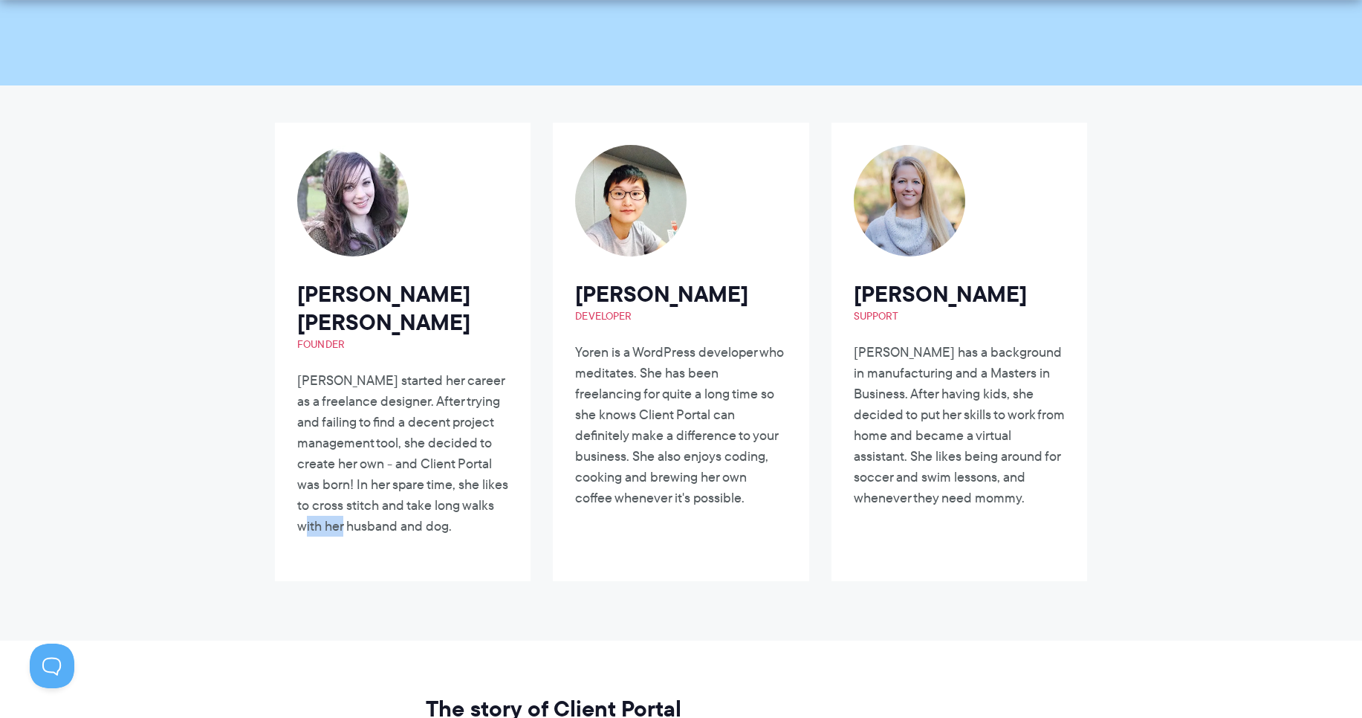
click at [402, 494] on p "[PERSON_NAME] started her career as a freelance designer. After trying and fail…" at bounding box center [402, 453] width 211 height 166
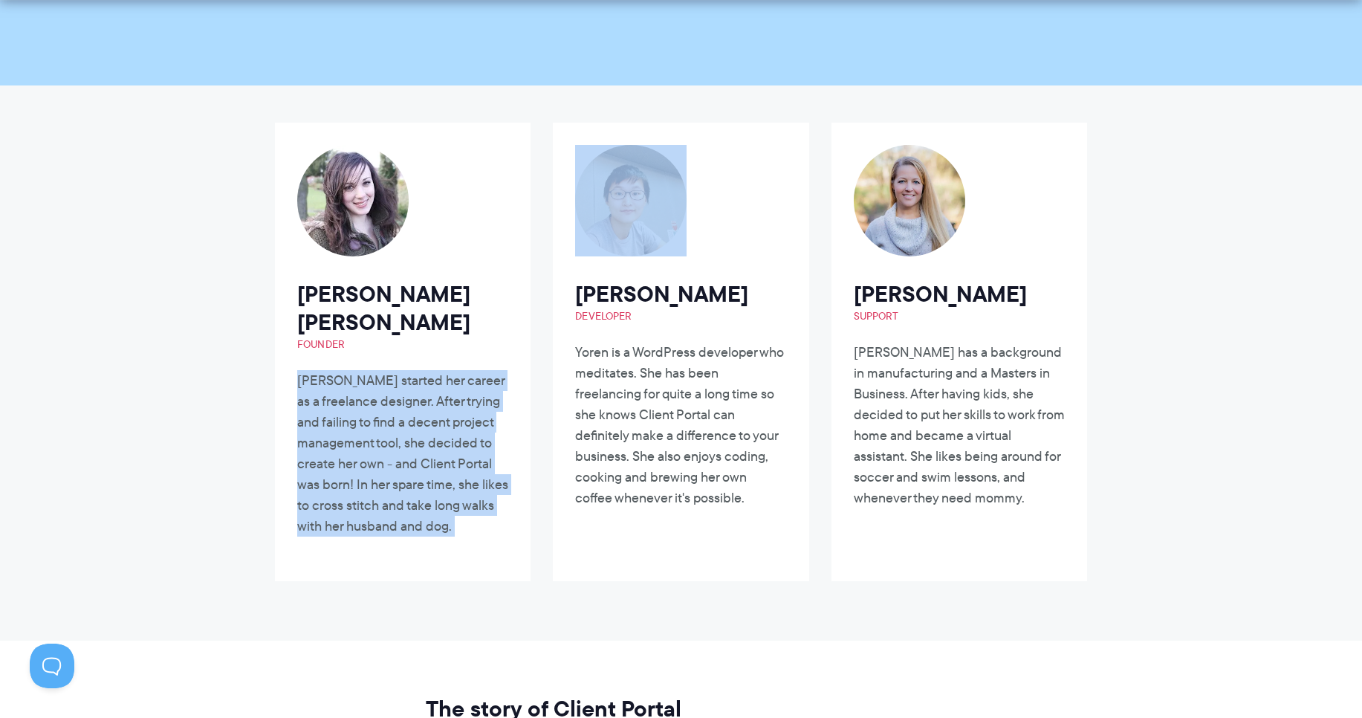
click at [402, 494] on p "[PERSON_NAME] started her career as a freelance designer. After trying and fail…" at bounding box center [402, 453] width 211 height 166
click at [424, 494] on p "[PERSON_NAME] started her career as a freelance designer. After trying and fail…" at bounding box center [402, 453] width 211 height 166
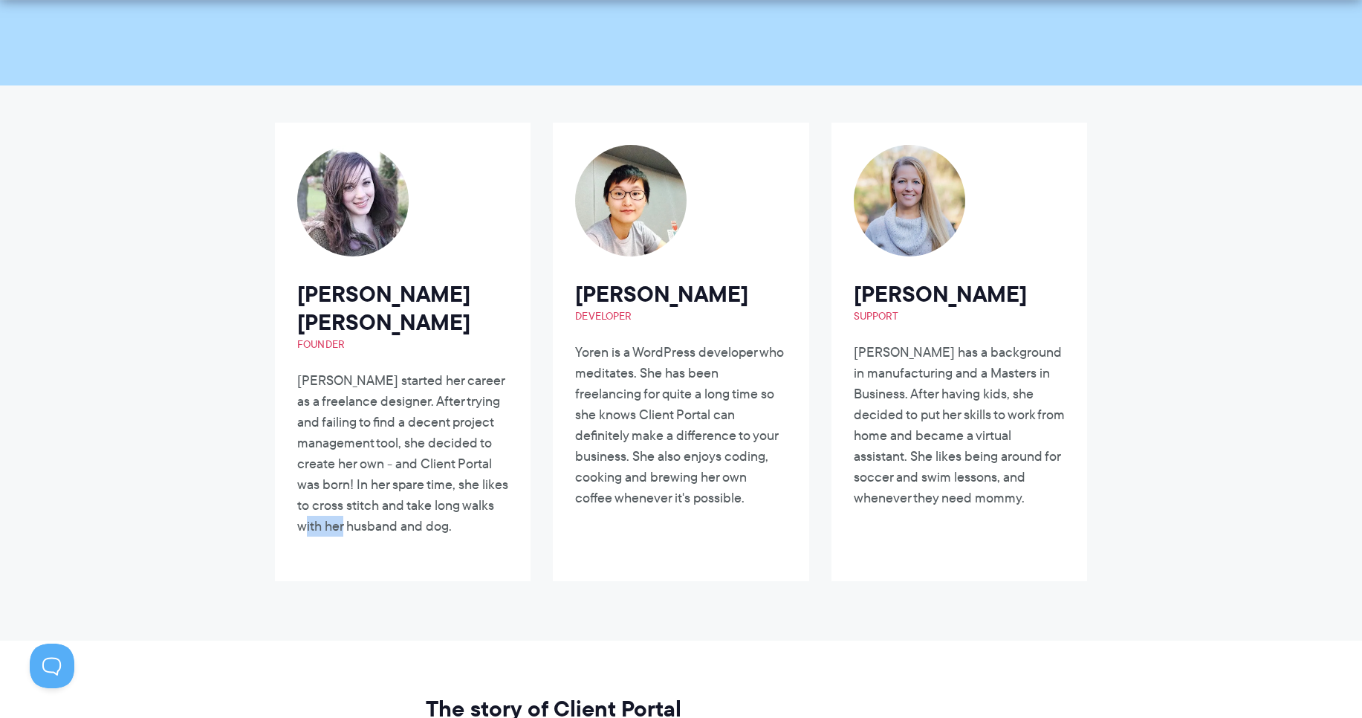
click at [424, 494] on p "[PERSON_NAME] started her career as a freelance designer. After trying and fail…" at bounding box center [402, 453] width 211 height 166
click at [558, 479] on article "[PERSON_NAME] is a WordPress developer who meditates. She has been freelancing …" at bounding box center [681, 352] width 256 height 458
click at [568, 479] on article "[PERSON_NAME] is a WordPress developer who meditates. She has been freelancing …" at bounding box center [681, 352] width 256 height 458
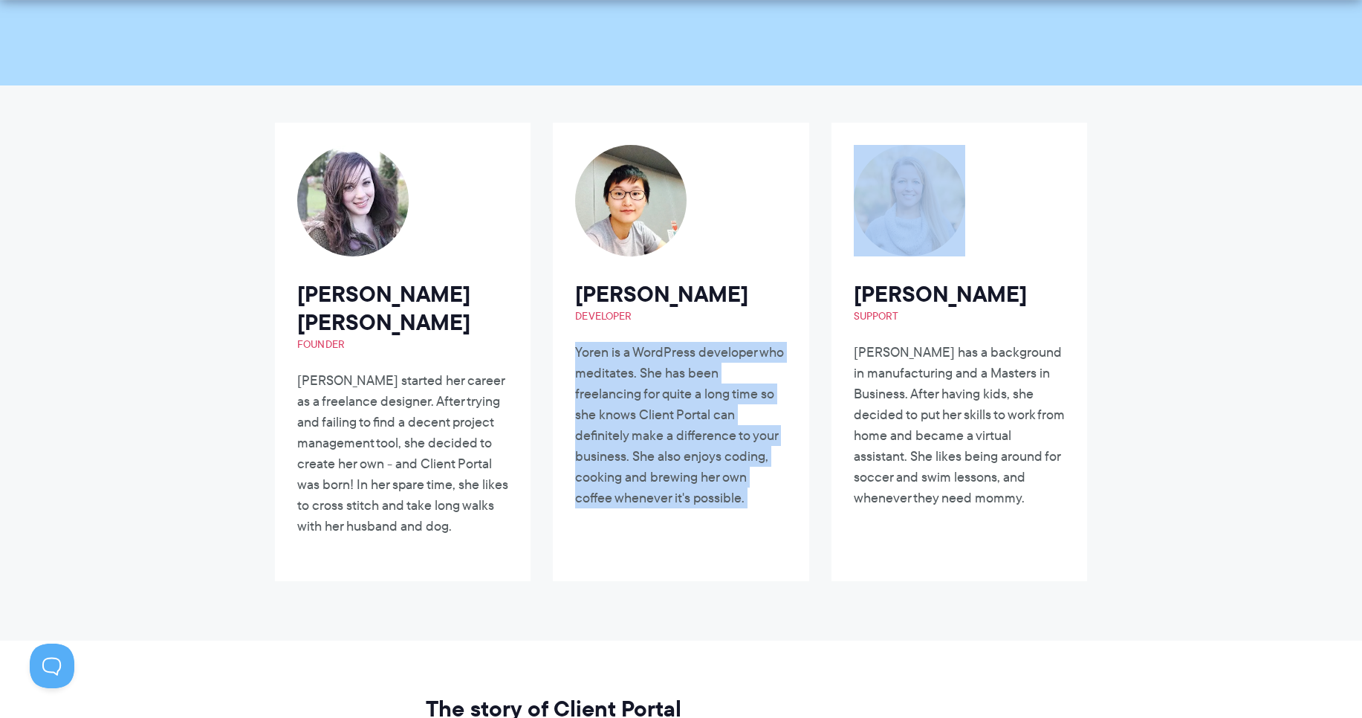
click at [568, 479] on article "[PERSON_NAME] is a WordPress developer who meditates. She has been freelancing …" at bounding box center [681, 352] width 256 height 458
click at [680, 469] on p "Yoren is a WordPress developer who meditates. She has been freelancing for quit…" at bounding box center [680, 425] width 211 height 166
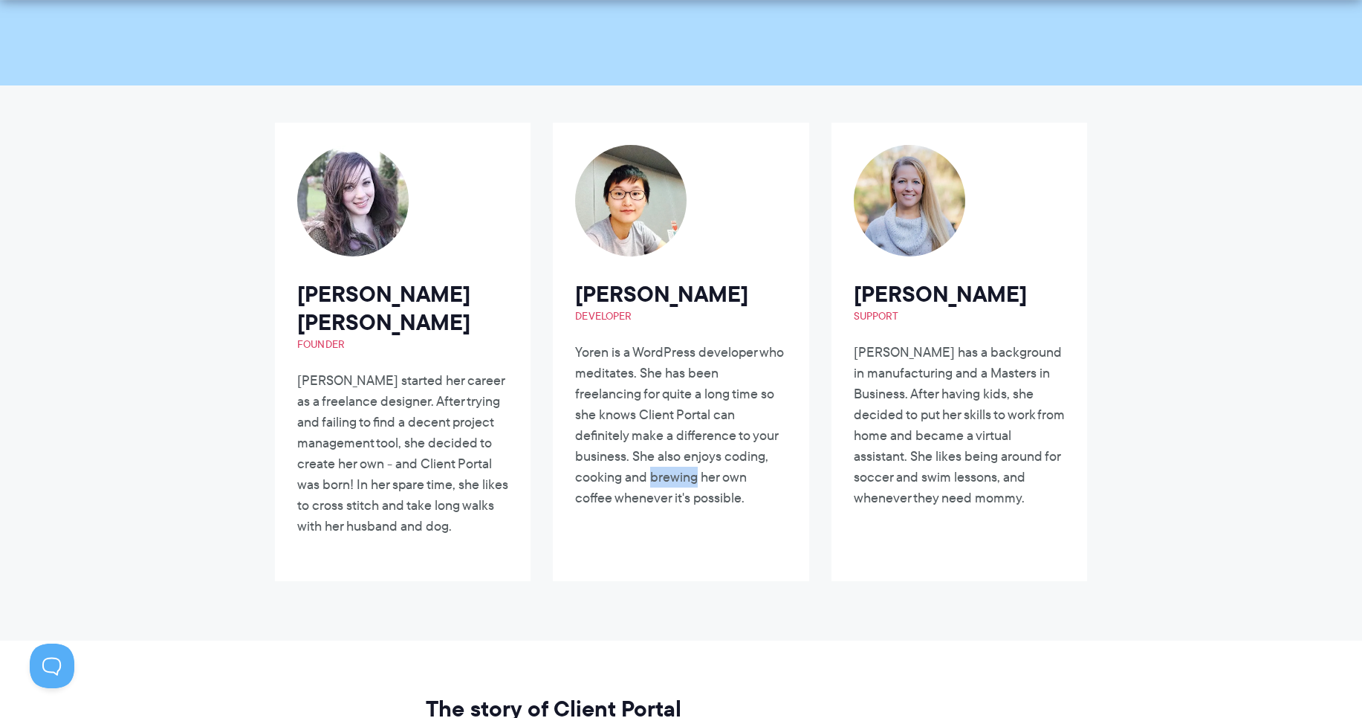
click at [680, 469] on p "Yoren is a WordPress developer who meditates. She has been freelancing for quit…" at bounding box center [680, 425] width 211 height 166
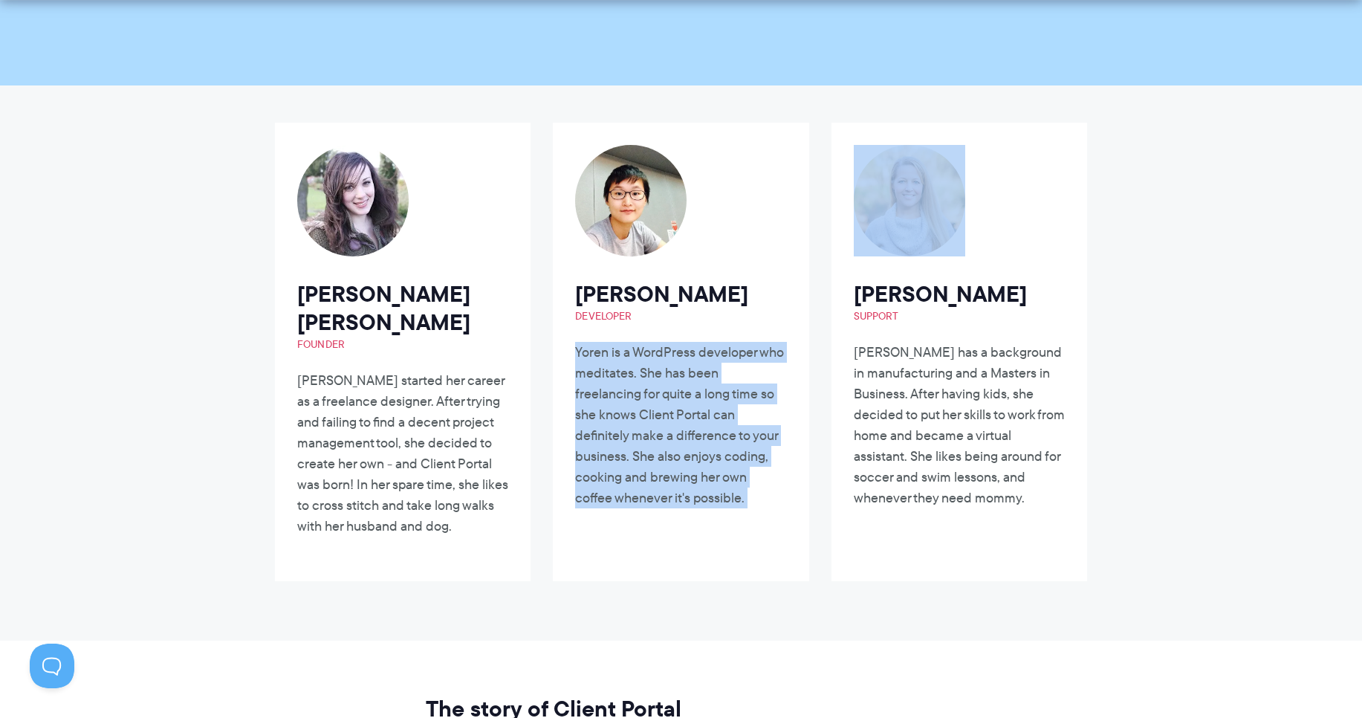
click at [680, 469] on p "Yoren is a WordPress developer who meditates. She has been freelancing for quit…" at bounding box center [680, 425] width 211 height 166
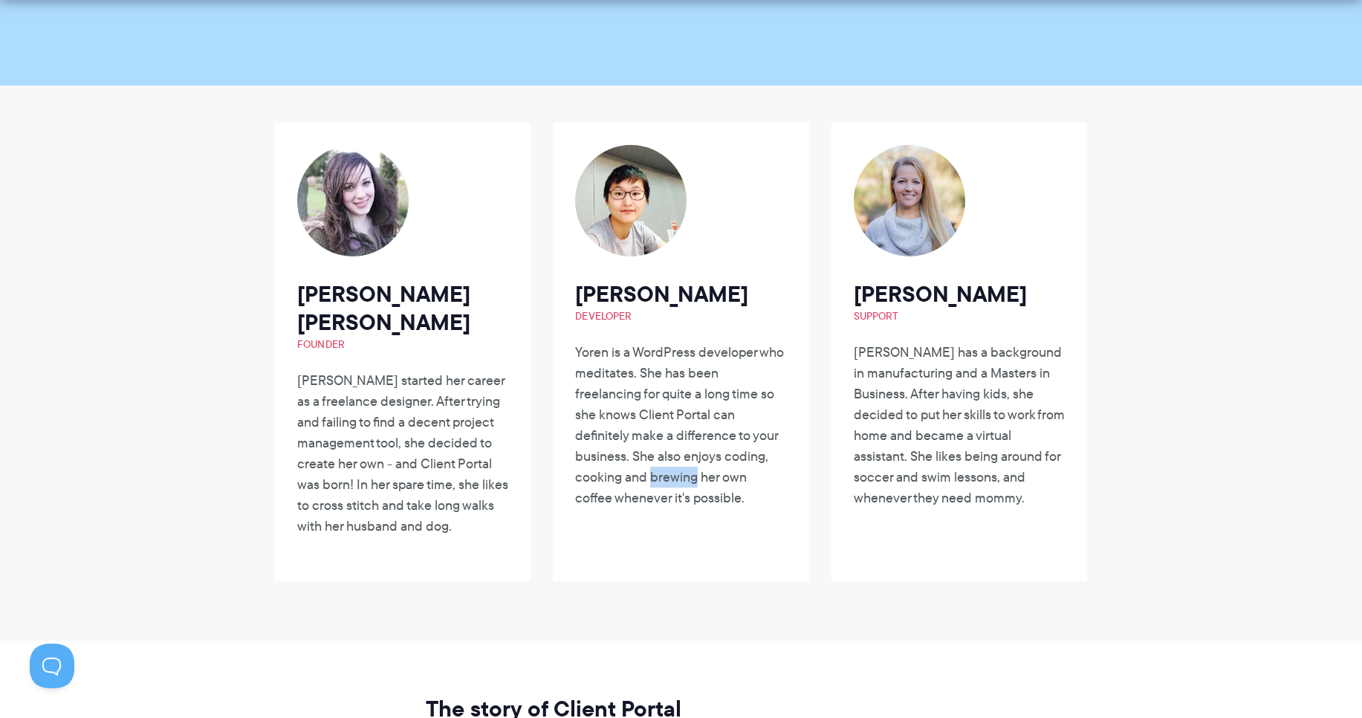
click at [680, 469] on p "Yoren is a WordPress developer who meditates. She has been freelancing for quit…" at bounding box center [680, 425] width 211 height 166
click at [891, 429] on p "[PERSON_NAME] has a background in manufacturing and a Masters in Business. Afte…" at bounding box center [959, 425] width 211 height 166
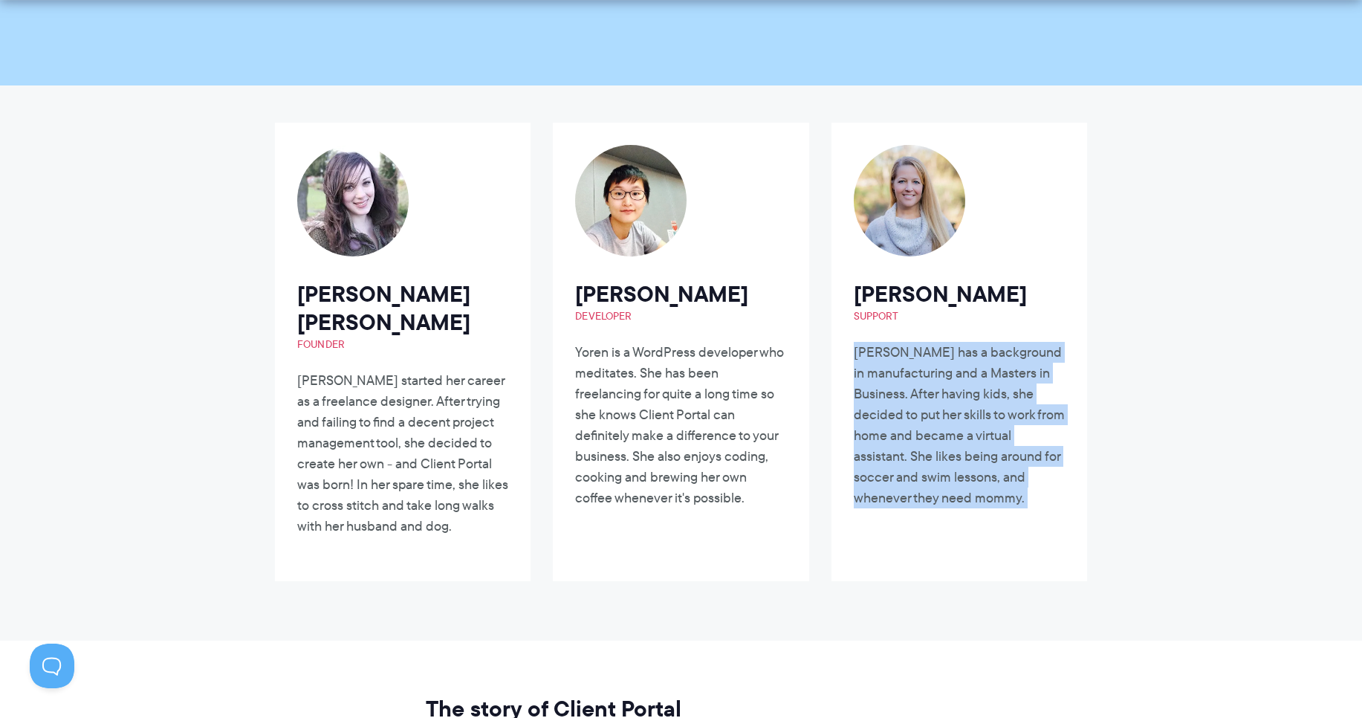
click at [891, 429] on p "[PERSON_NAME] has a background in manufacturing and a Masters in Business. Afte…" at bounding box center [959, 425] width 211 height 166
click at [896, 422] on p "[PERSON_NAME] has a background in manufacturing and a Masters in Business. Afte…" at bounding box center [959, 425] width 211 height 166
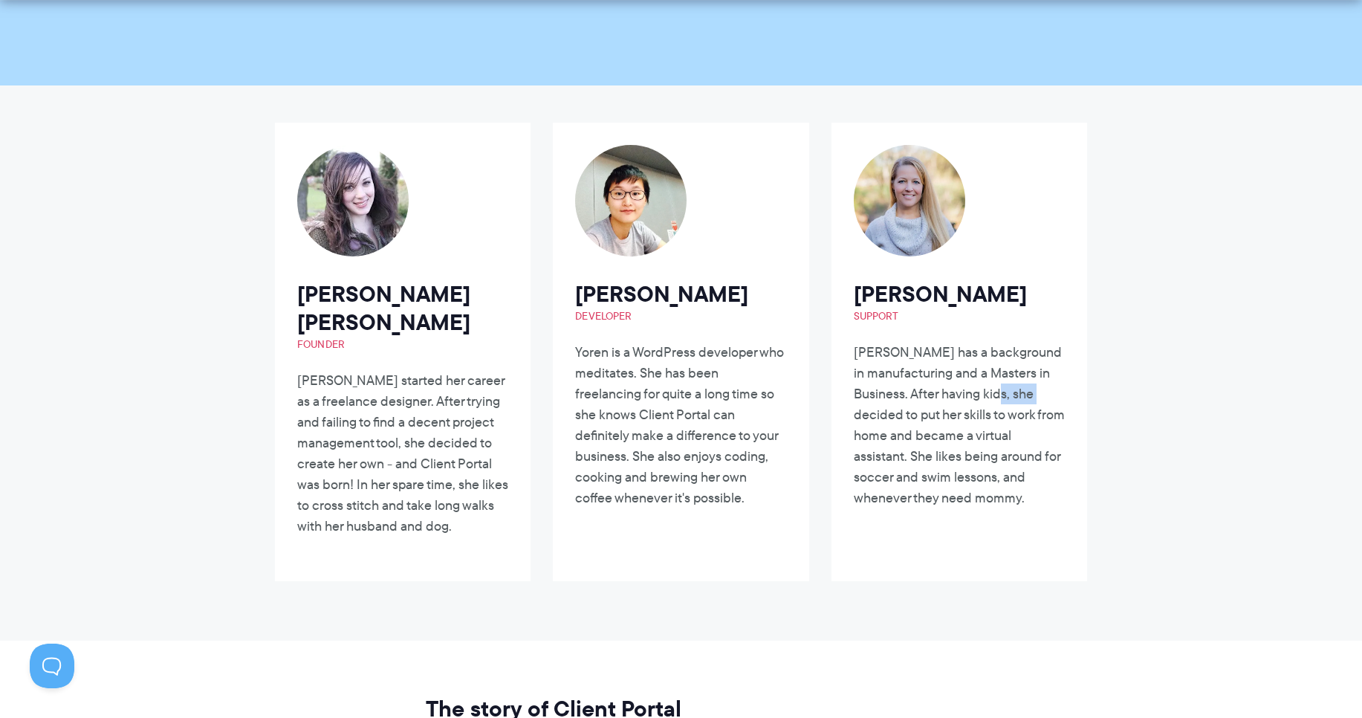
click at [896, 422] on p "[PERSON_NAME] has a background in manufacturing and a Masters in Business. Afte…" at bounding box center [959, 425] width 211 height 166
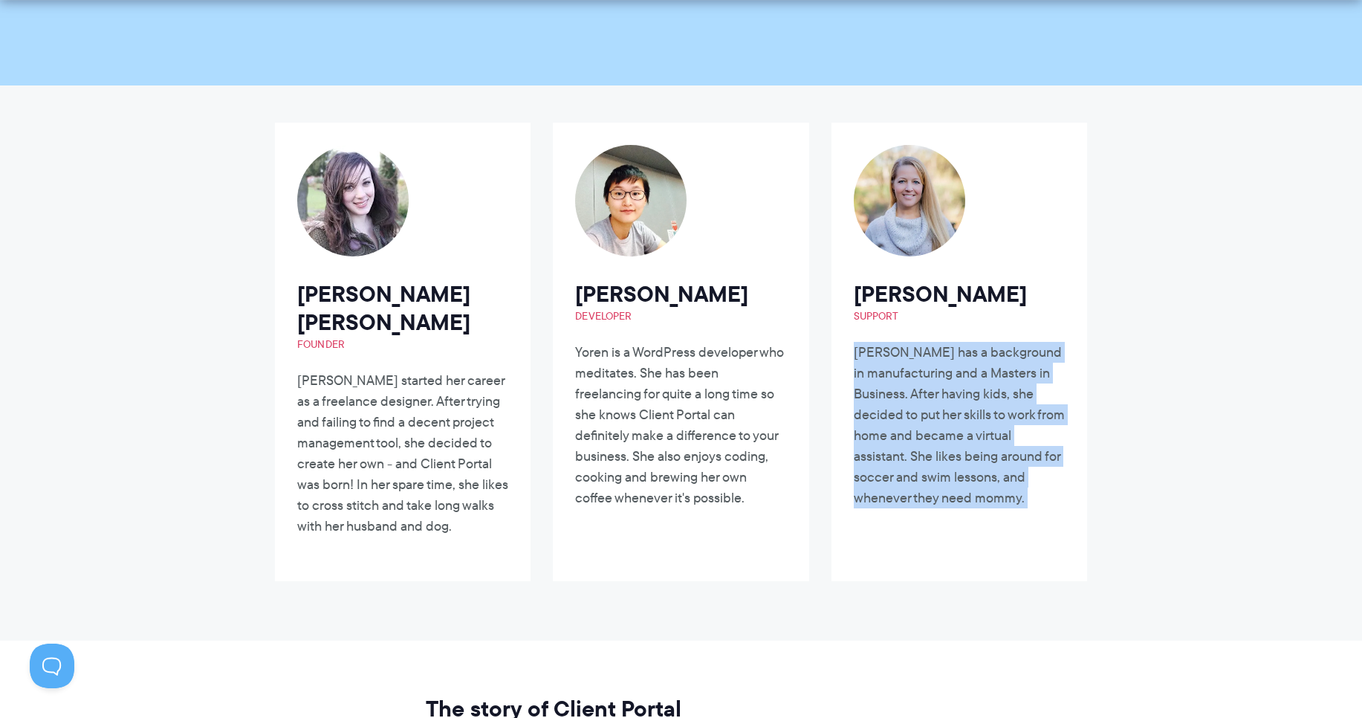
click at [896, 422] on p "[PERSON_NAME] has a background in manufacturing and a Masters in Business. Afte…" at bounding box center [959, 425] width 211 height 166
click at [902, 422] on p "[PERSON_NAME] has a background in manufacturing and a Masters in Business. Afte…" at bounding box center [959, 425] width 211 height 166
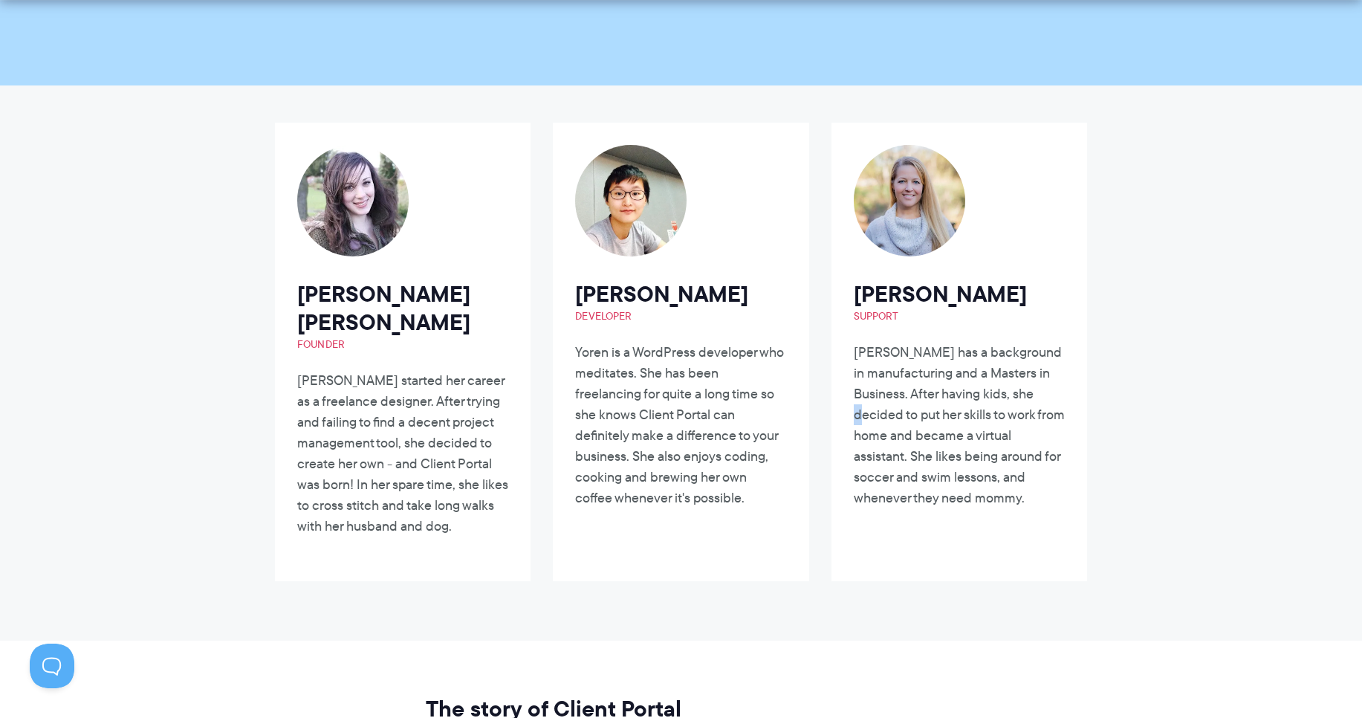
click at [902, 422] on p "[PERSON_NAME] has a background in manufacturing and a Masters in Business. Afte…" at bounding box center [959, 425] width 211 height 166
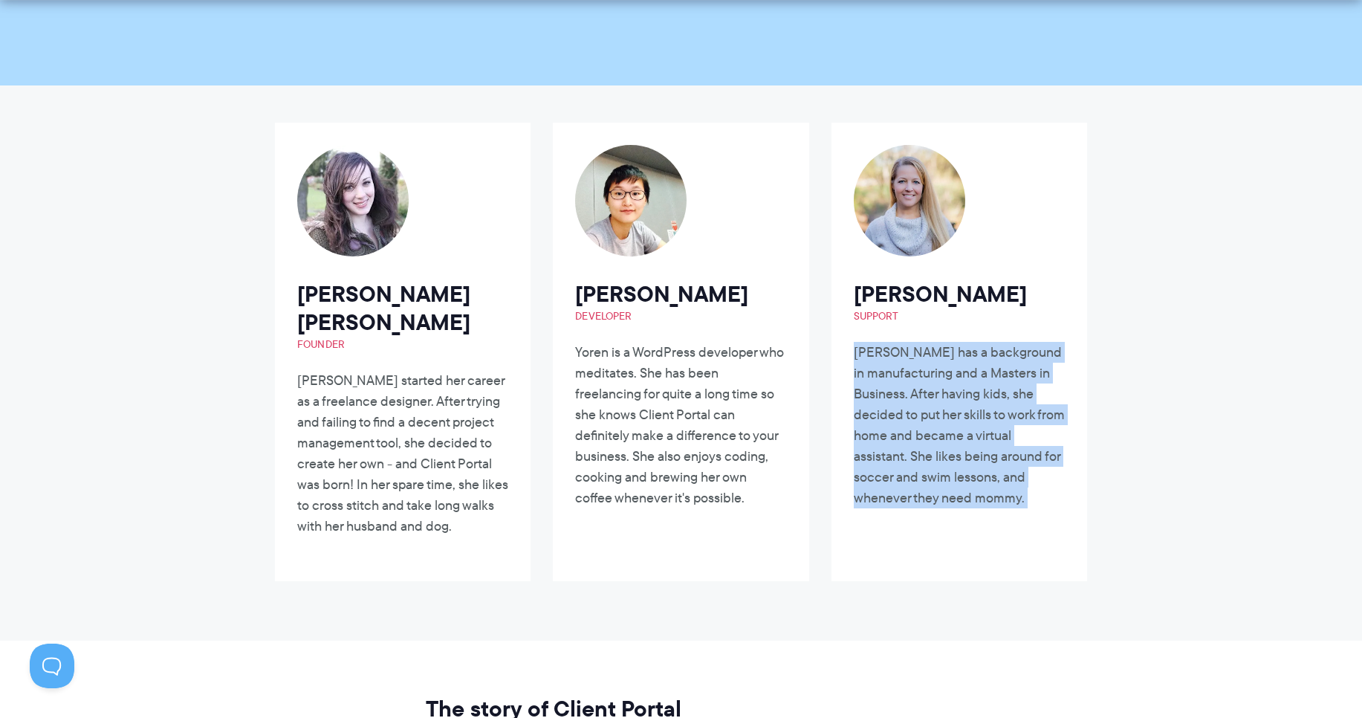
click at [902, 422] on p "[PERSON_NAME] has a background in manufacturing and a Masters in Business. Afte…" at bounding box center [959, 425] width 211 height 166
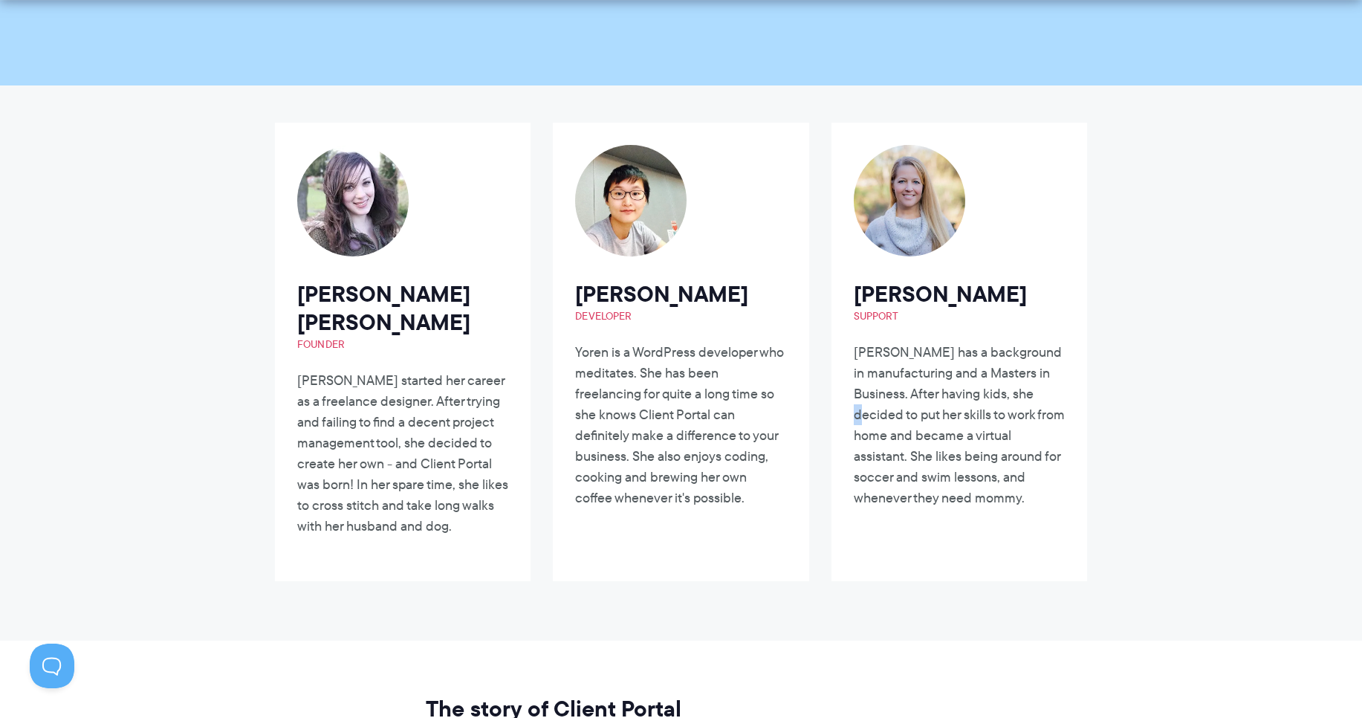
click at [902, 422] on p "[PERSON_NAME] has a background in manufacturing and a Masters in Business. Afte…" at bounding box center [959, 425] width 211 height 166
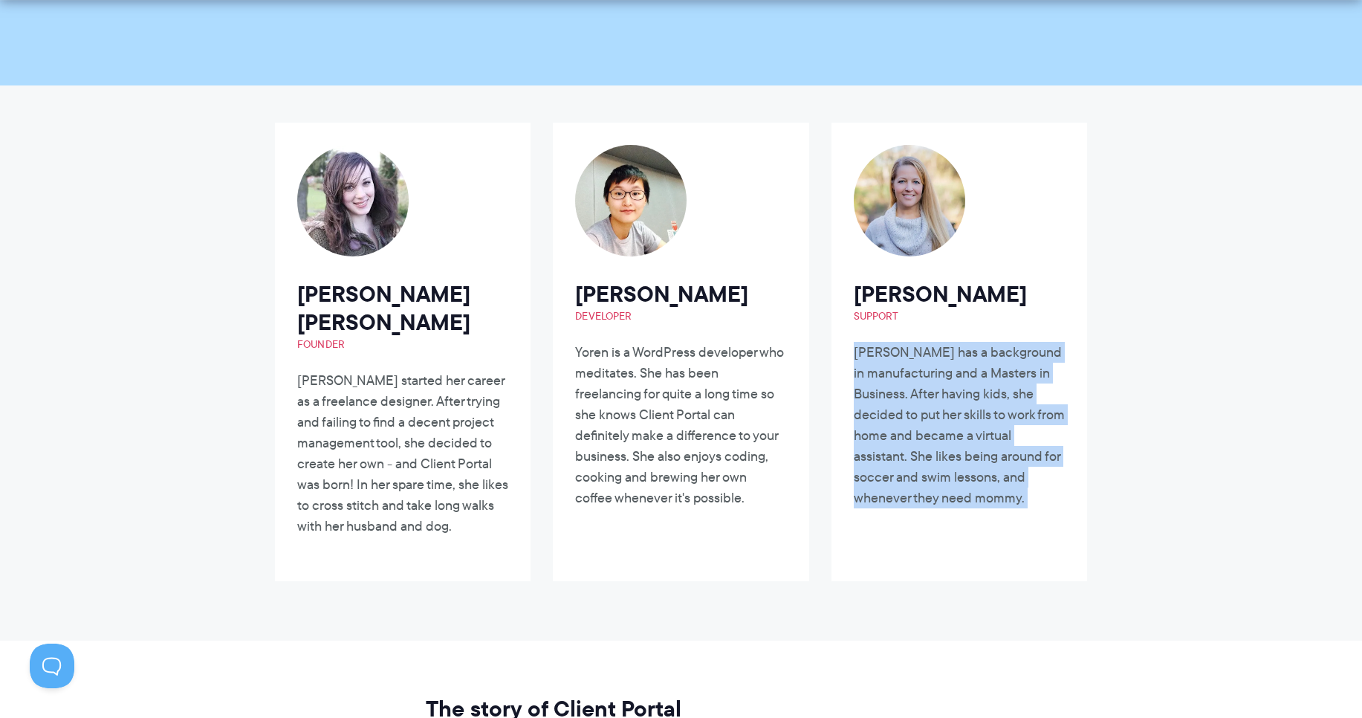
click at [902, 422] on p "[PERSON_NAME] has a background in manufacturing and a Masters in Business. Afte…" at bounding box center [959, 425] width 211 height 166
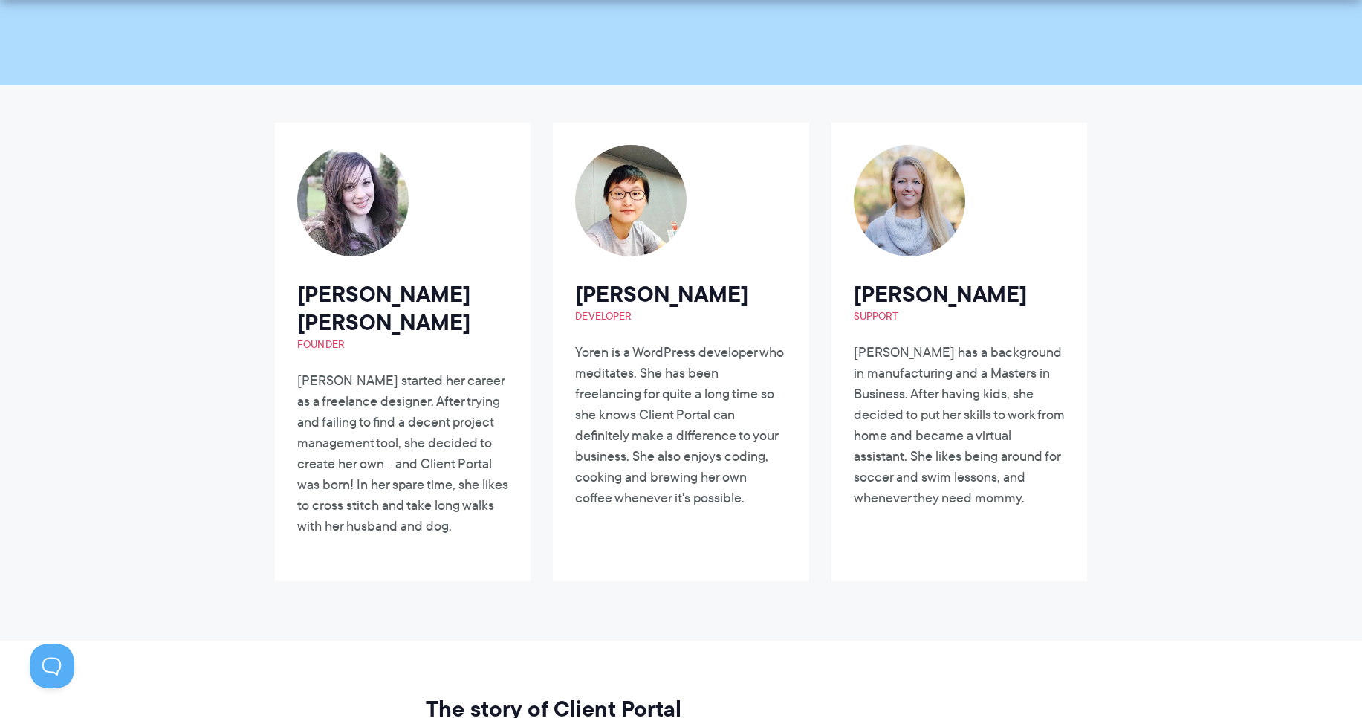
click at [901, 429] on p "[PERSON_NAME] has a background in manufacturing and a Masters in Business. Afte…" at bounding box center [959, 425] width 211 height 166
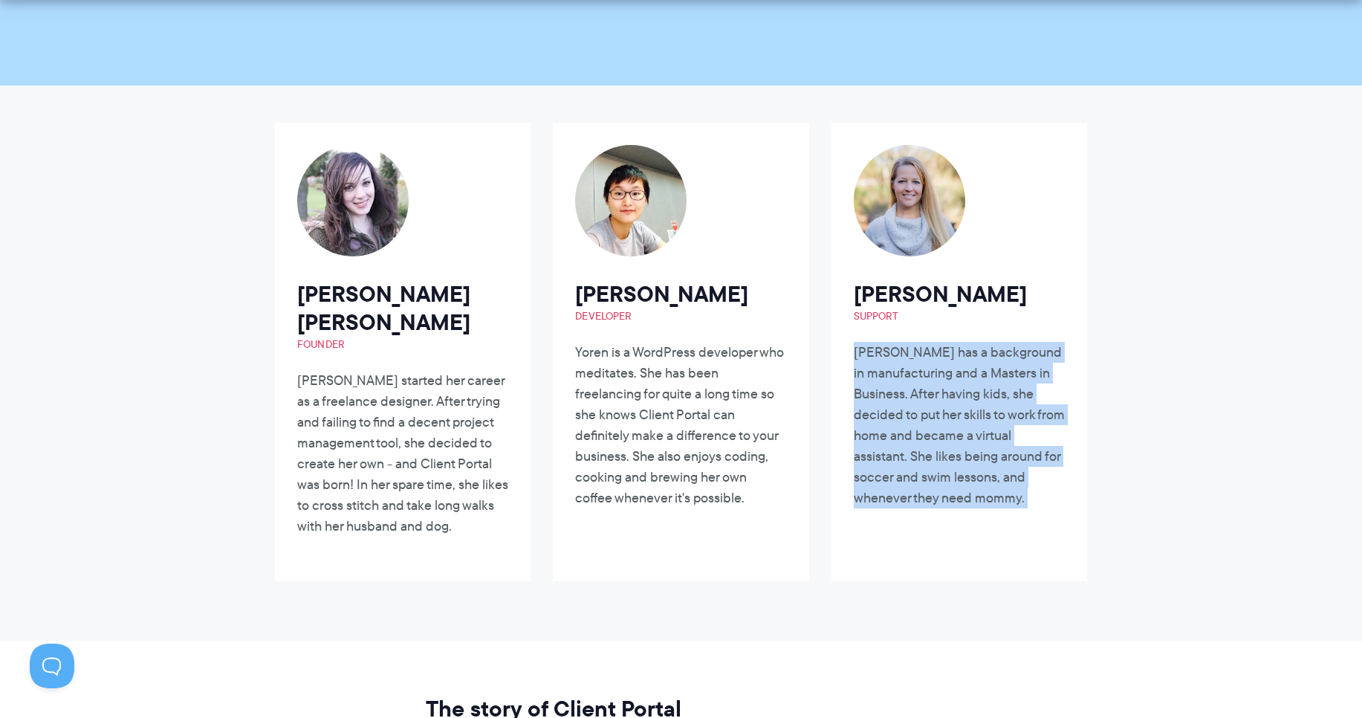
click at [901, 429] on p "[PERSON_NAME] has a background in manufacturing and a Masters in Business. Afte…" at bounding box center [959, 425] width 211 height 166
click at [905, 465] on p "[PERSON_NAME] has a background in manufacturing and a Masters in Business. Afte…" at bounding box center [959, 425] width 211 height 166
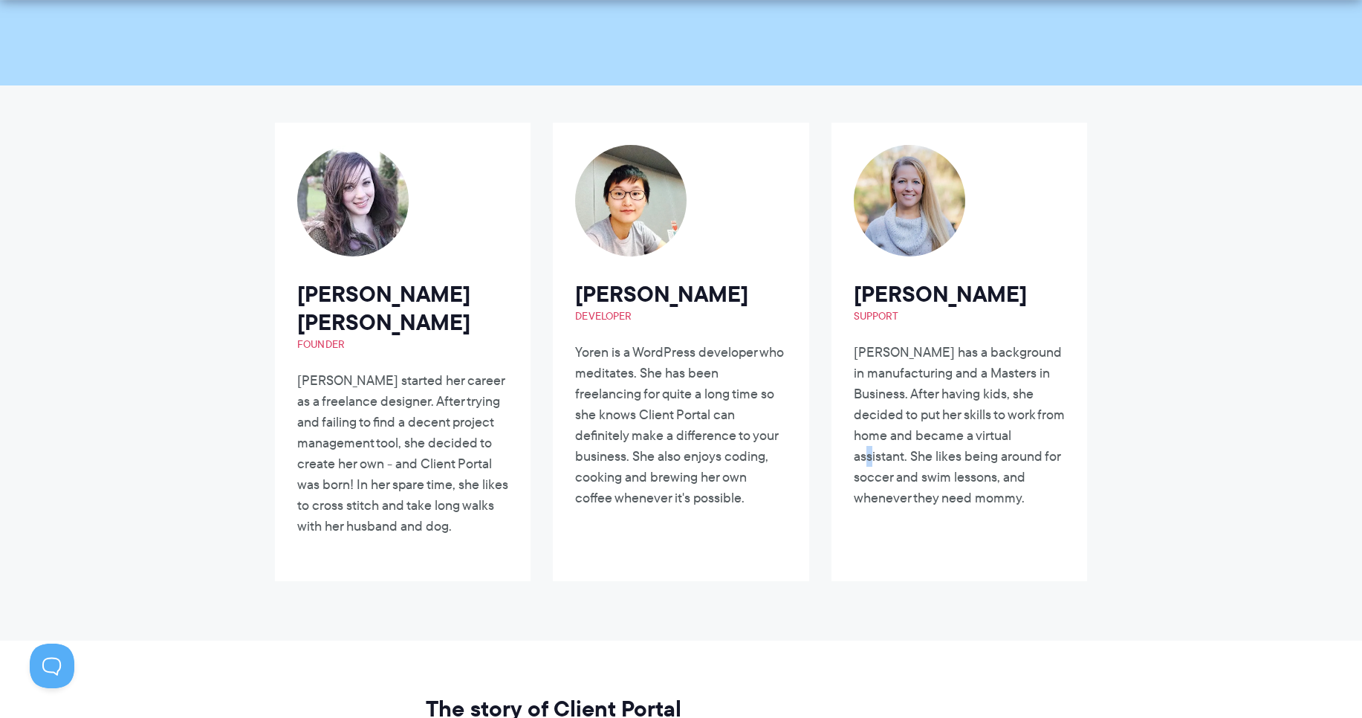
click at [905, 465] on p "[PERSON_NAME] has a background in manufacturing and a Masters in Business. Afte…" at bounding box center [959, 425] width 211 height 166
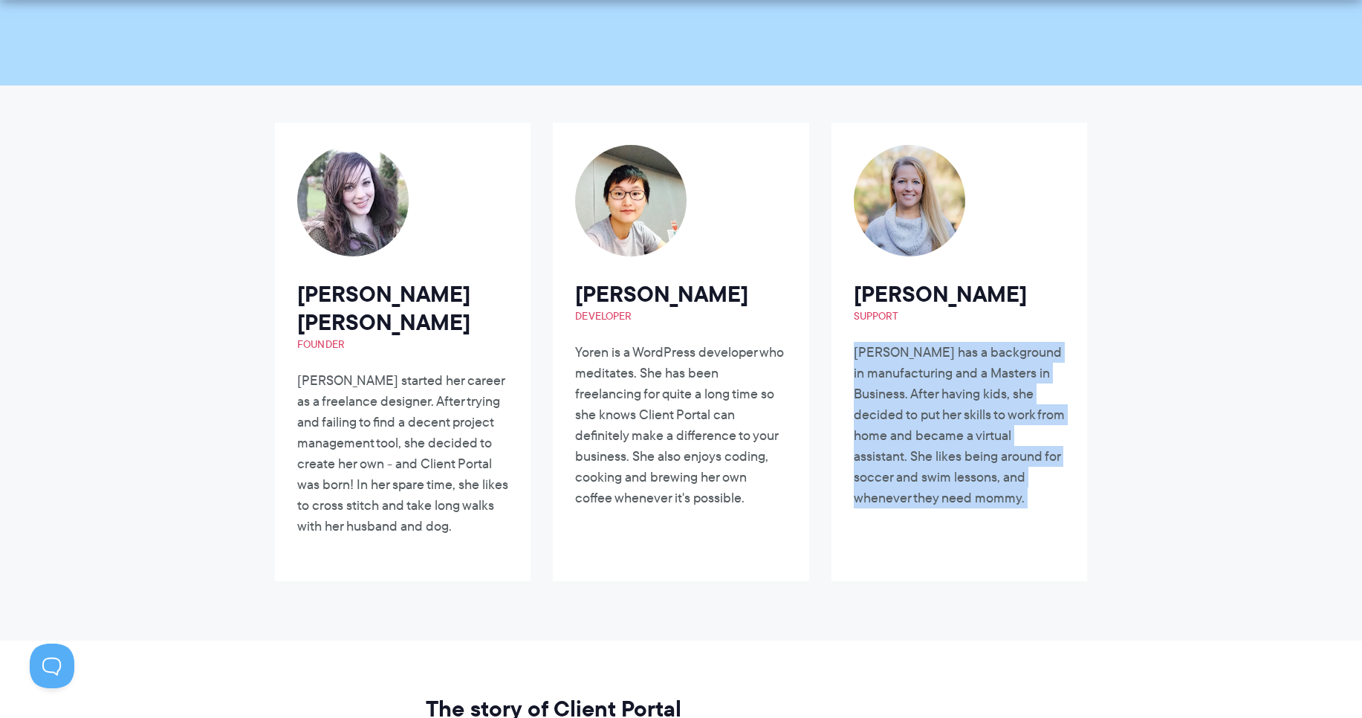
click at [905, 465] on p "[PERSON_NAME] has a background in manufacturing and a Masters in Business. Afte…" at bounding box center [959, 425] width 211 height 166
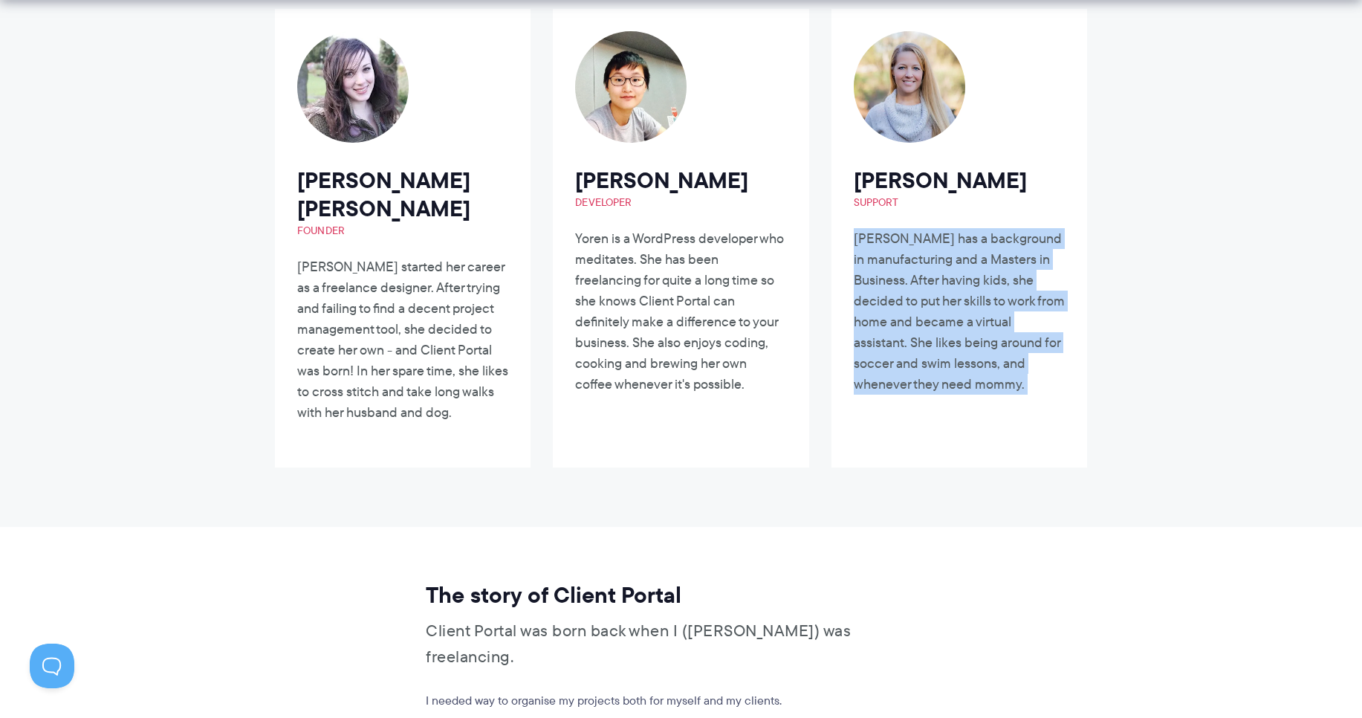
scroll to position [535, 0]
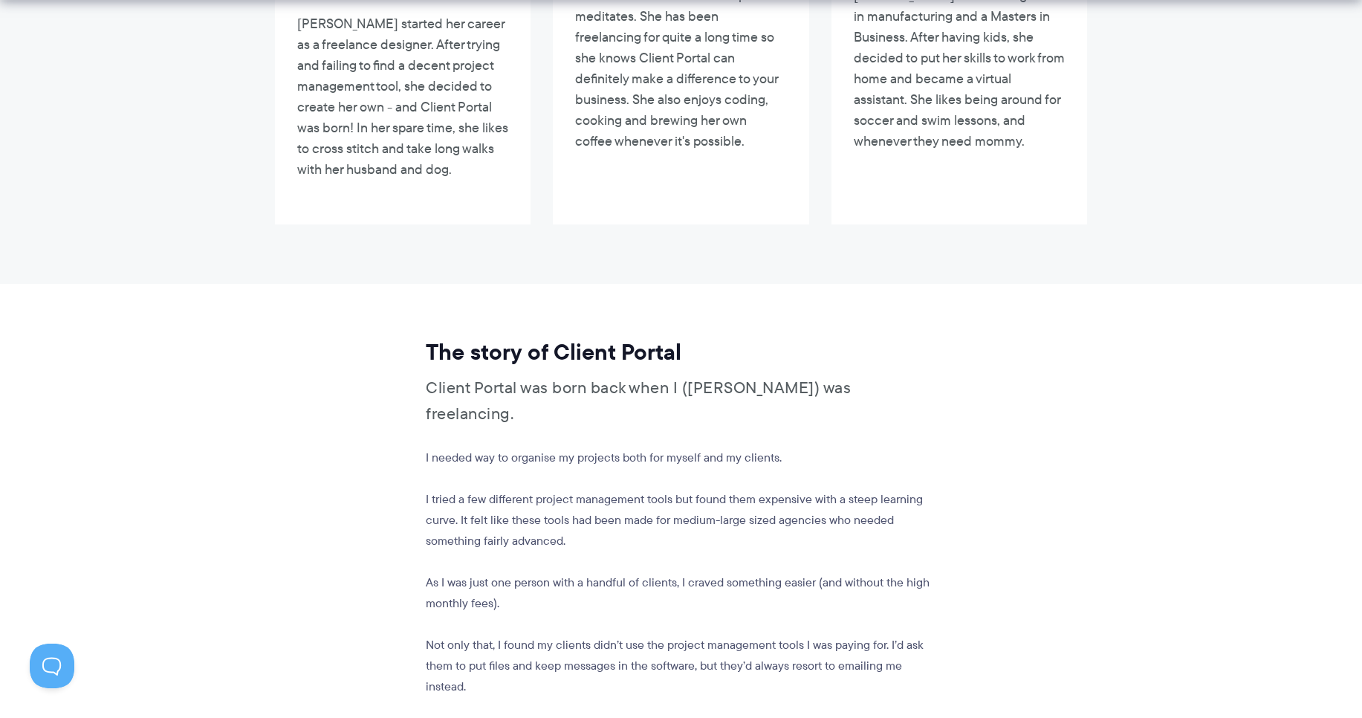
click at [559, 374] on p "Client Portal was born back when I ([PERSON_NAME]) was freelancing." at bounding box center [679, 400] width 506 height 52
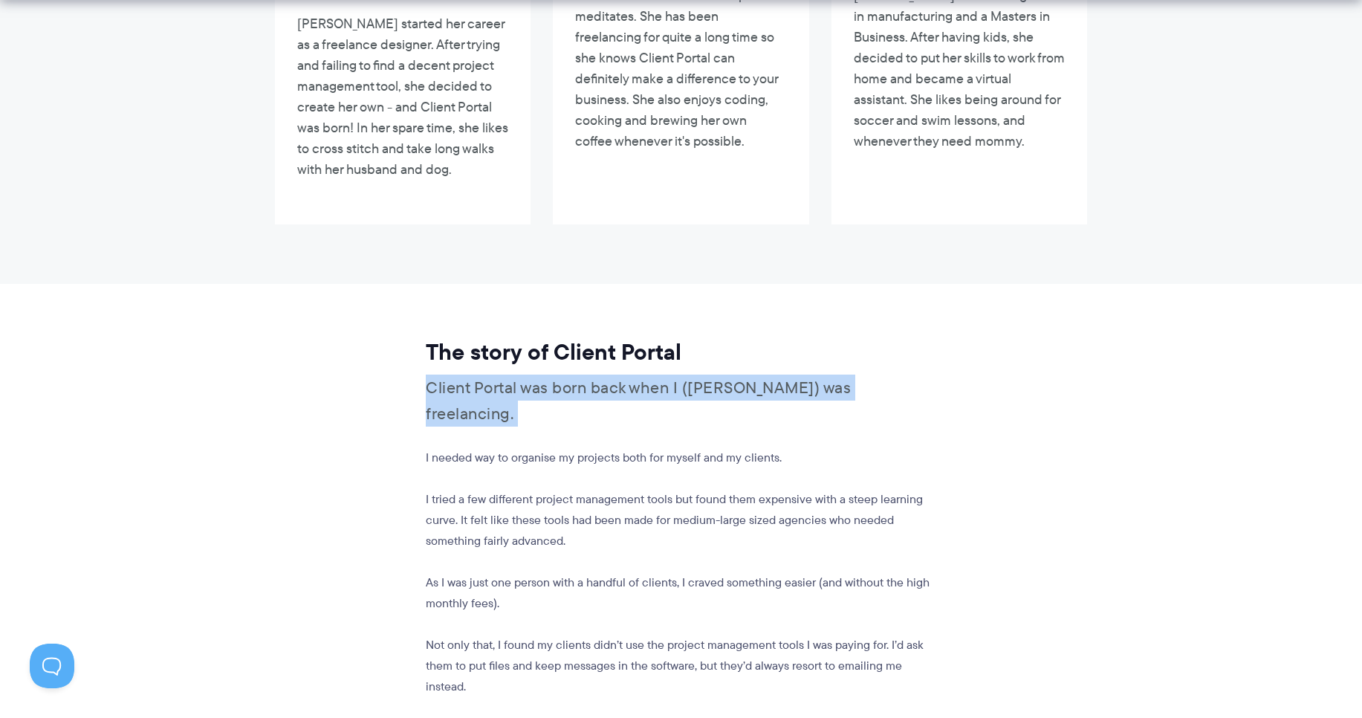
click at [559, 374] on p "Client Portal was born back when I ([PERSON_NAME]) was freelancing." at bounding box center [679, 400] width 506 height 52
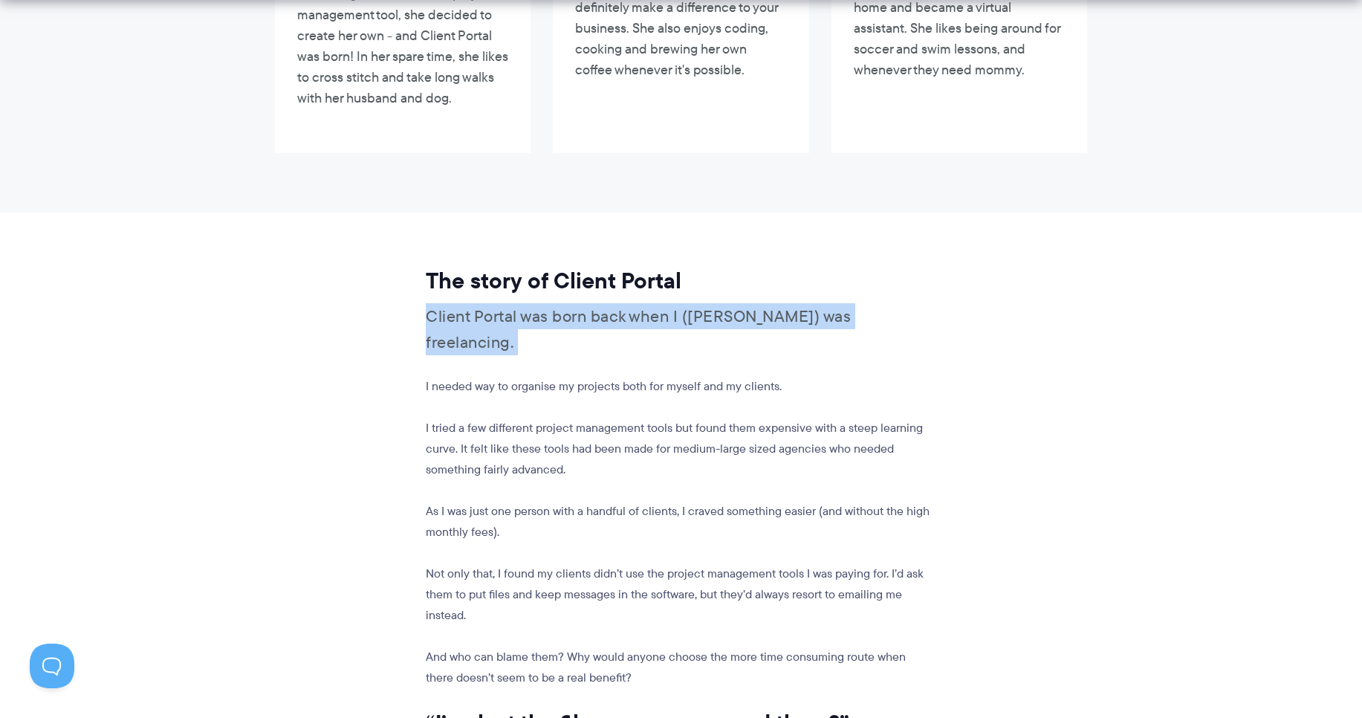
scroll to position [713, 0]
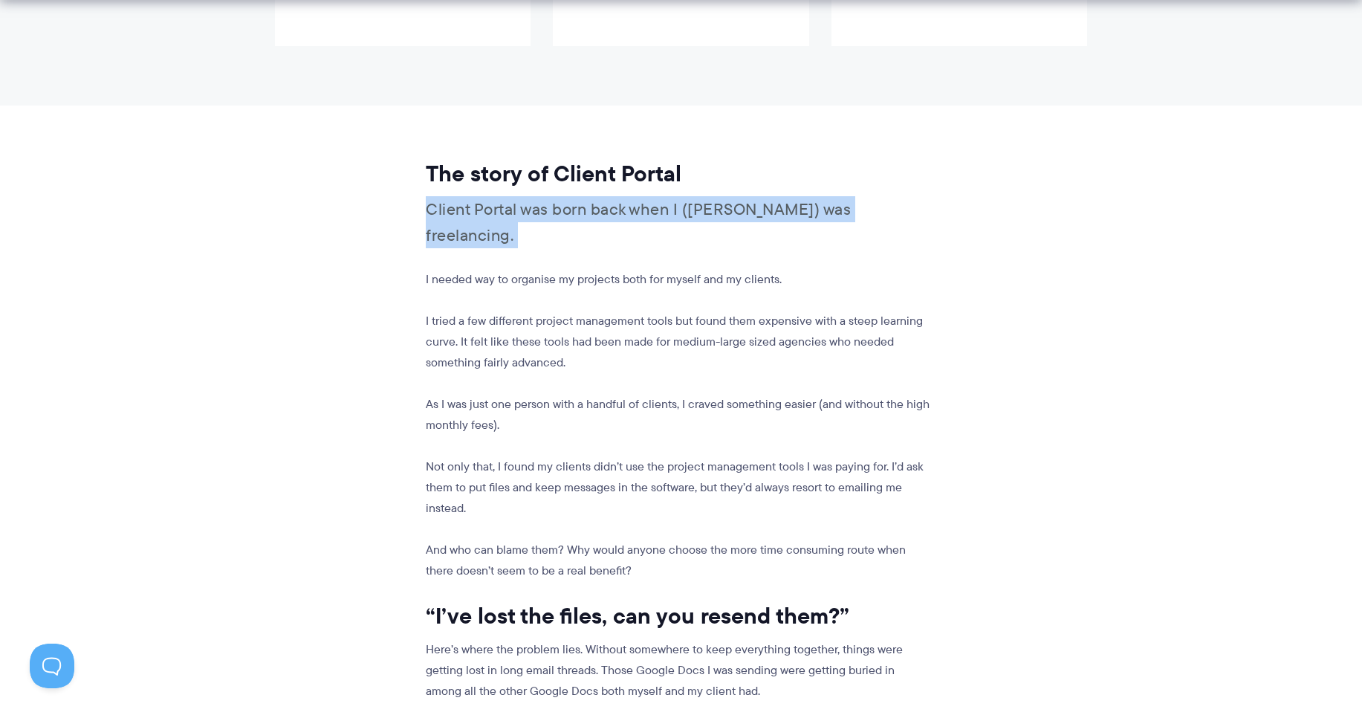
click at [602, 196] on p "Client Portal was born back when I ([PERSON_NAME]) was freelancing." at bounding box center [679, 222] width 506 height 52
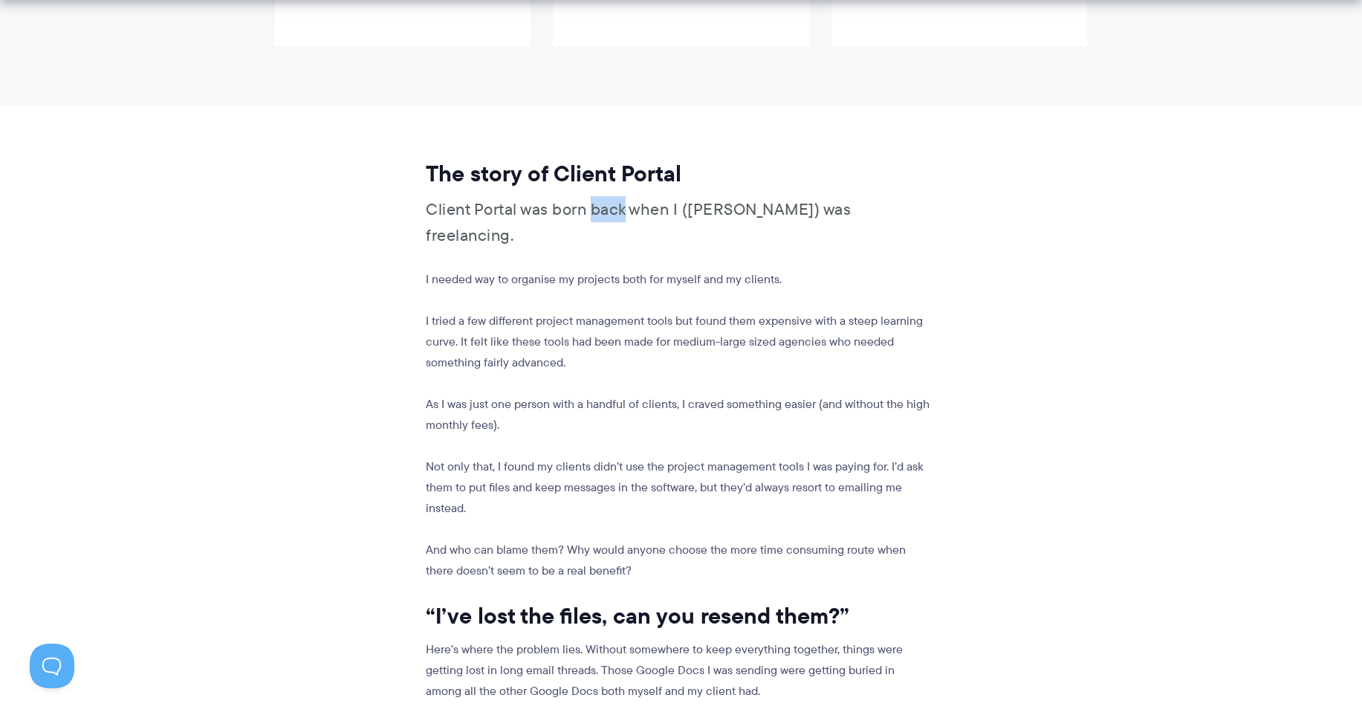
click at [602, 196] on p "Client Portal was born back when I ([PERSON_NAME]) was freelancing." at bounding box center [679, 222] width 506 height 52
click at [781, 269] on p "I needed way to organise my projects both for myself and my clients." at bounding box center [679, 279] width 506 height 21
click at [563, 311] on p "I tried a few different project management tools but found them expensive with …" at bounding box center [679, 342] width 506 height 62
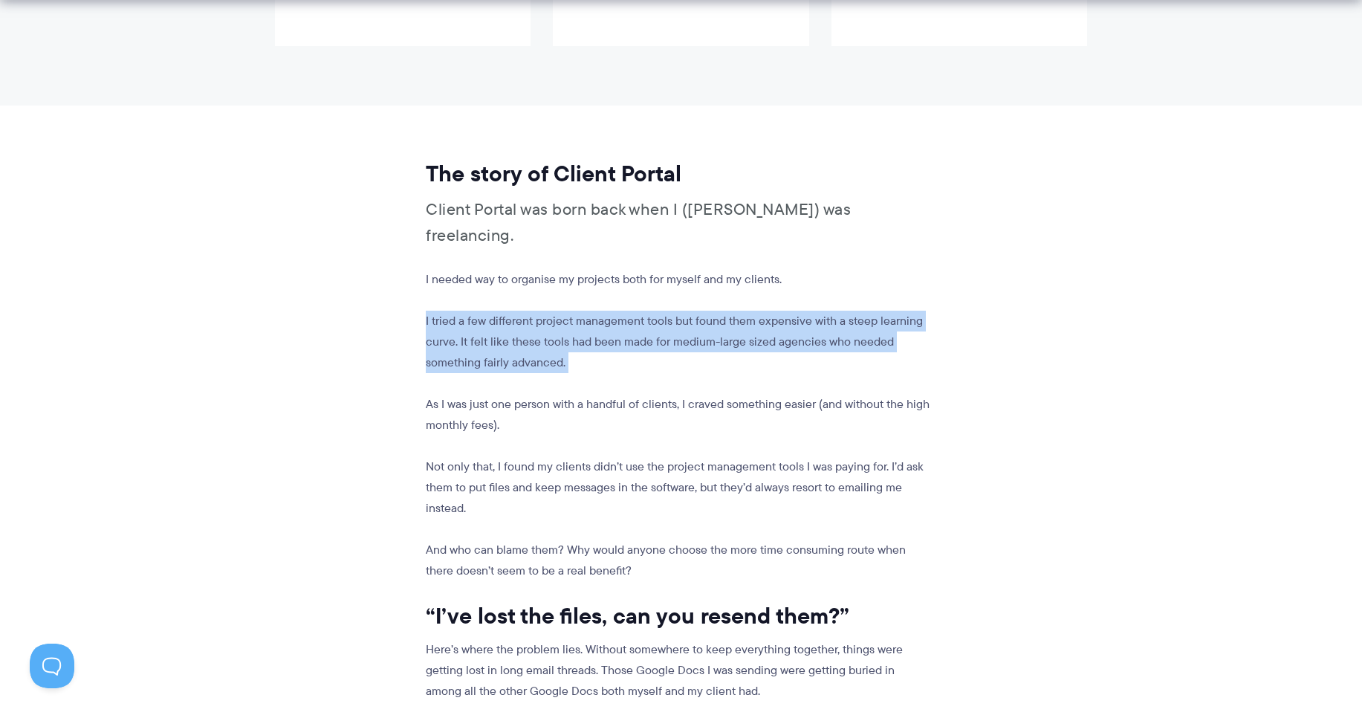
click at [563, 311] on p "I tried a few different project management tools but found them expensive with …" at bounding box center [679, 342] width 506 height 62
click at [727, 311] on p "I tried a few different project management tools but found them expensive with …" at bounding box center [679, 342] width 506 height 62
